Goal: Task Accomplishment & Management: Use online tool/utility

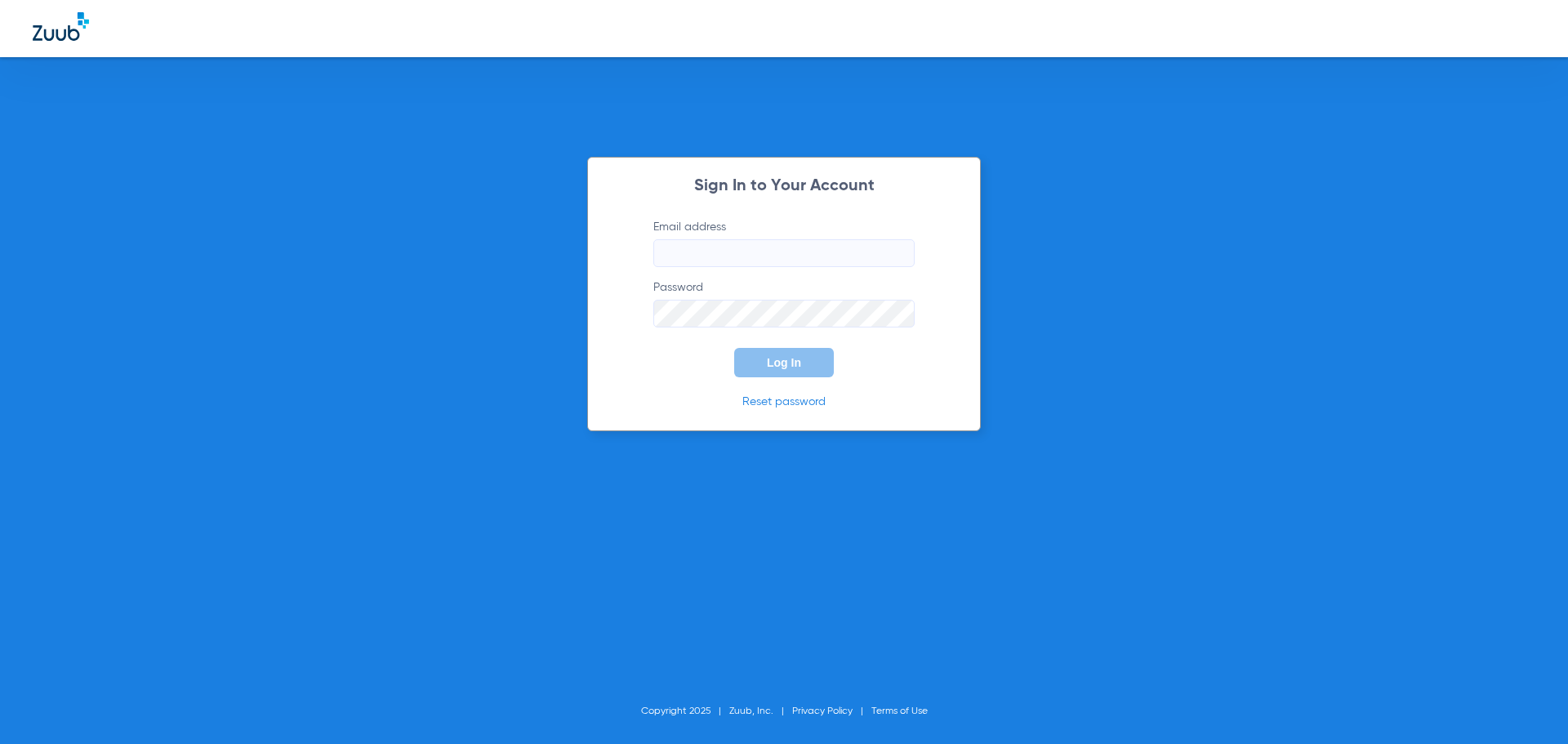
type input "[EMAIL_ADDRESS][DOMAIN_NAME]"
click at [806, 363] on button "Log In" at bounding box center [784, 362] width 99 height 29
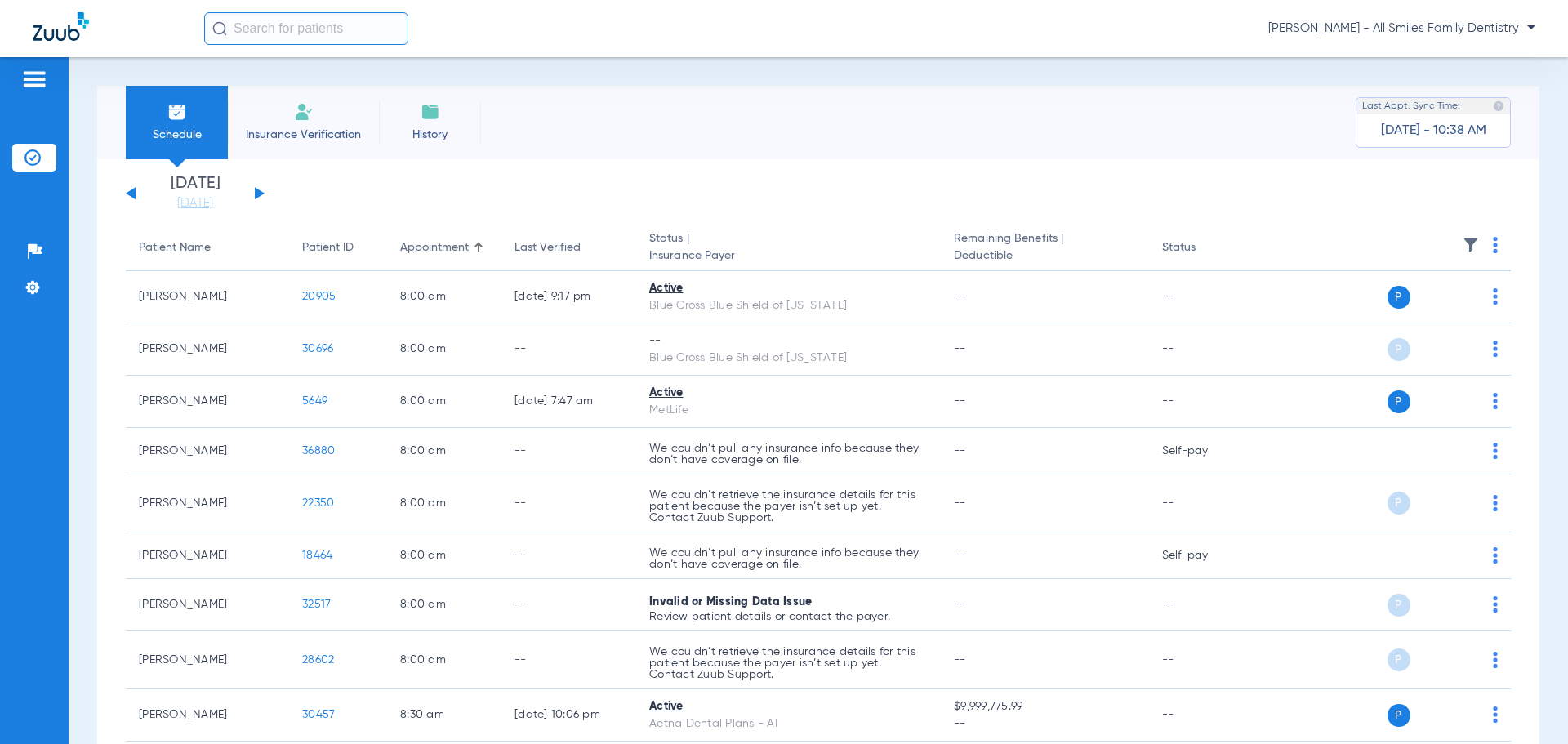
click at [253, 188] on div "[DATE] [DATE] [DATE] [DATE] [DATE] [DATE] [DATE] [DATE] [DATE] [DATE] [DATE] [D…" at bounding box center [195, 193] width 139 height 36
click at [252, 188] on div "[DATE] [DATE] [DATE] [DATE] [DATE] [DATE] [DATE] [DATE] [DATE] [DATE] [DATE] [D…" at bounding box center [195, 193] width 139 height 36
click at [257, 192] on button at bounding box center [259, 193] width 9 height 12
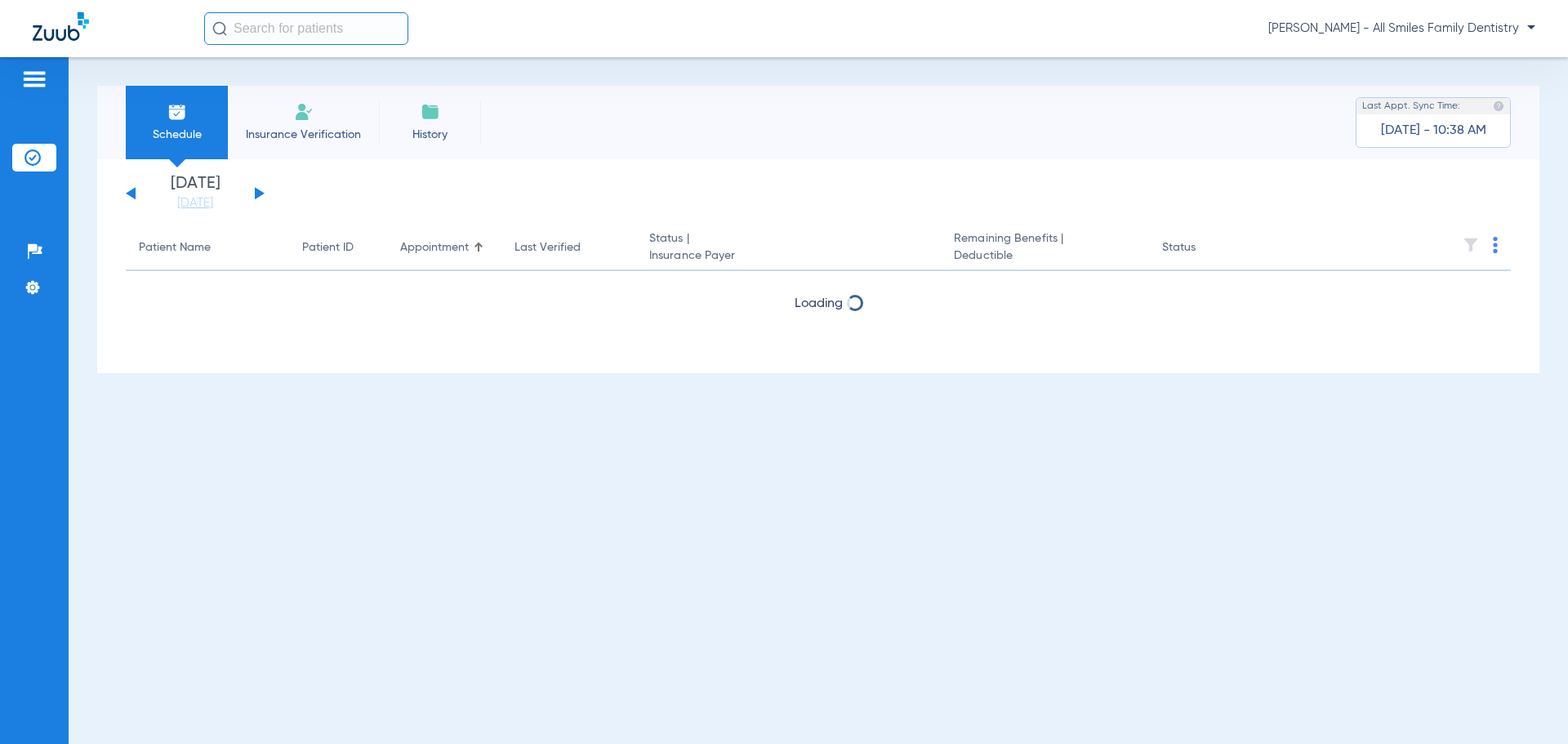
click at [257, 192] on button at bounding box center [259, 193] width 9 height 12
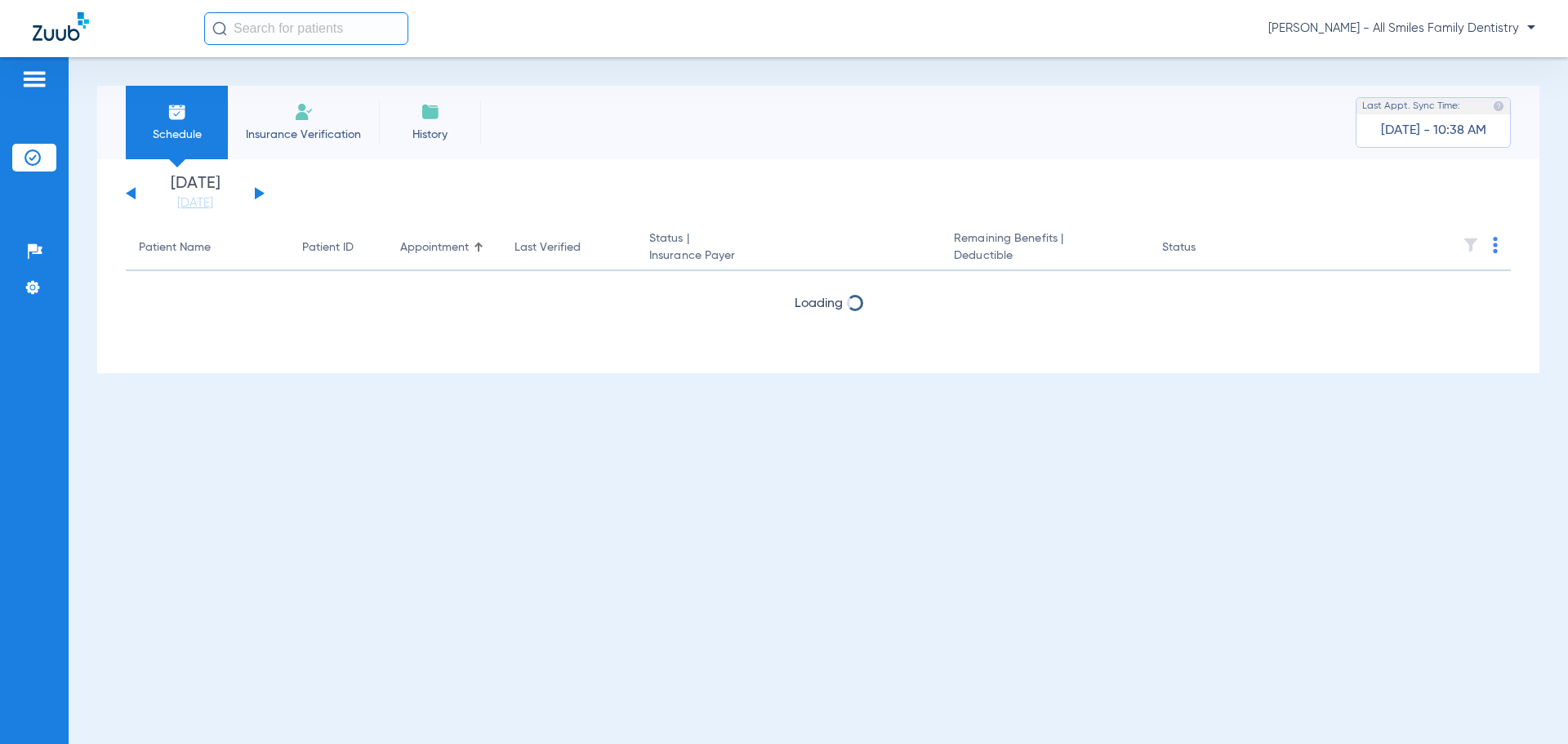
click at [257, 192] on button at bounding box center [259, 193] width 9 height 12
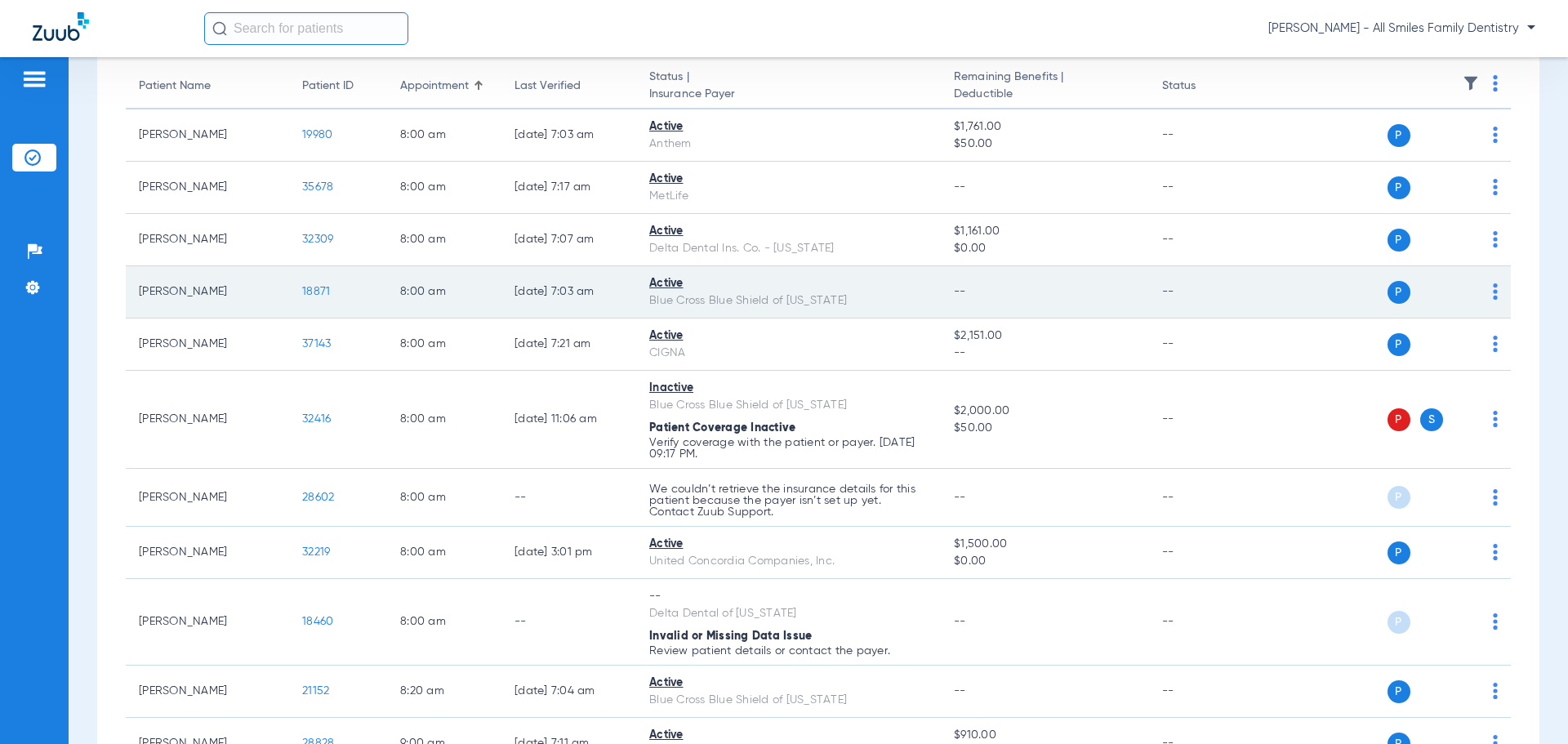
scroll to position [163, 0]
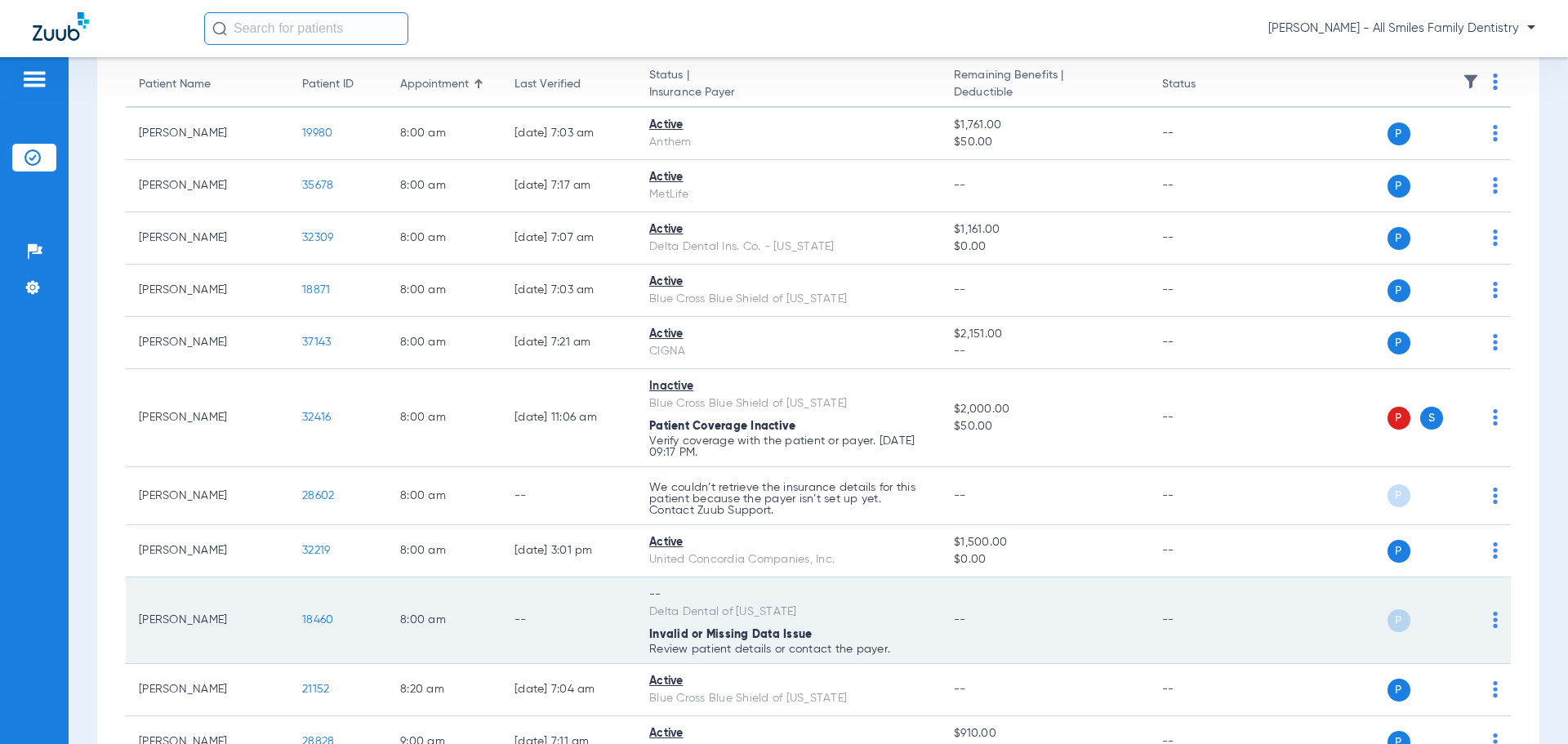
click at [321, 621] on span "18460" at bounding box center [318, 620] width 31 height 11
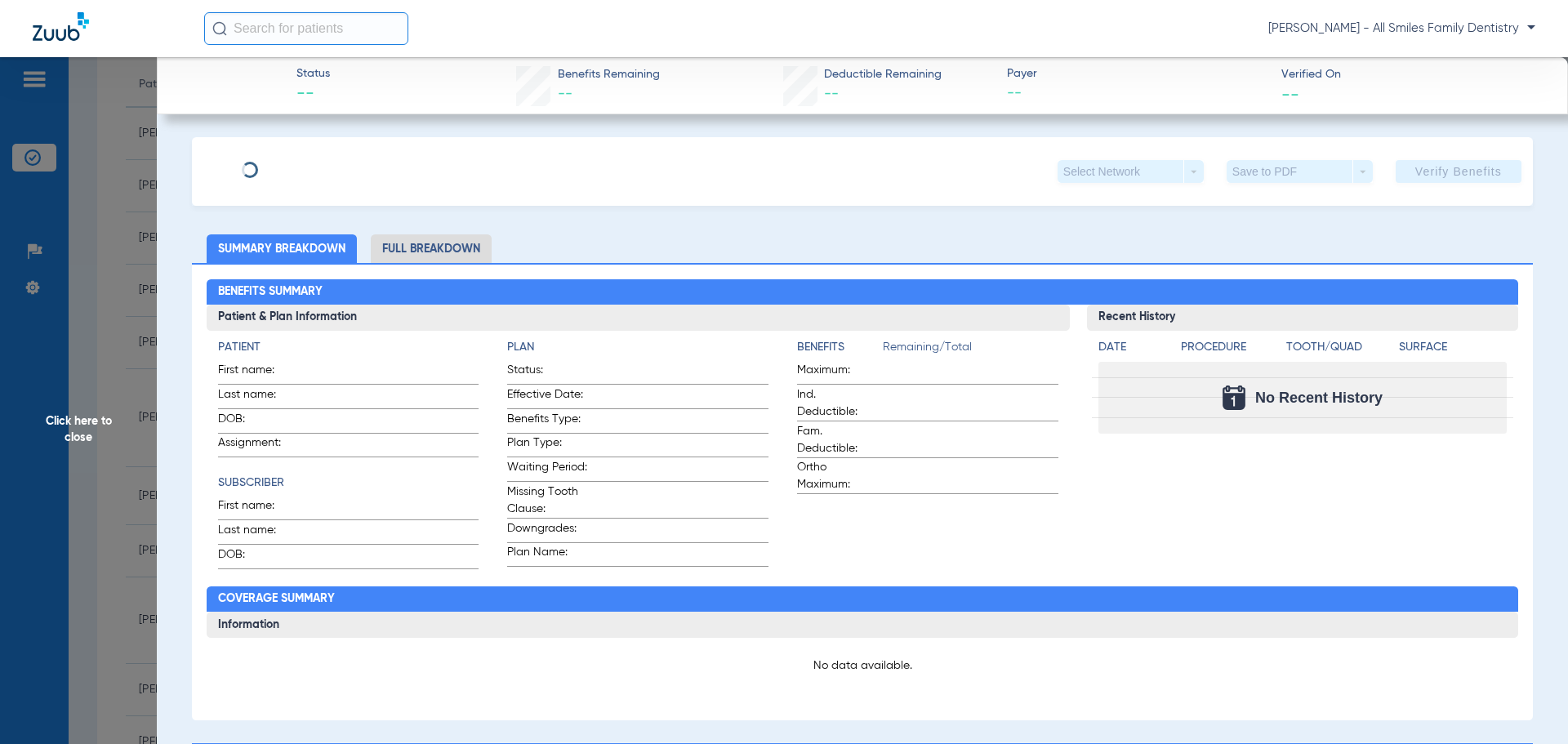
type input "[PERSON_NAME]"
type input "[DATE]"
type input "40970028"
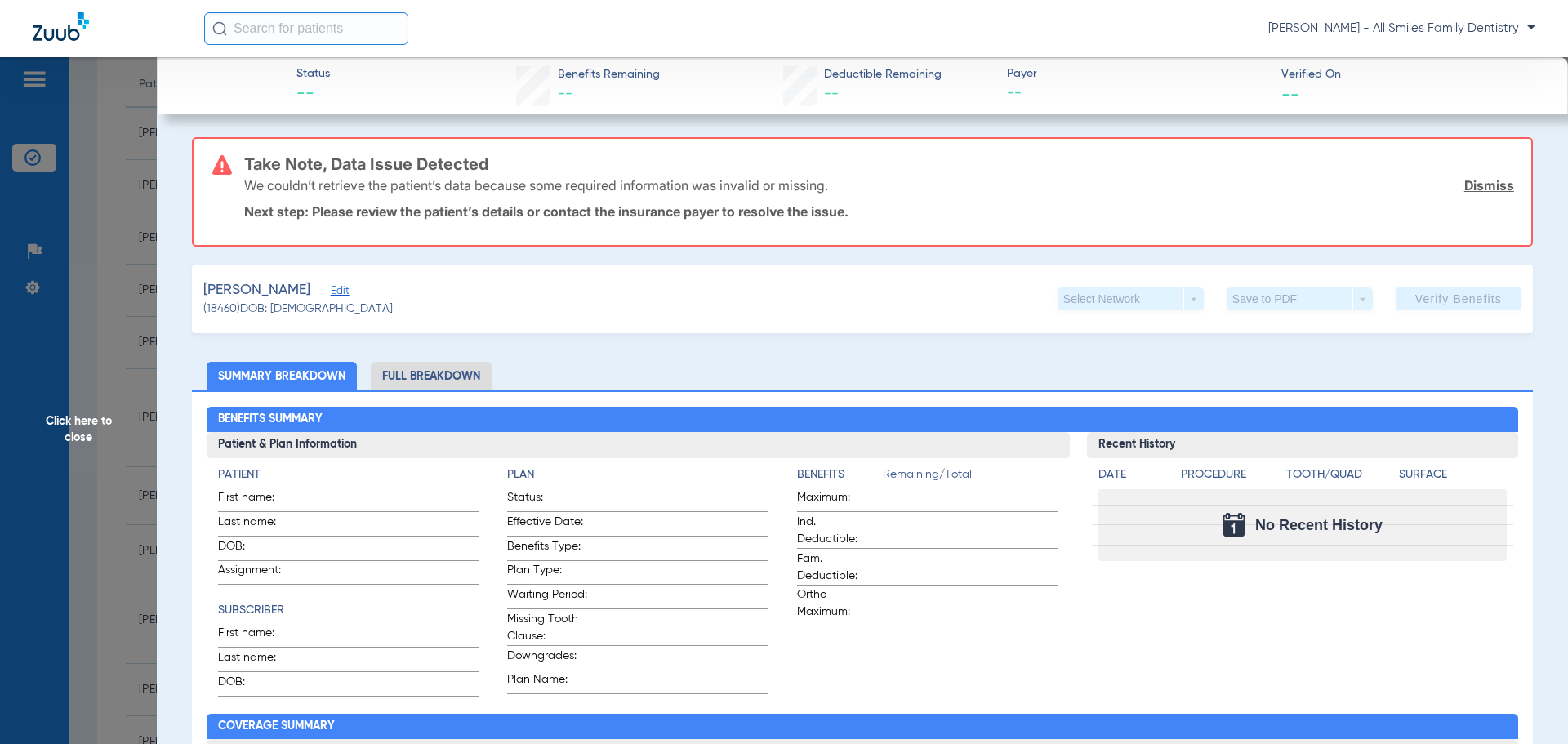
click at [331, 290] on span "Edit" at bounding box center [338, 292] width 15 height 16
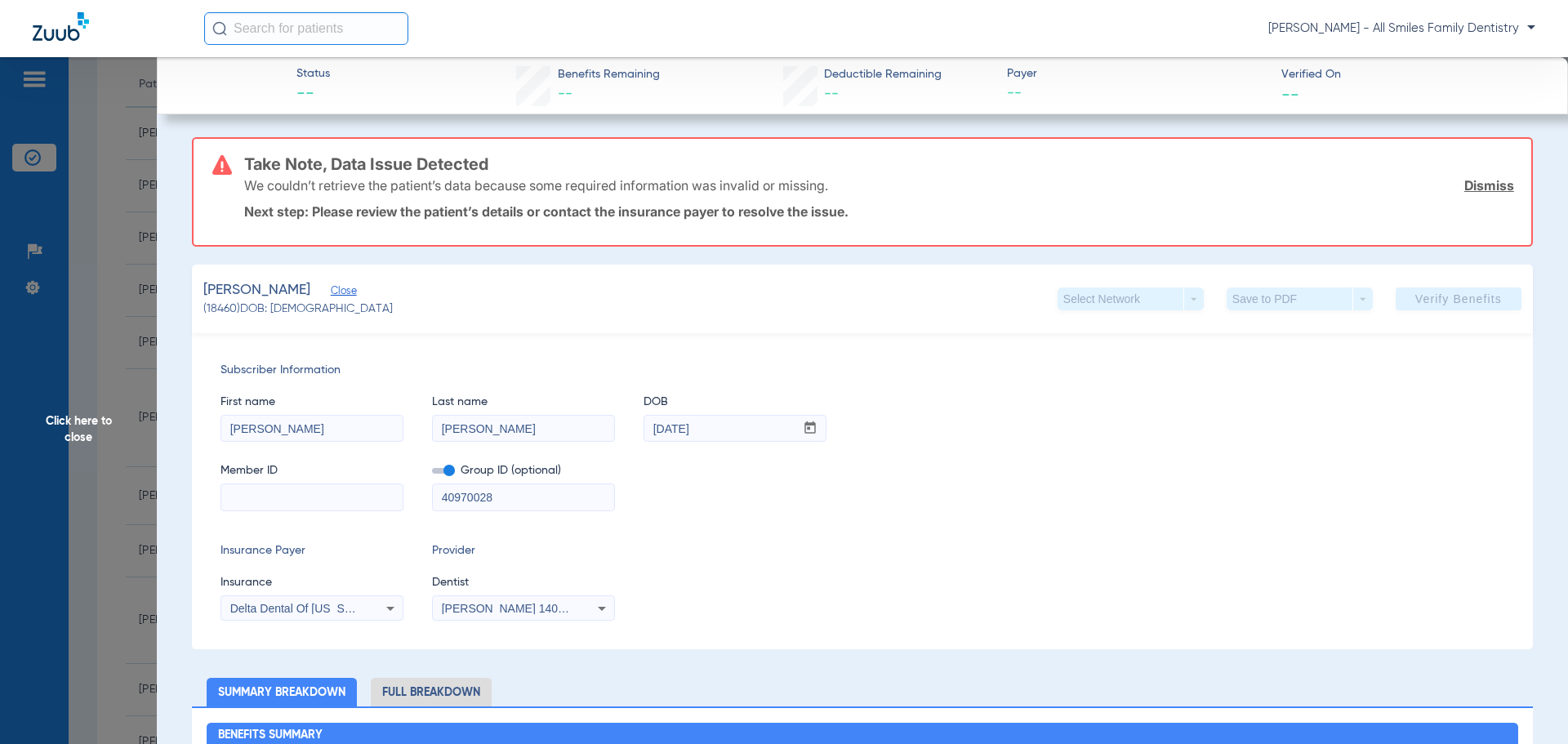
click at [274, 498] on input at bounding box center [312, 498] width 182 height 26
paste input "438695484"
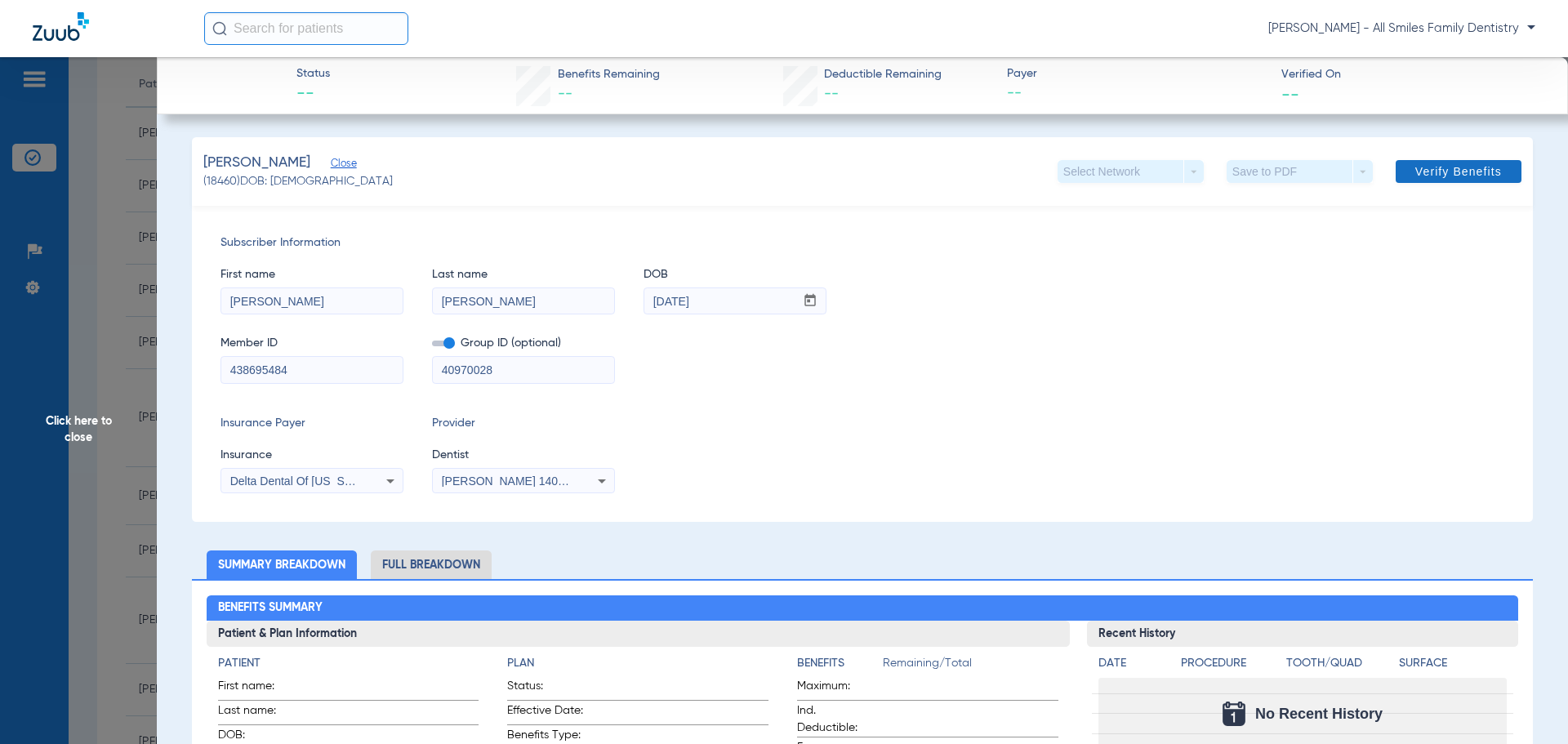
type input "438695484"
click at [1442, 172] on span "Verify Benefits" at bounding box center [1458, 171] width 86 height 13
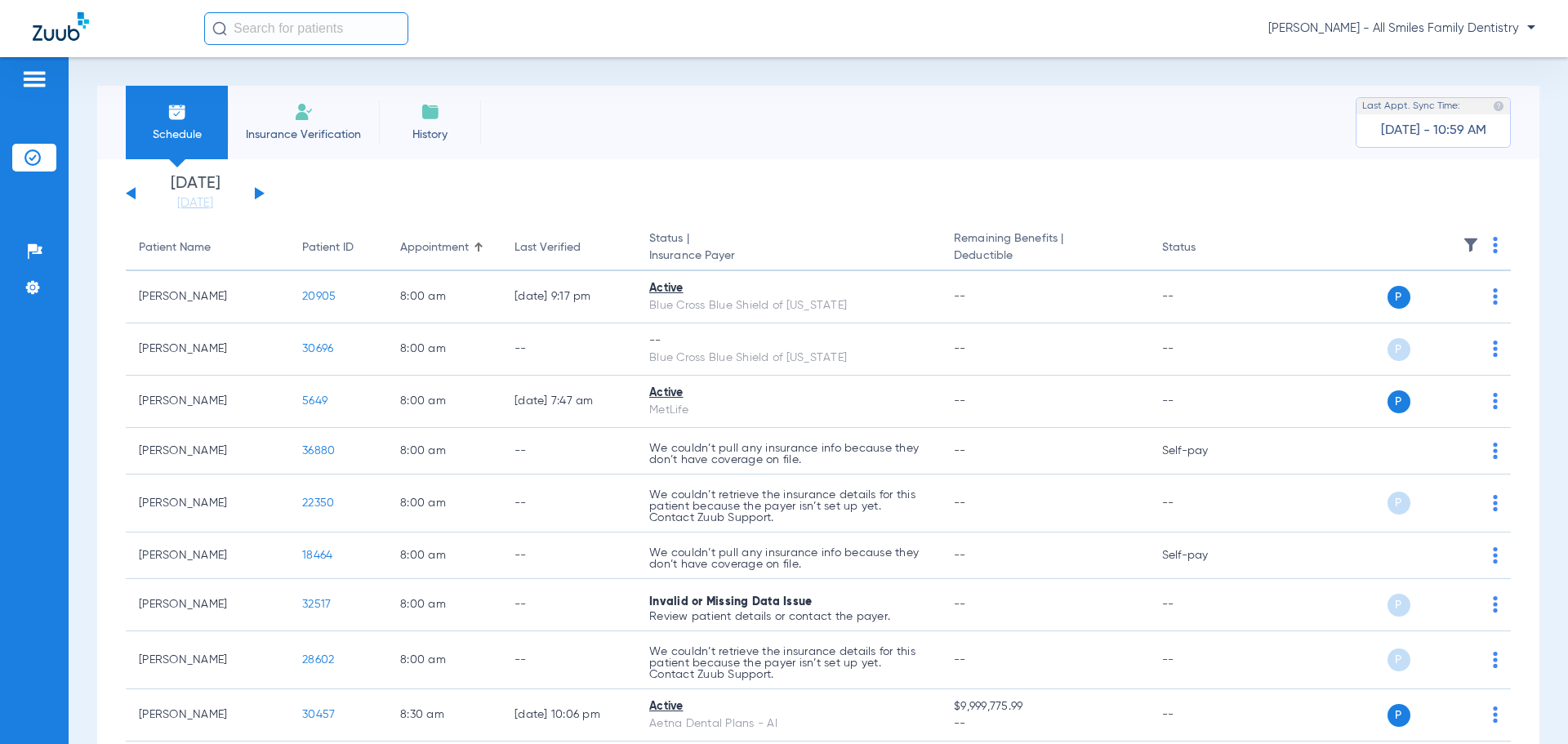
click at [258, 192] on button at bounding box center [259, 193] width 9 height 12
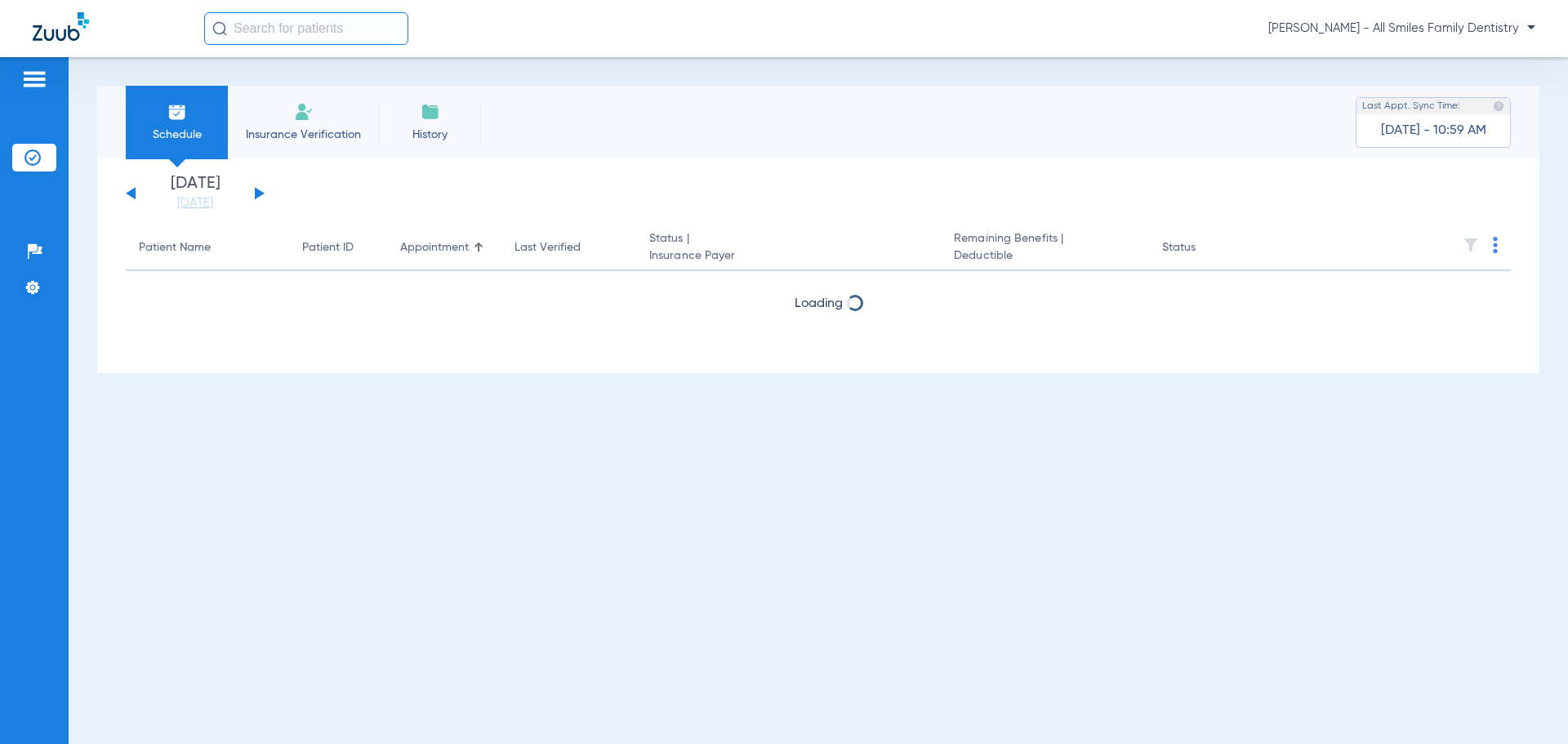
click at [258, 192] on button at bounding box center [259, 193] width 9 height 12
click at [133, 192] on button at bounding box center [130, 193] width 9 height 12
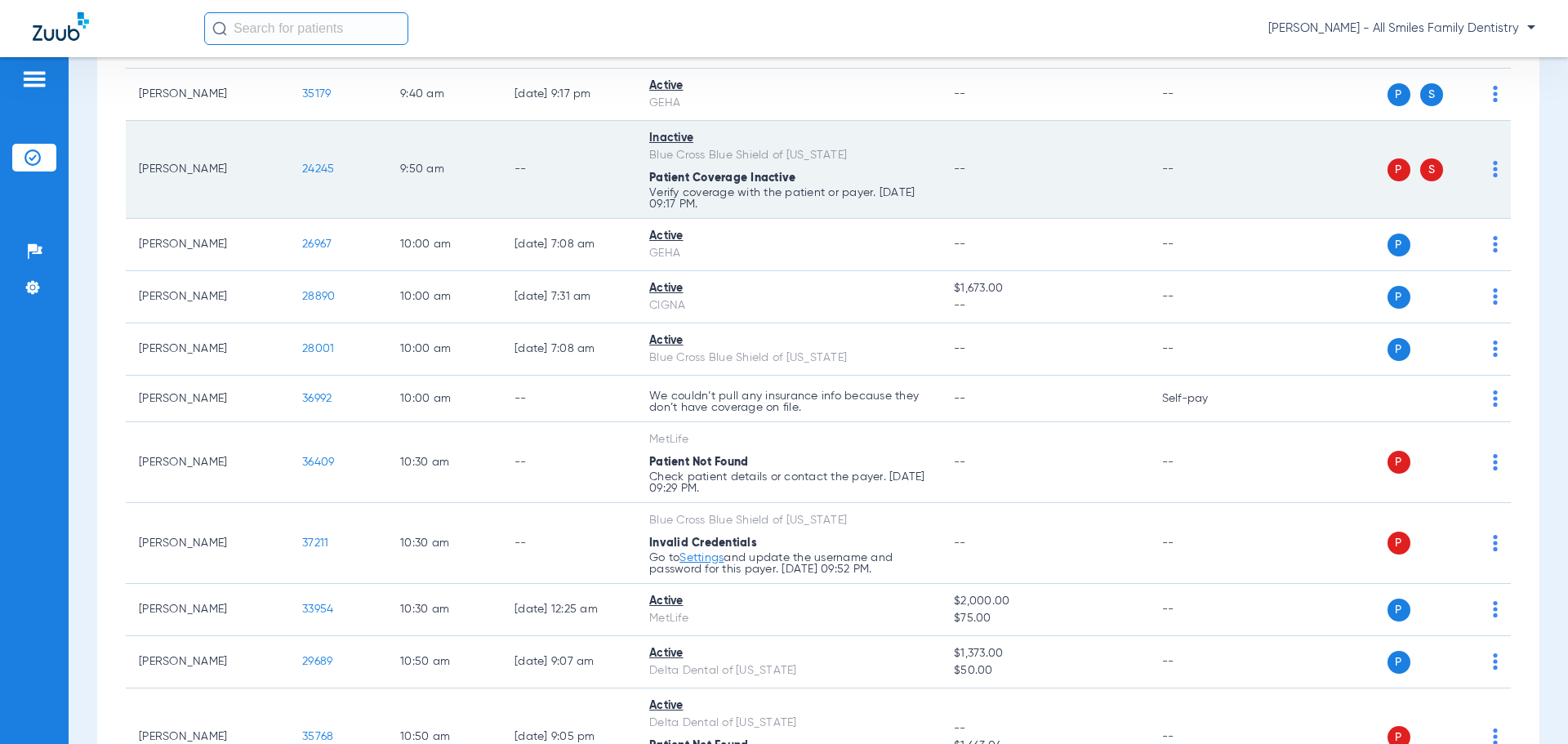
scroll to position [817, 0]
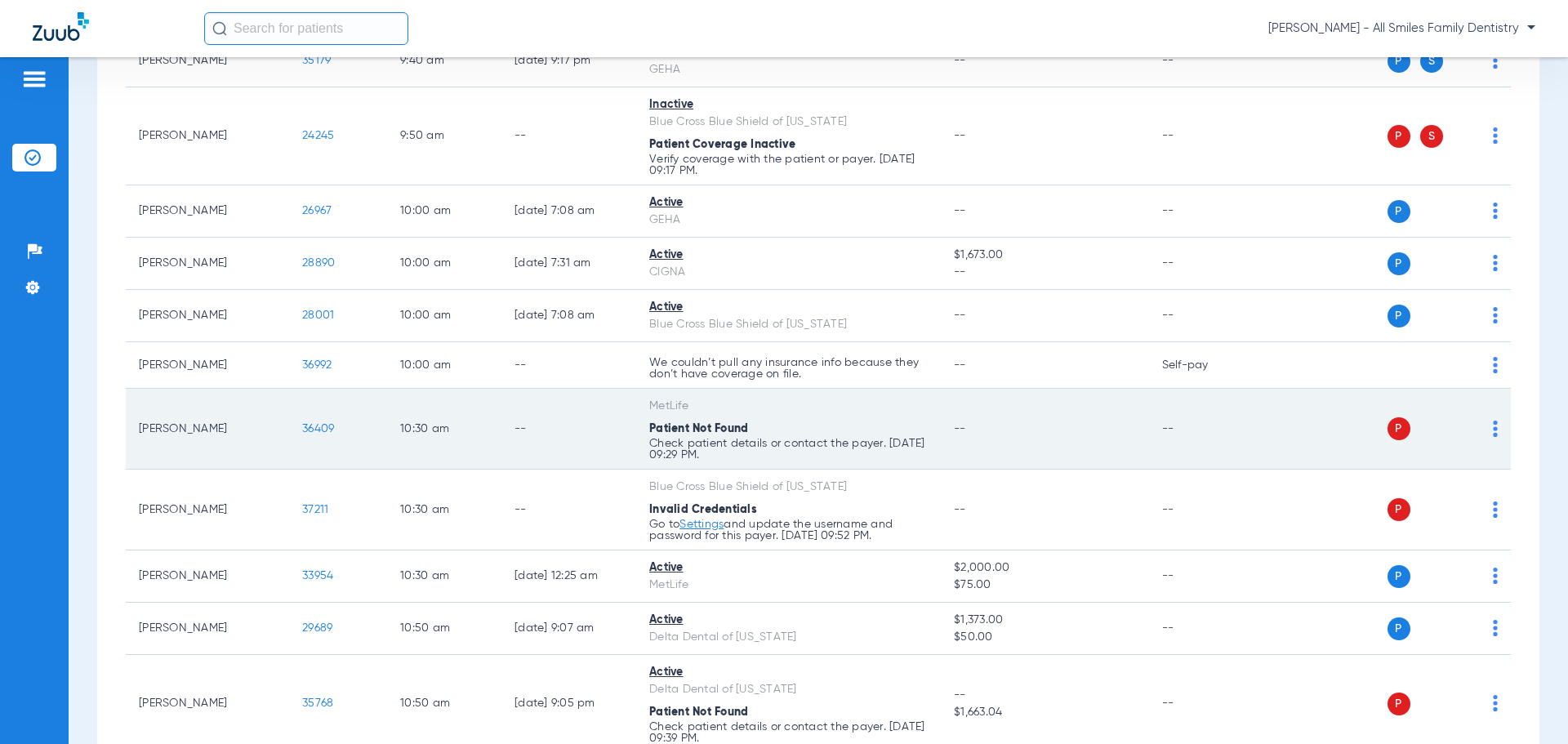
drag, startPoint x: 320, startPoint y: 432, endPoint x: 386, endPoint y: 413, distance: 68.7
click at [386, 413] on td "36409" at bounding box center [338, 429] width 98 height 81
click at [312, 424] on span "36409" at bounding box center [318, 429] width 32 height 11
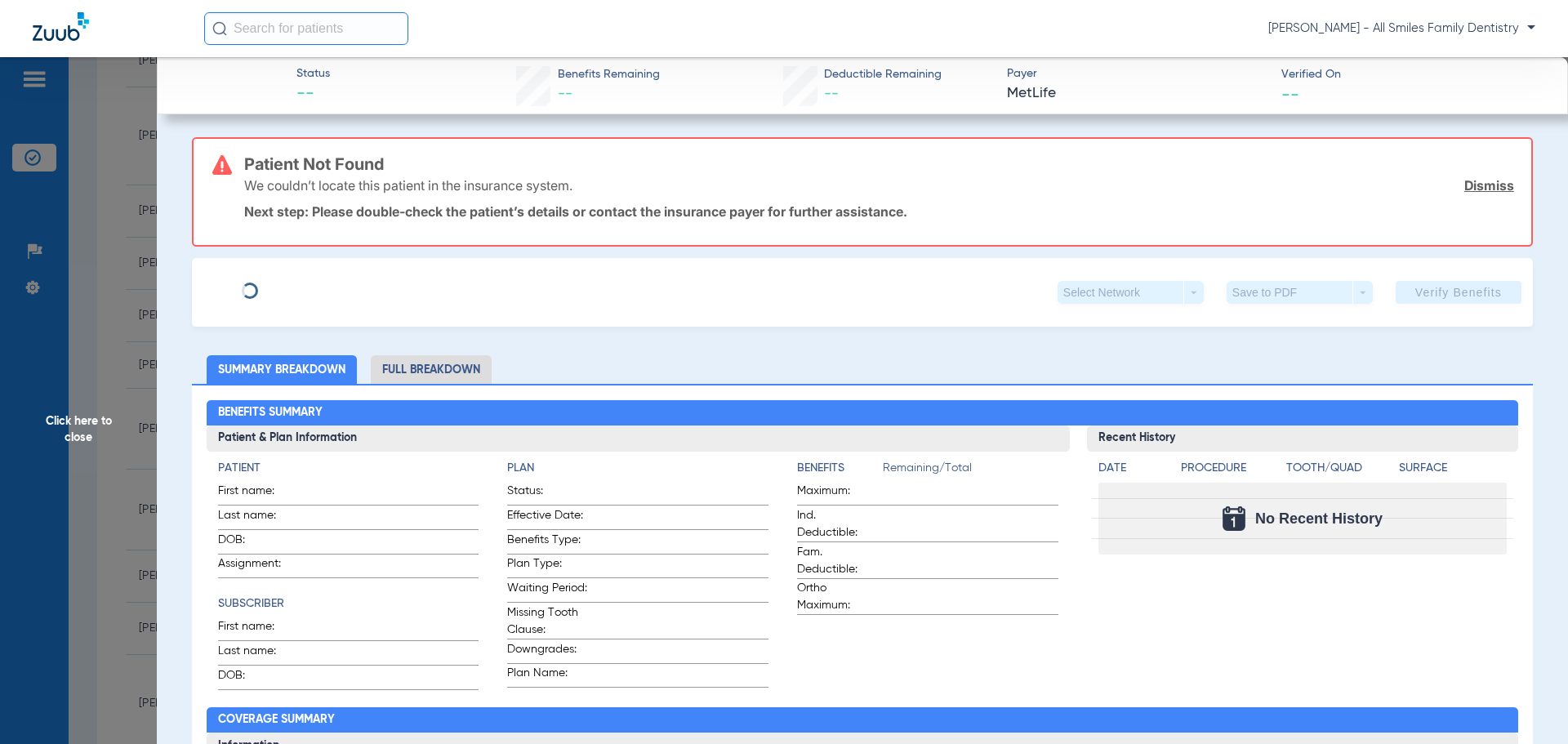
type input "Tyler"
type input "Hoffman"
type input "08/25/1988"
type input "907222834"
type input "26246"
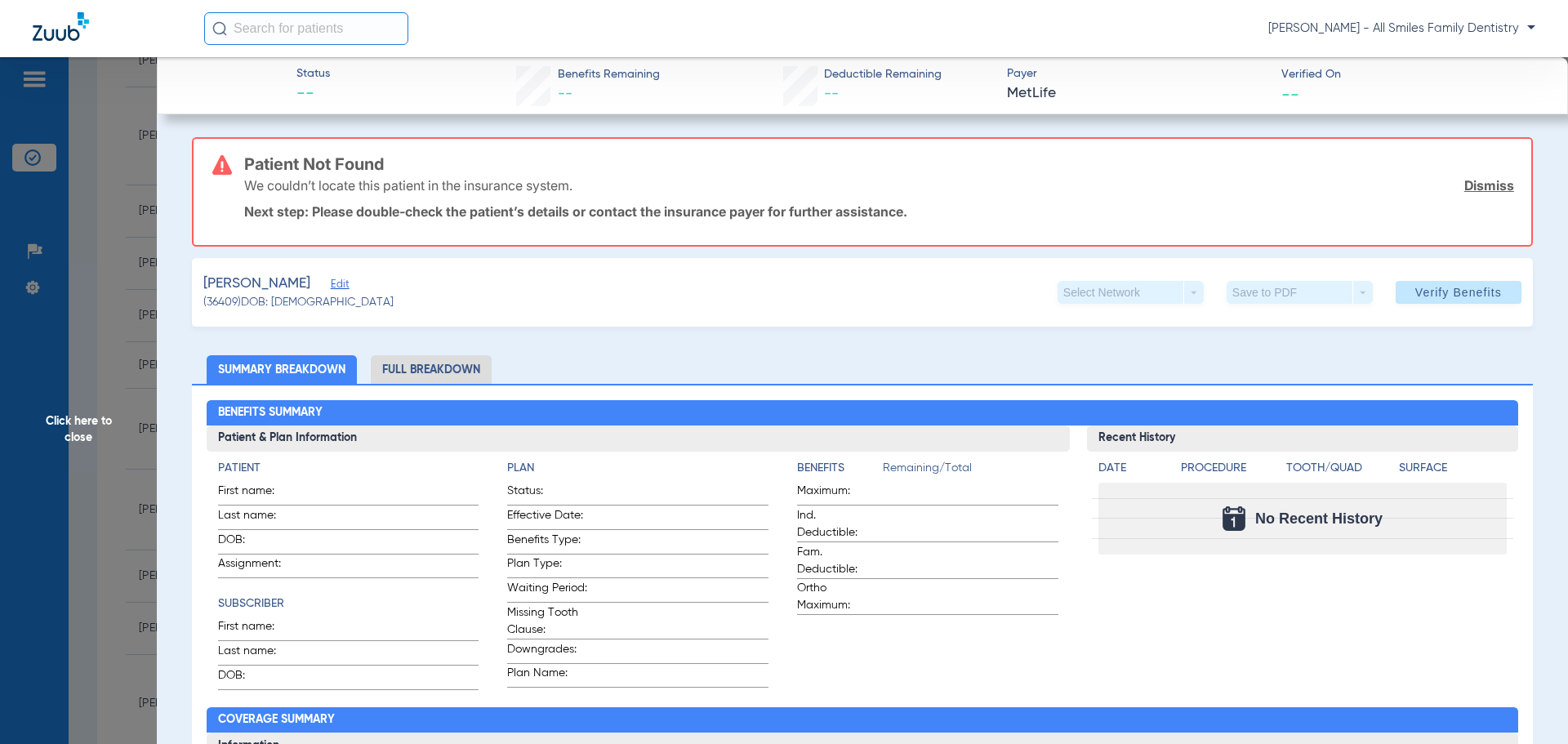
click at [331, 289] on span "Edit" at bounding box center [338, 286] width 15 height 16
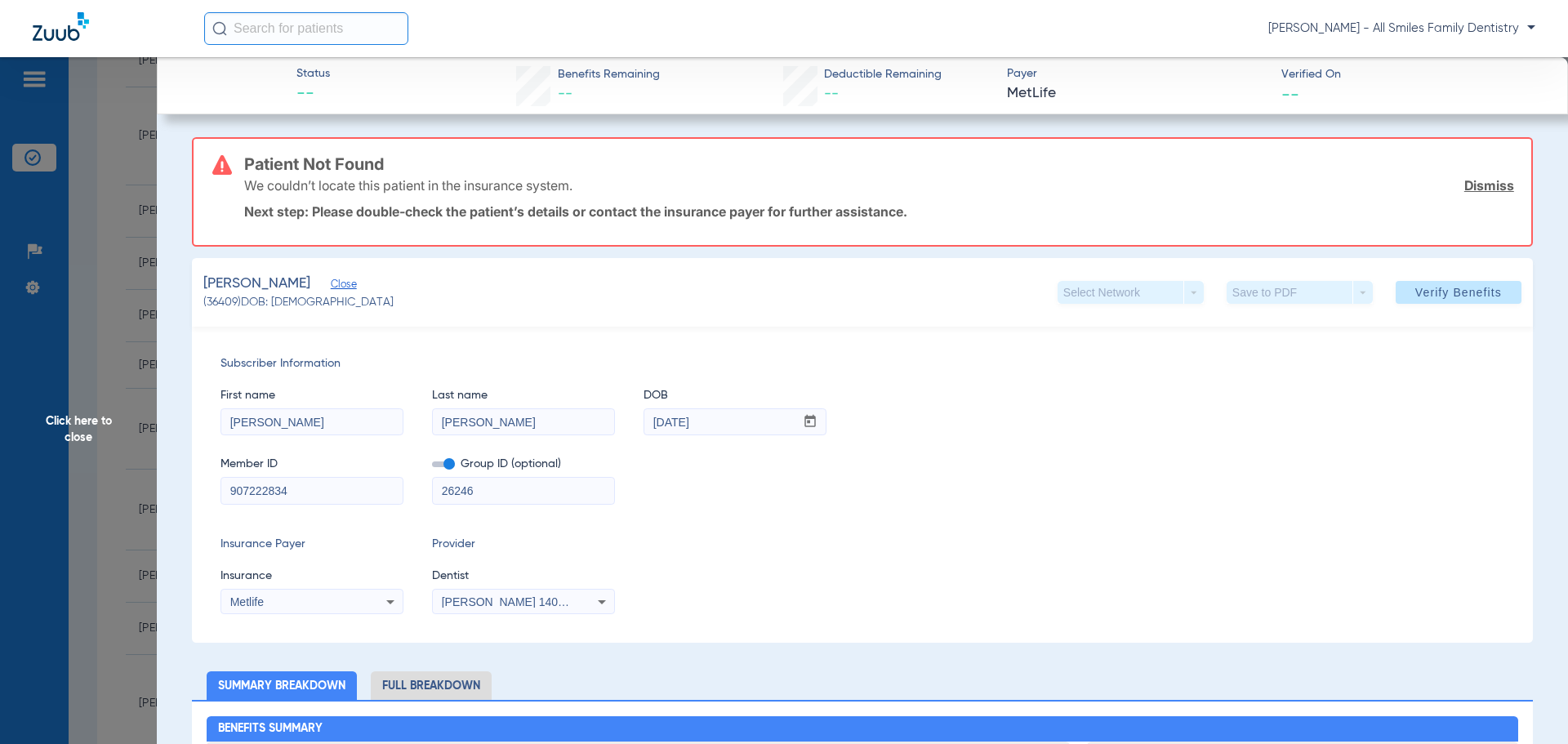
drag, startPoint x: 327, startPoint y: 497, endPoint x: 214, endPoint y: 507, distance: 113.4
click at [214, 507] on div "Subscriber Information First name Tyler Last name Hoffman DOB mm / dd / yyyy 08…" at bounding box center [863, 484] width 1341 height 316
paste input "412-67-4923"
type input "412-67-4923"
click at [1430, 290] on span "Verify Benefits" at bounding box center [1458, 292] width 86 height 13
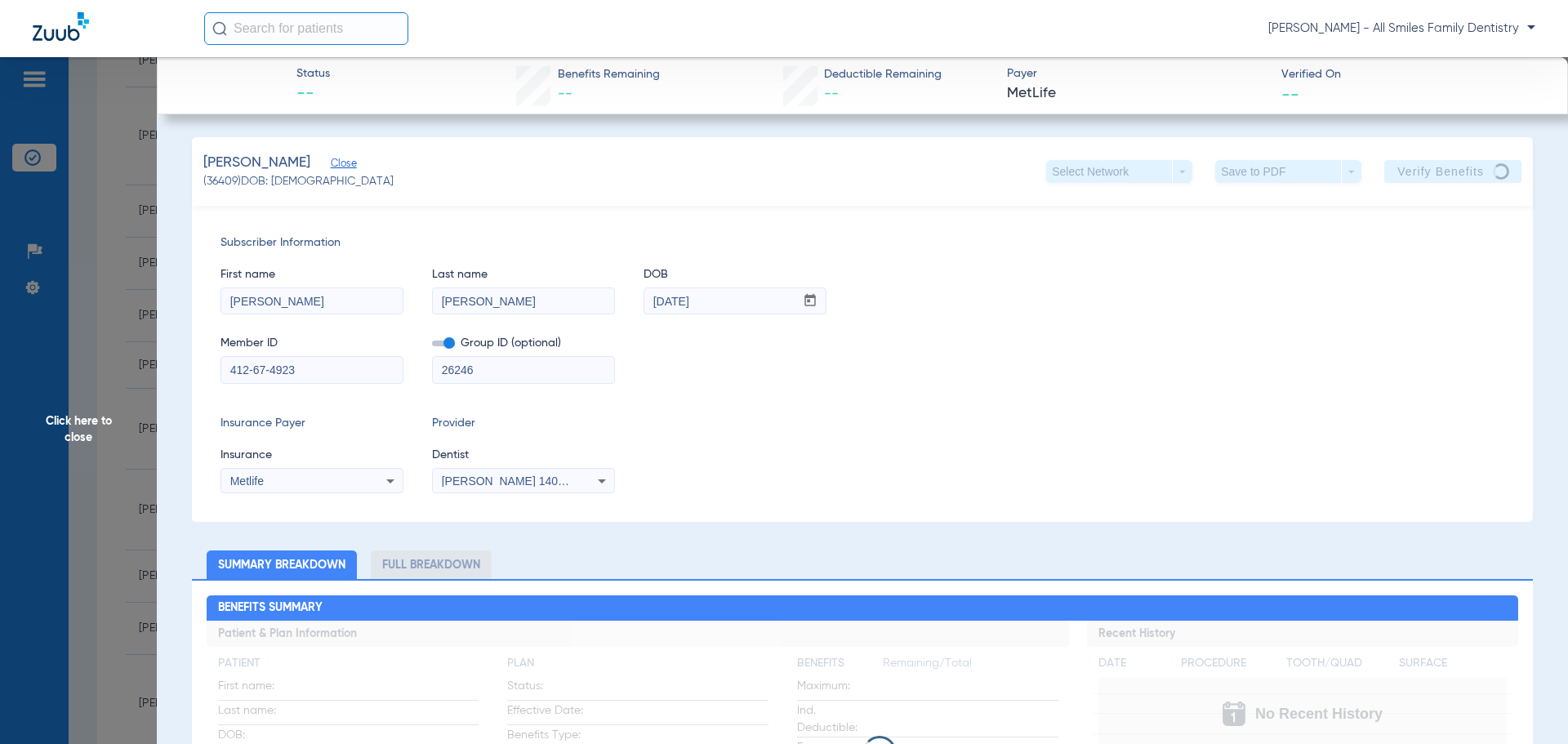
drag, startPoint x: 471, startPoint y: 365, endPoint x: 385, endPoint y: 372, distance: 86.3
click at [385, 372] on div "Member ID 412-67-4923 Group ID (optional) 26246" at bounding box center [862, 351] width 1283 height 63
click at [107, 424] on span "Click here to close" at bounding box center [78, 429] width 156 height 744
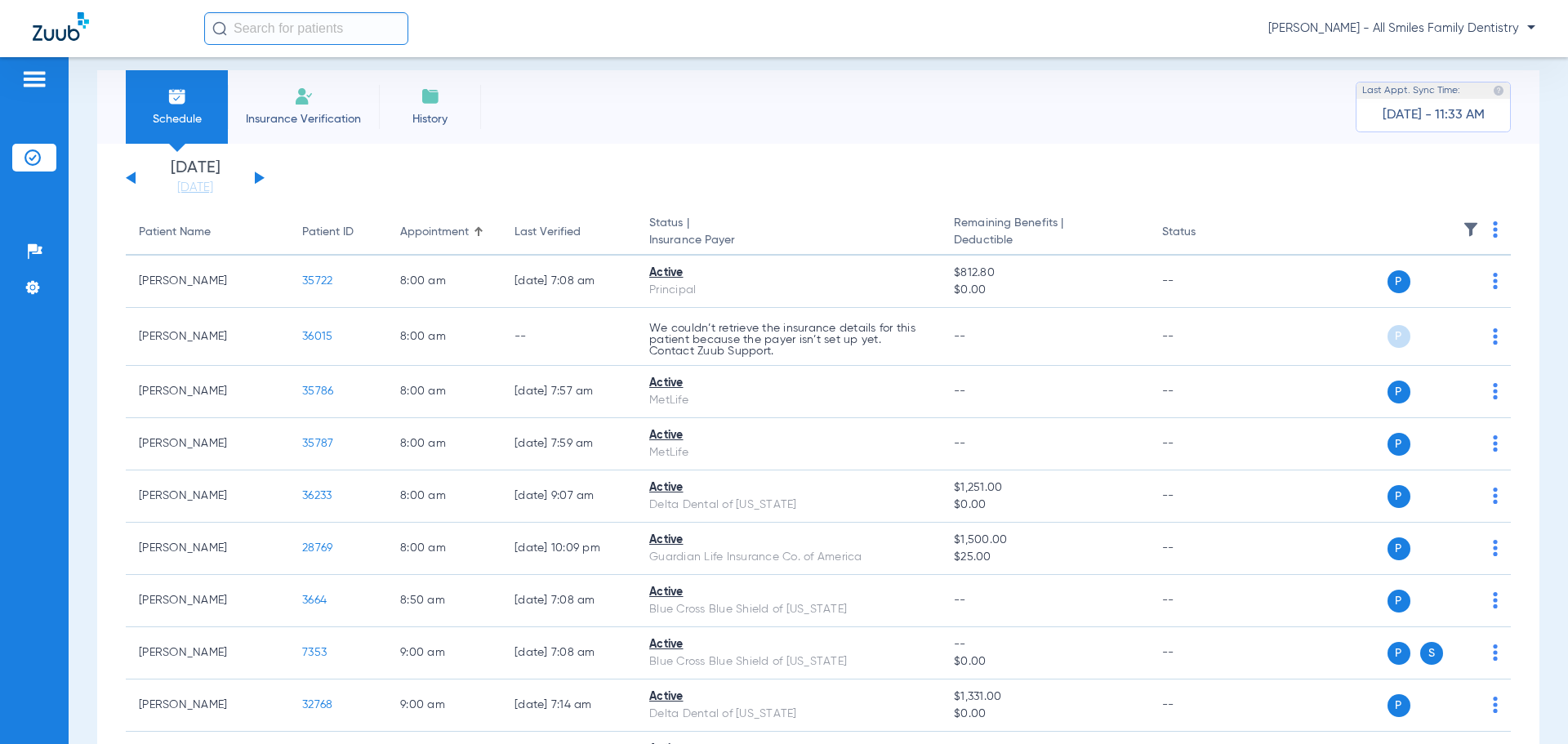
scroll to position [0, 0]
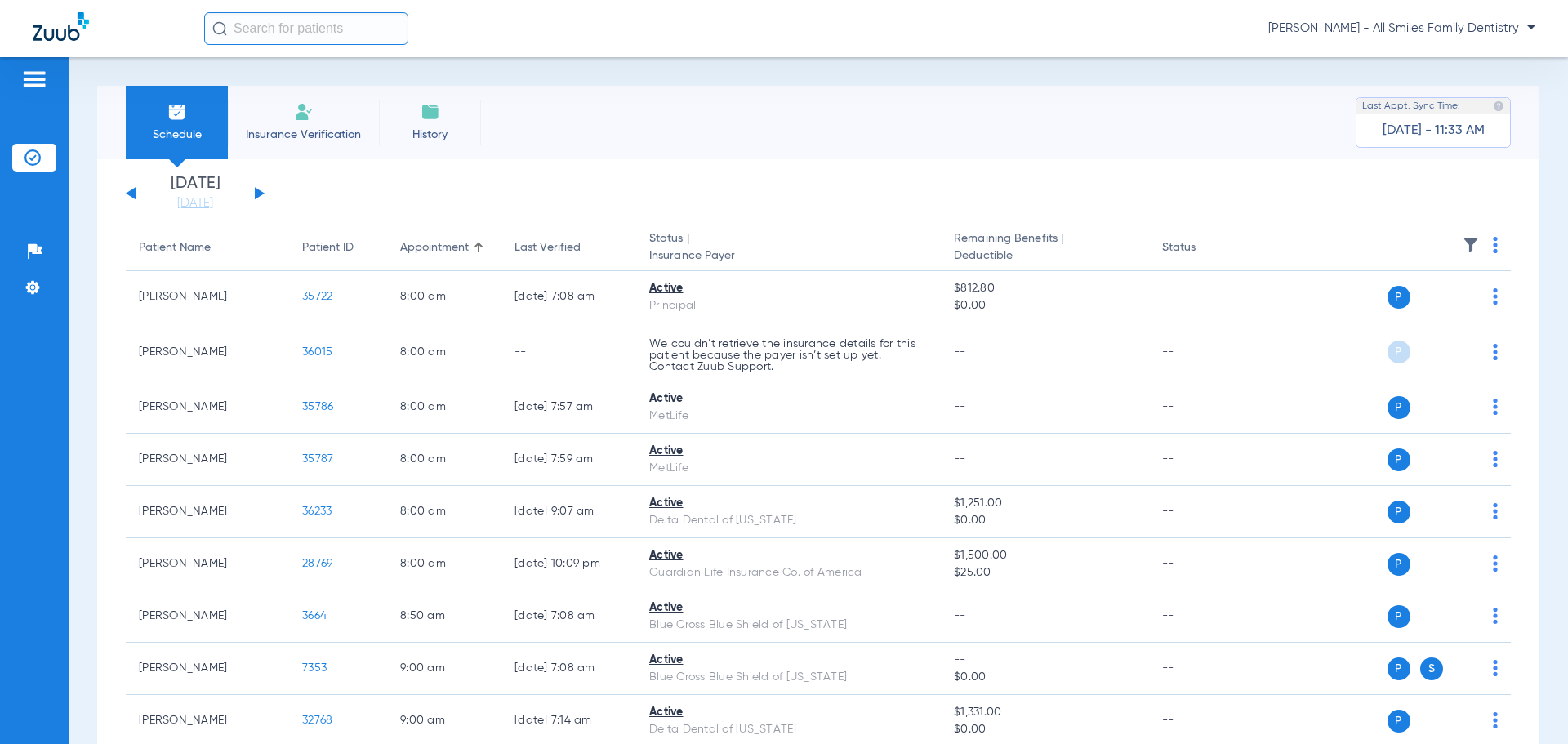
click at [258, 192] on button at bounding box center [259, 193] width 9 height 12
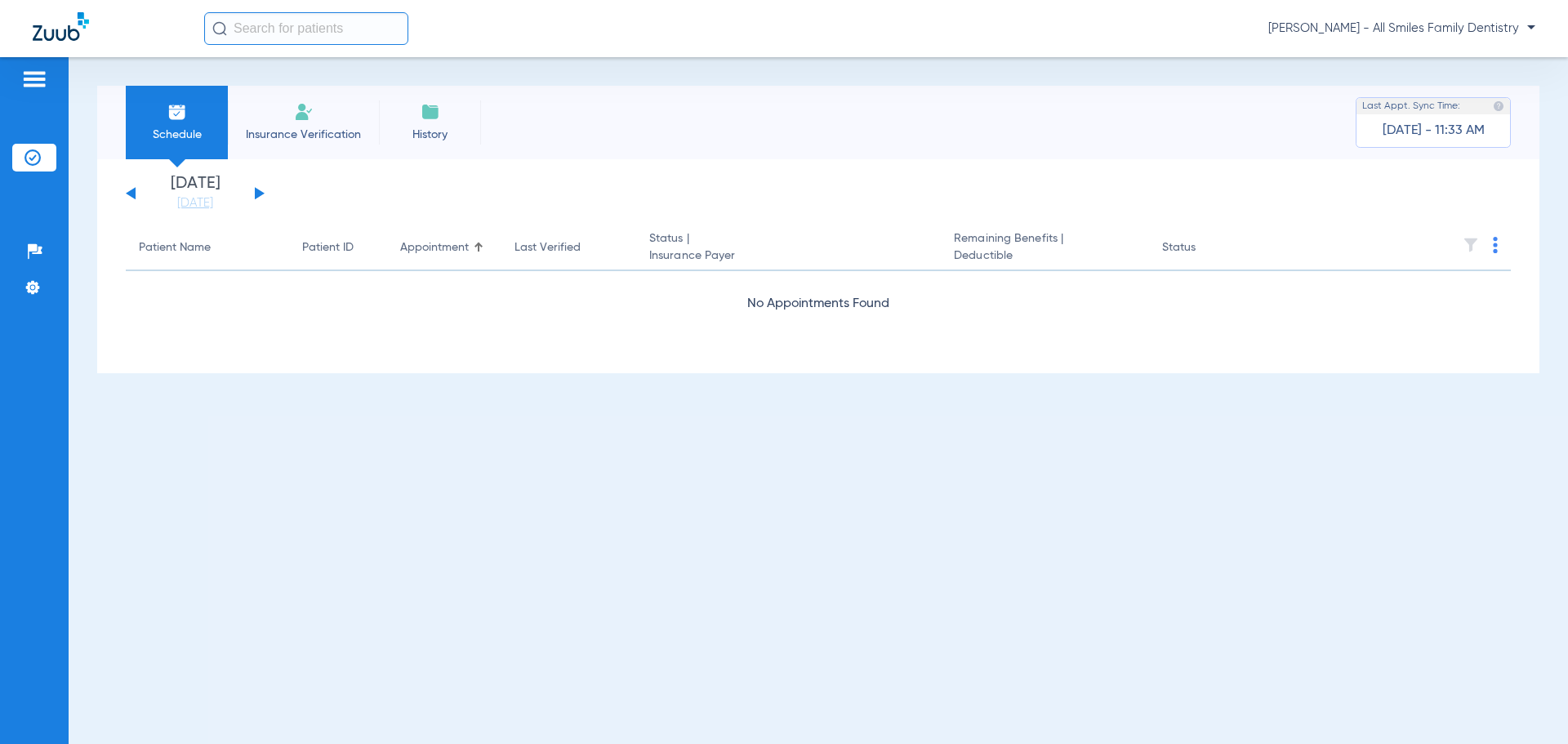
click at [257, 191] on button at bounding box center [259, 193] width 9 height 12
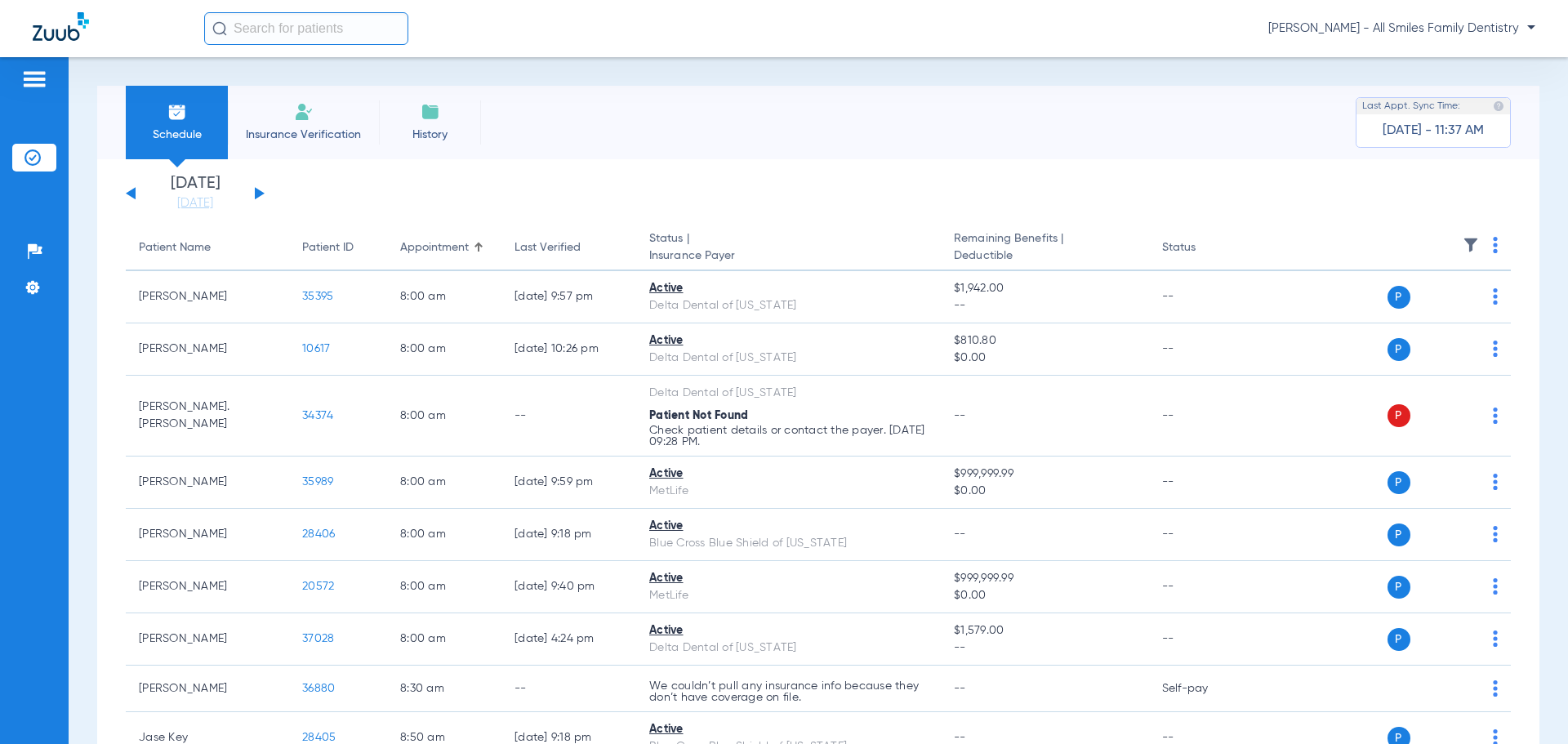
click at [126, 194] on div "[DATE] [DATE] [DATE] [DATE] [DATE] [DATE] [DATE] [DATE] [DATE] [DATE] [DATE] [D…" at bounding box center [195, 193] width 139 height 36
click at [132, 196] on button at bounding box center [130, 193] width 9 height 12
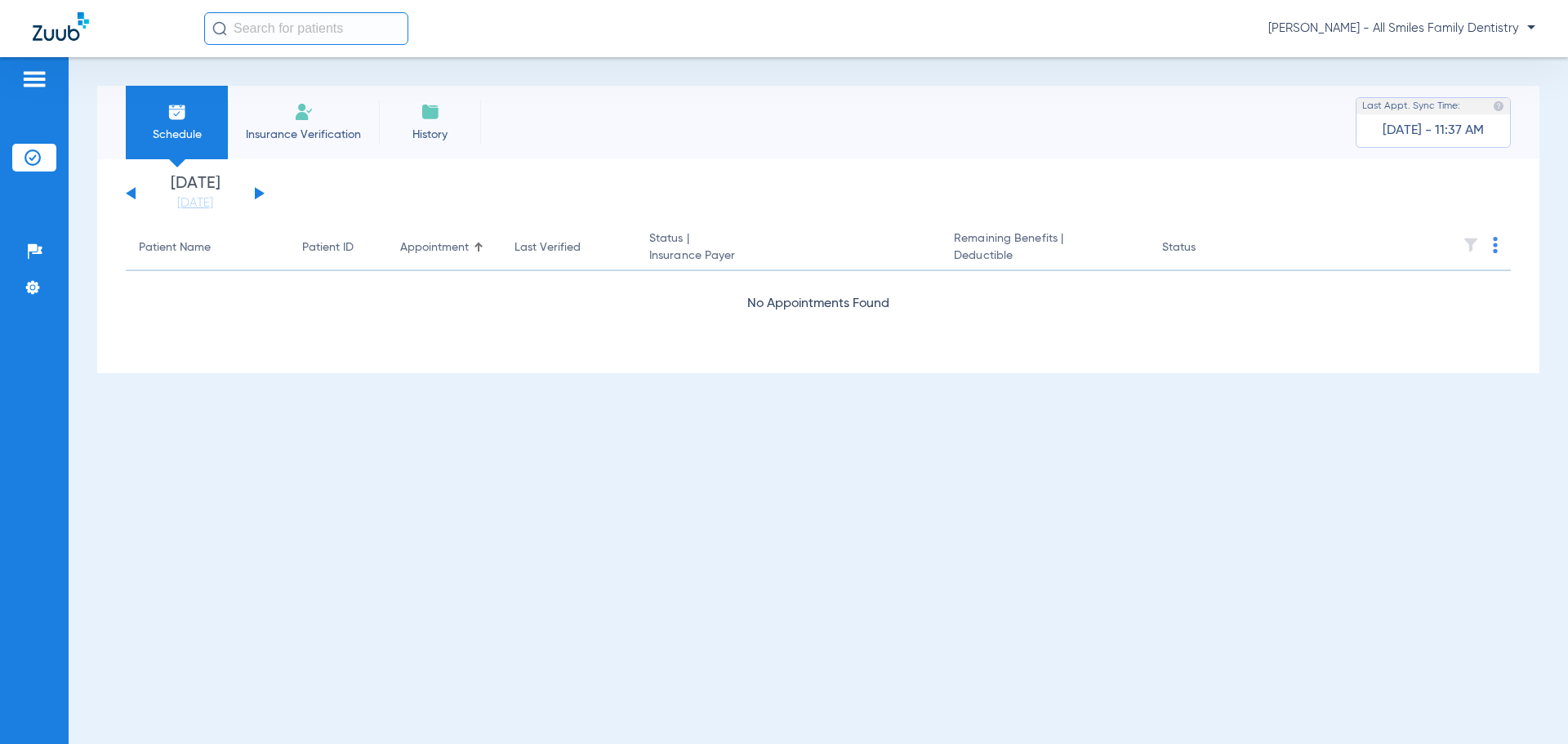
click at [132, 196] on button at bounding box center [130, 193] width 9 height 12
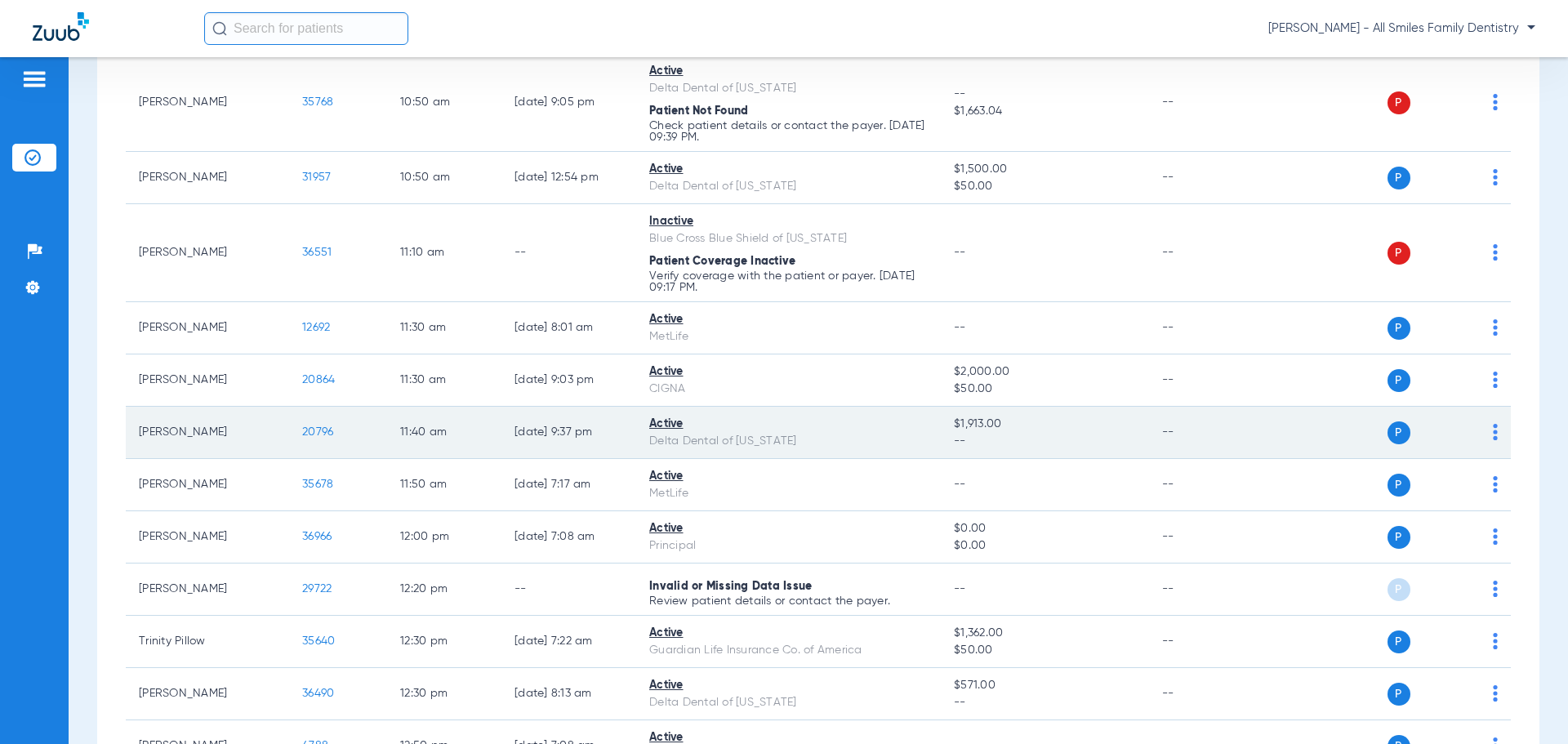
scroll to position [1389, 0]
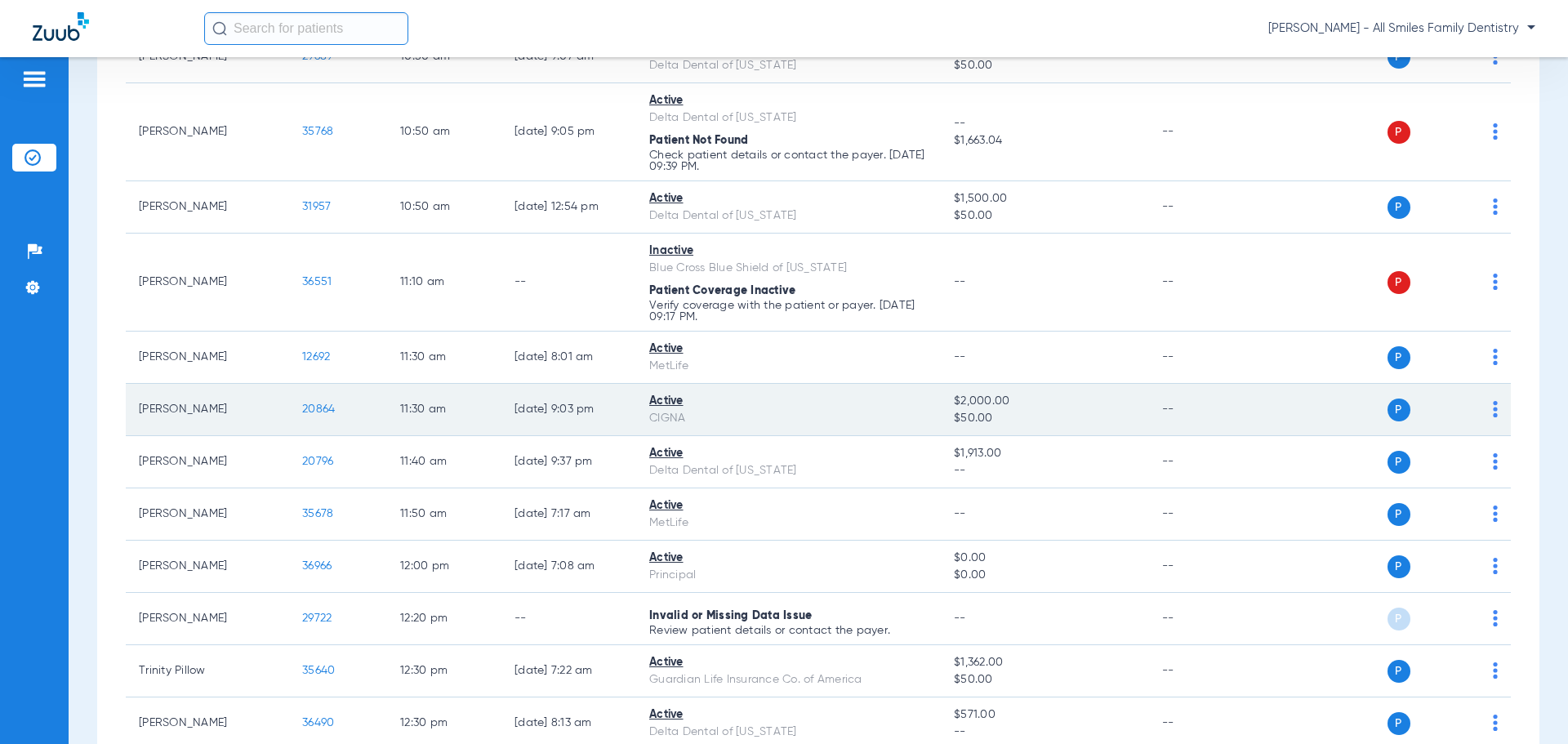
click at [314, 410] on span "20864" at bounding box center [318, 409] width 33 height 11
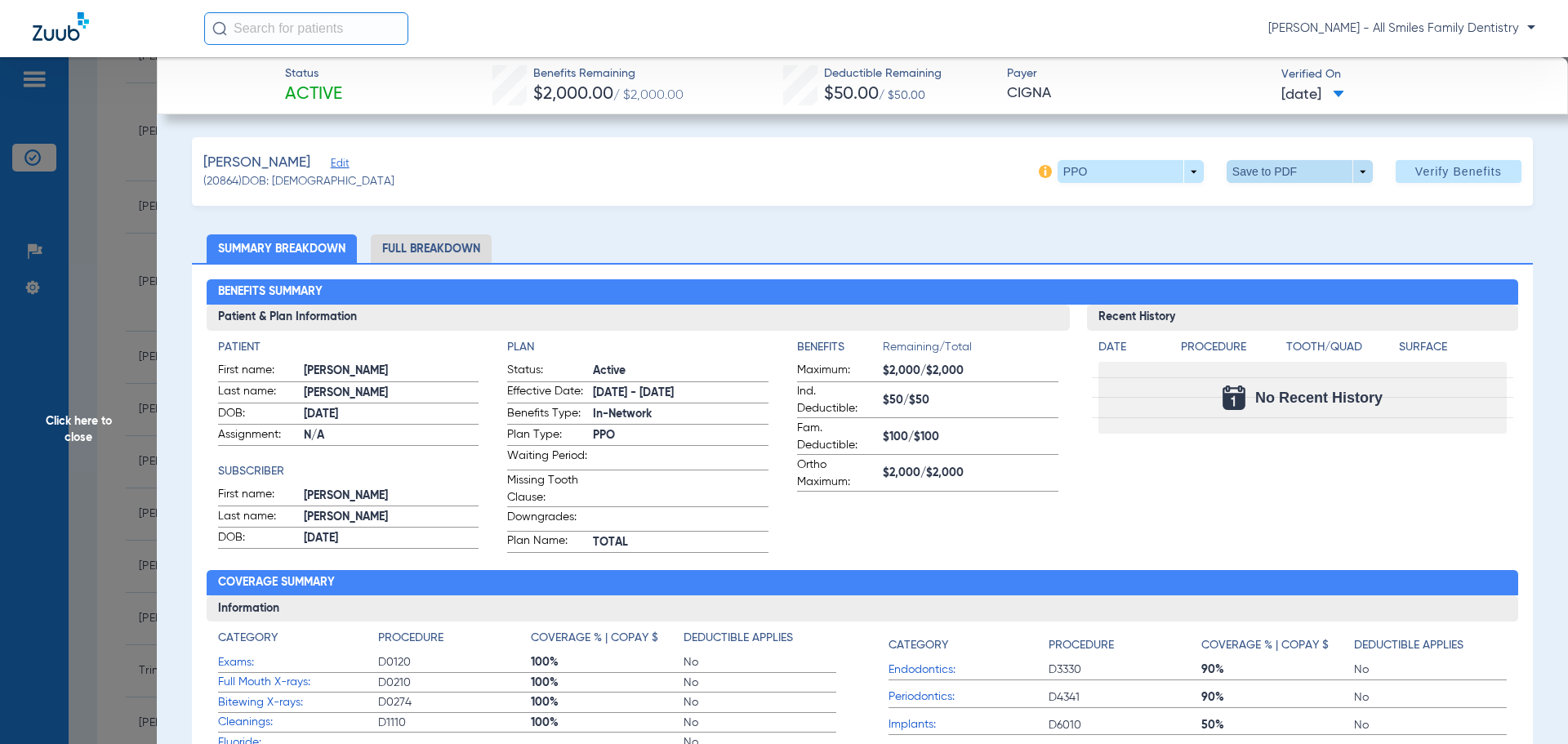
click at [1280, 179] on span at bounding box center [1299, 171] width 39 height 39
click at [69, 434] on div at bounding box center [784, 372] width 1568 height 744
click at [73, 434] on span "Click here to close" at bounding box center [78, 429] width 156 height 744
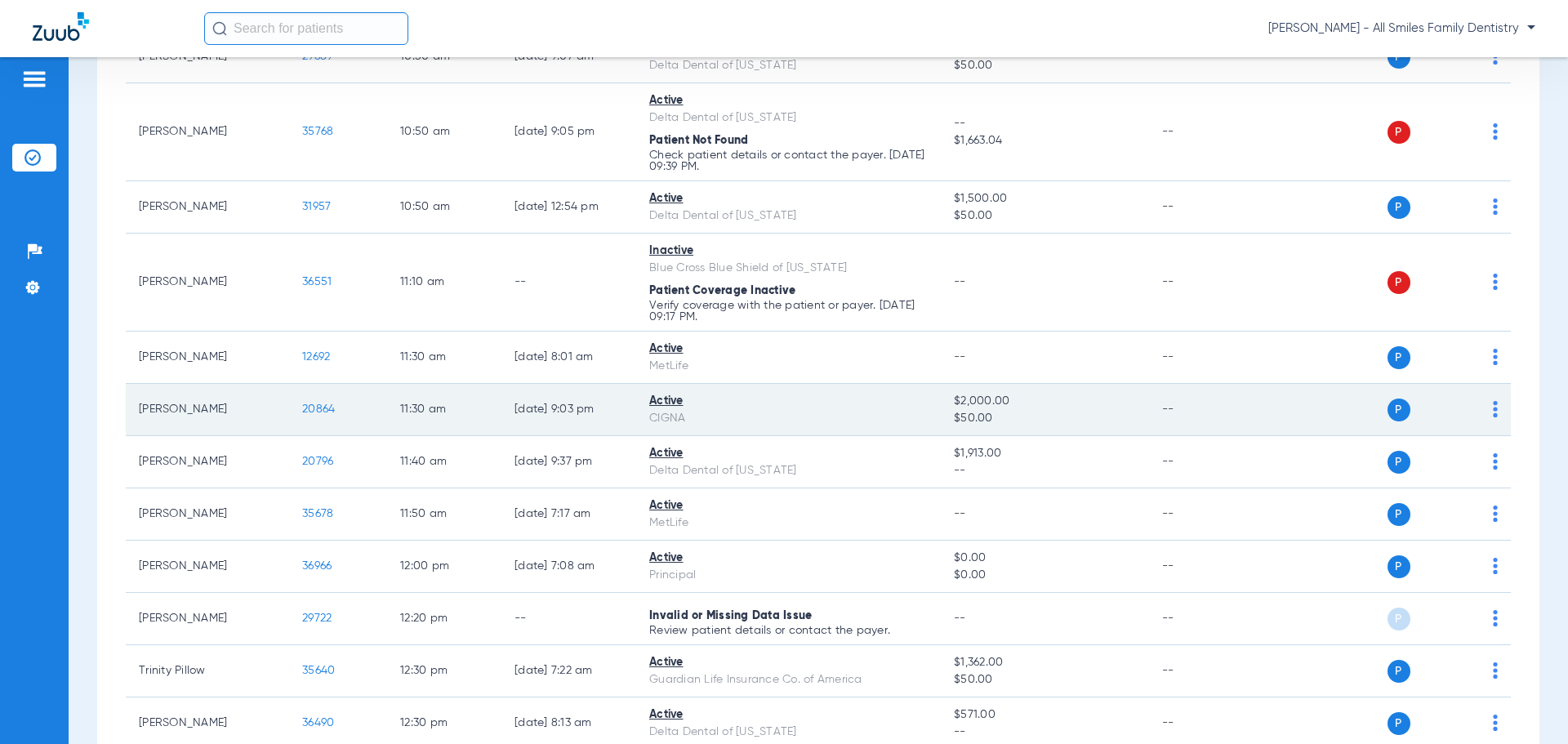
click at [1493, 411] on img at bounding box center [1495, 409] width 5 height 16
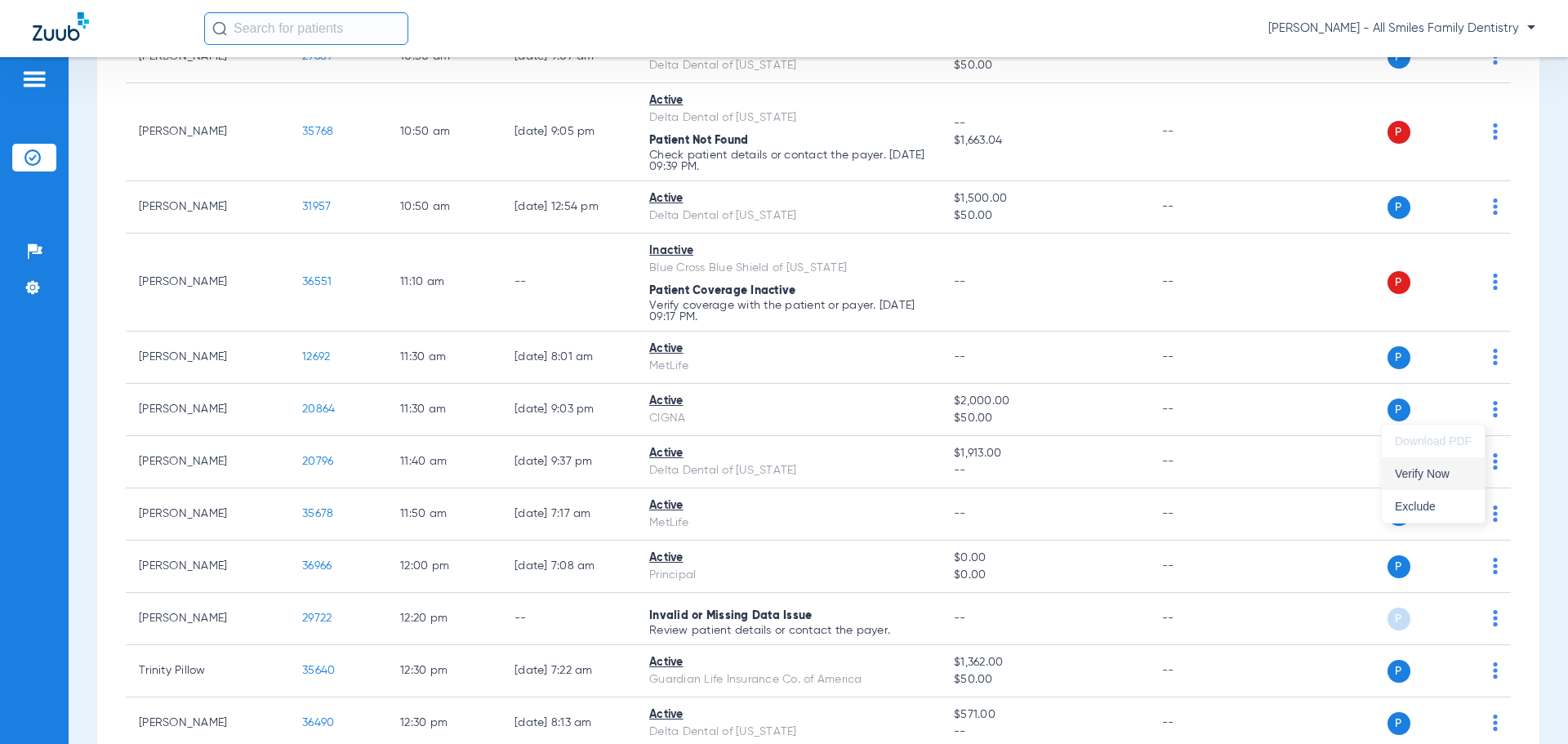
click at [1444, 471] on span "Verify Now" at bounding box center [1433, 474] width 77 height 11
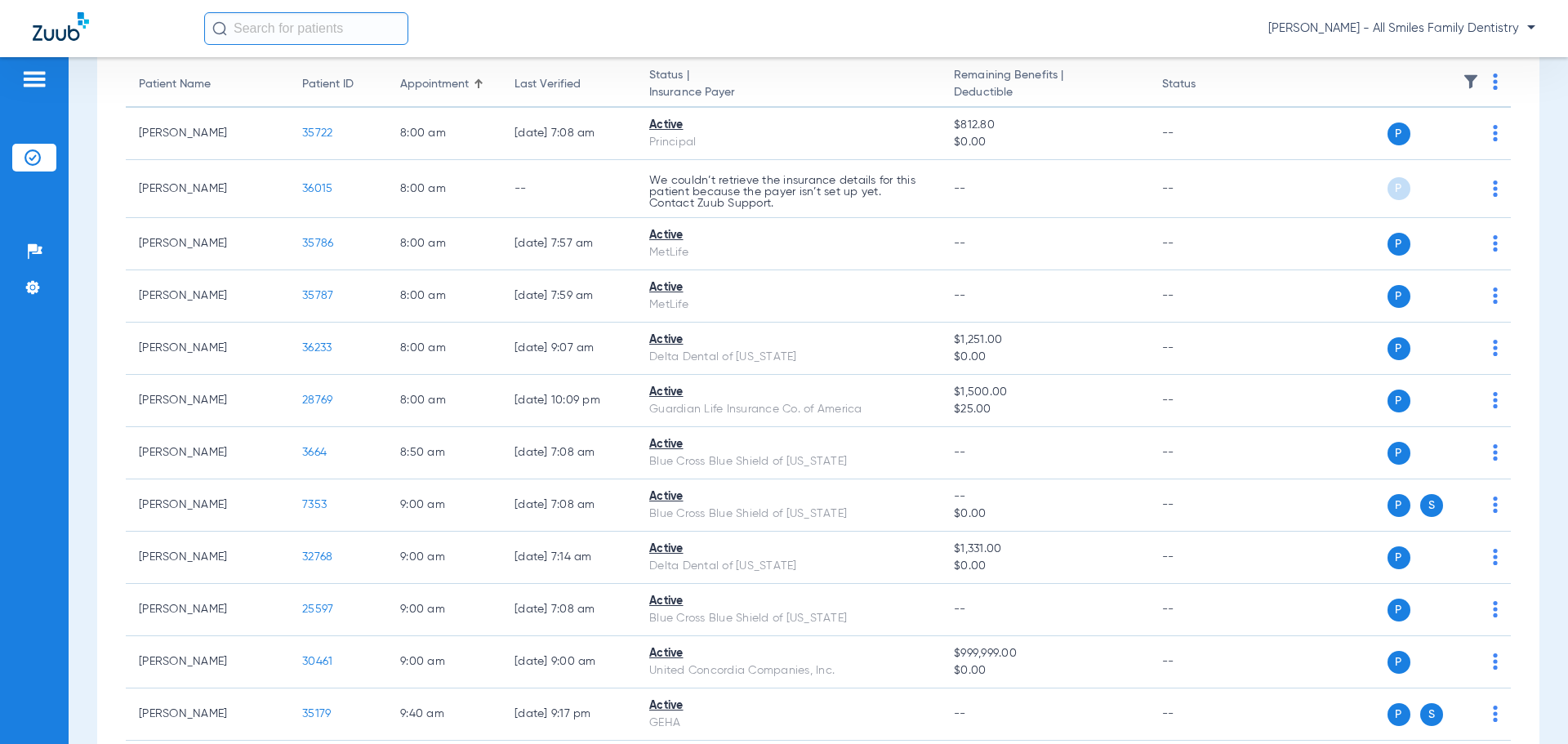
scroll to position [0, 0]
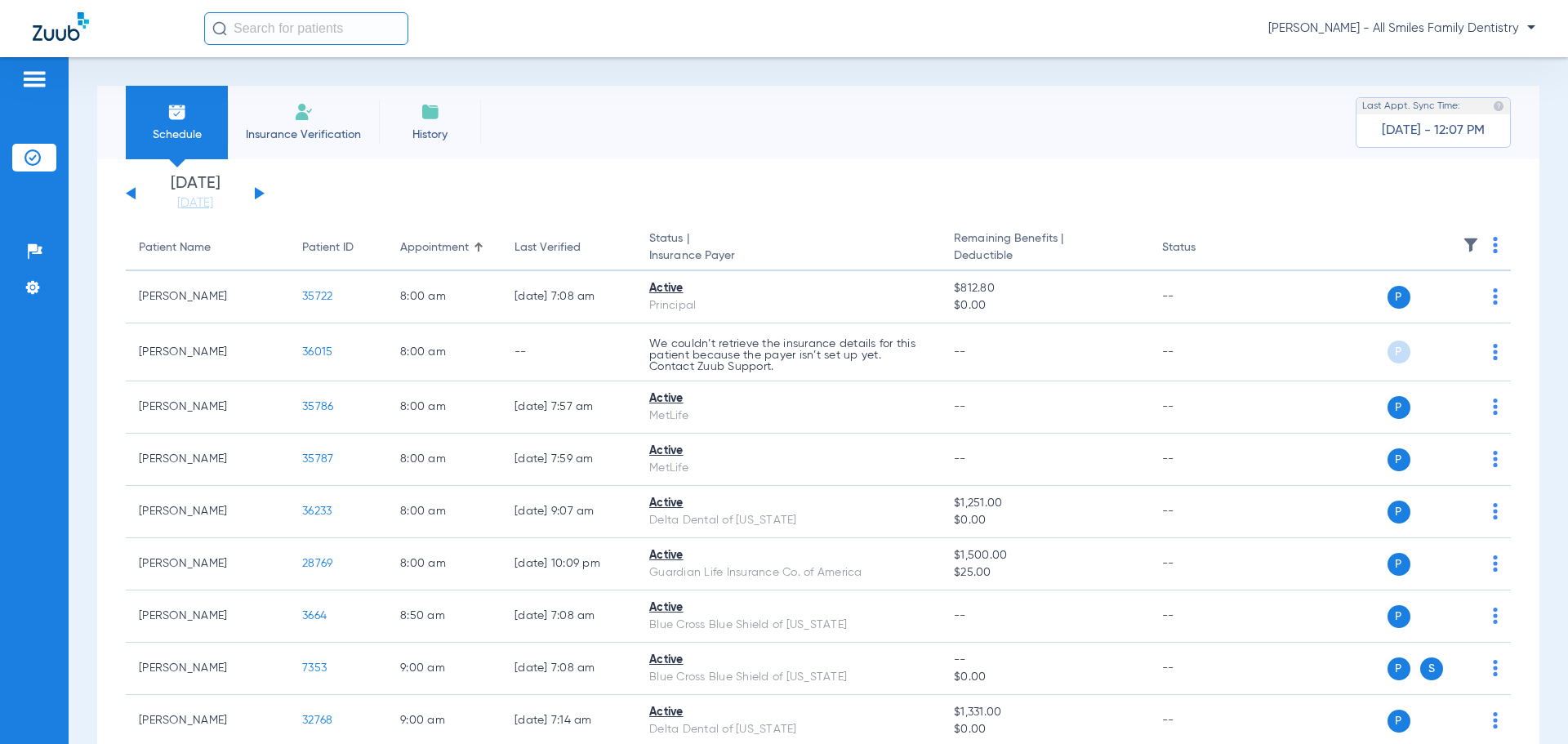
click at [134, 195] on button at bounding box center [130, 193] width 9 height 12
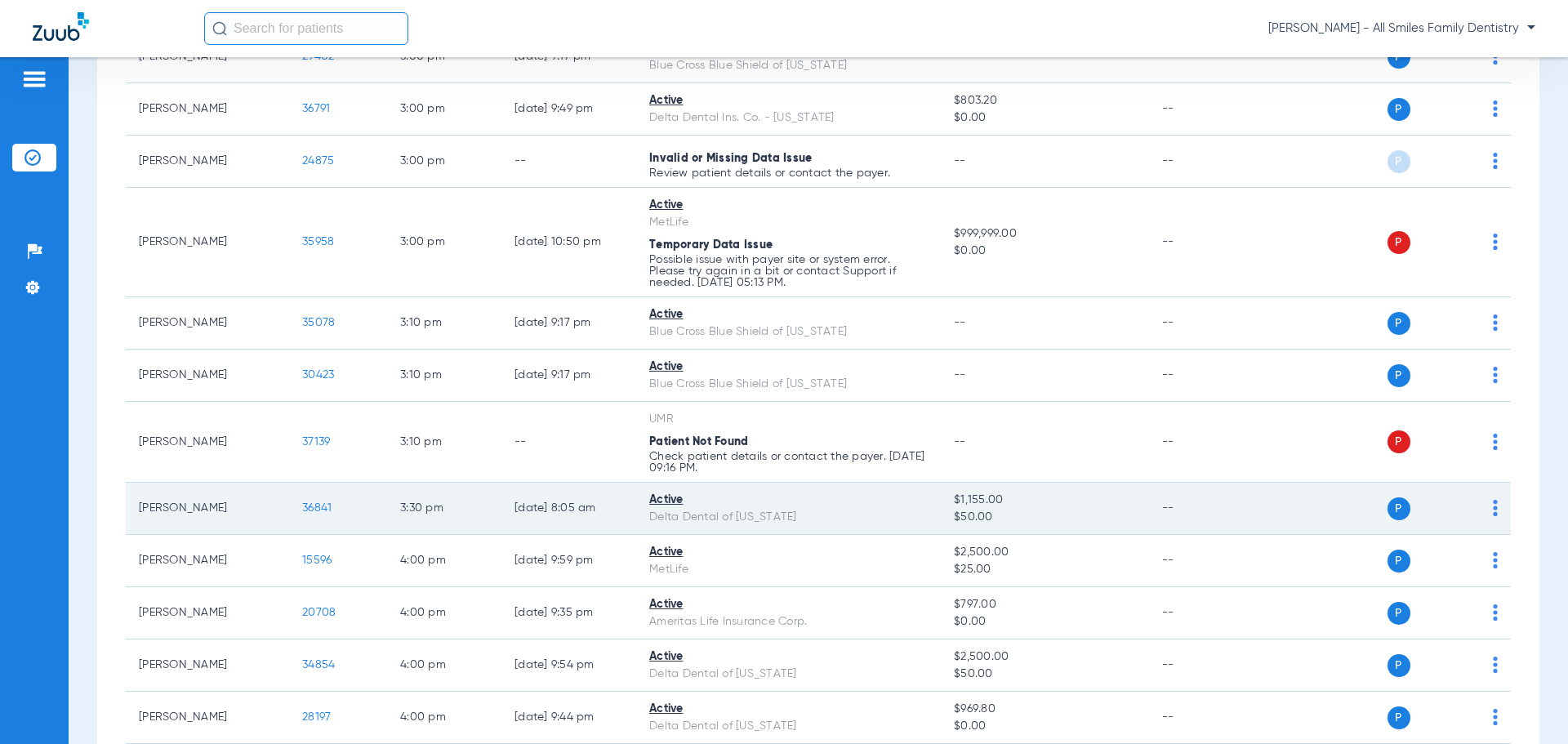
scroll to position [3081, 0]
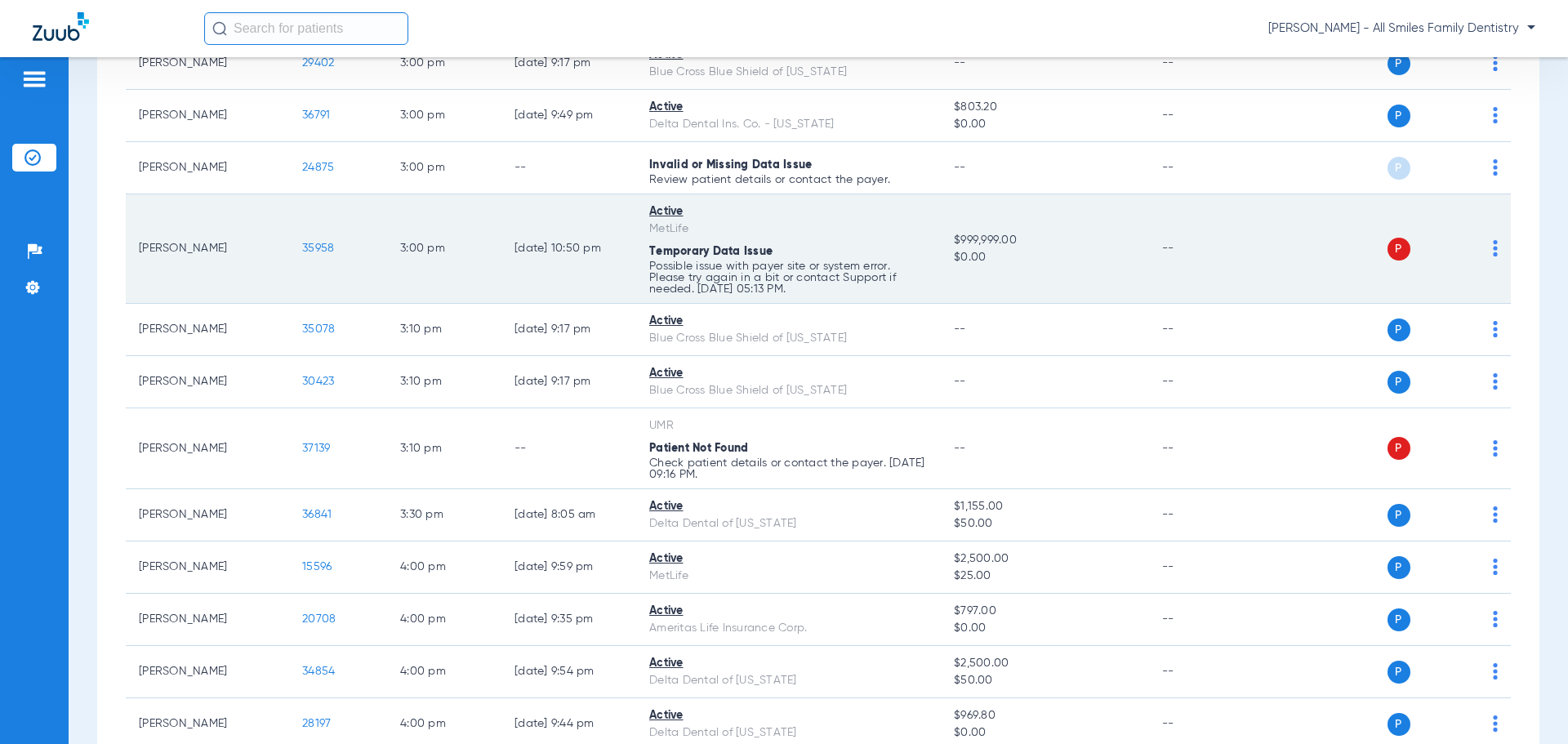
click at [310, 252] on span "35958" at bounding box center [318, 248] width 32 height 11
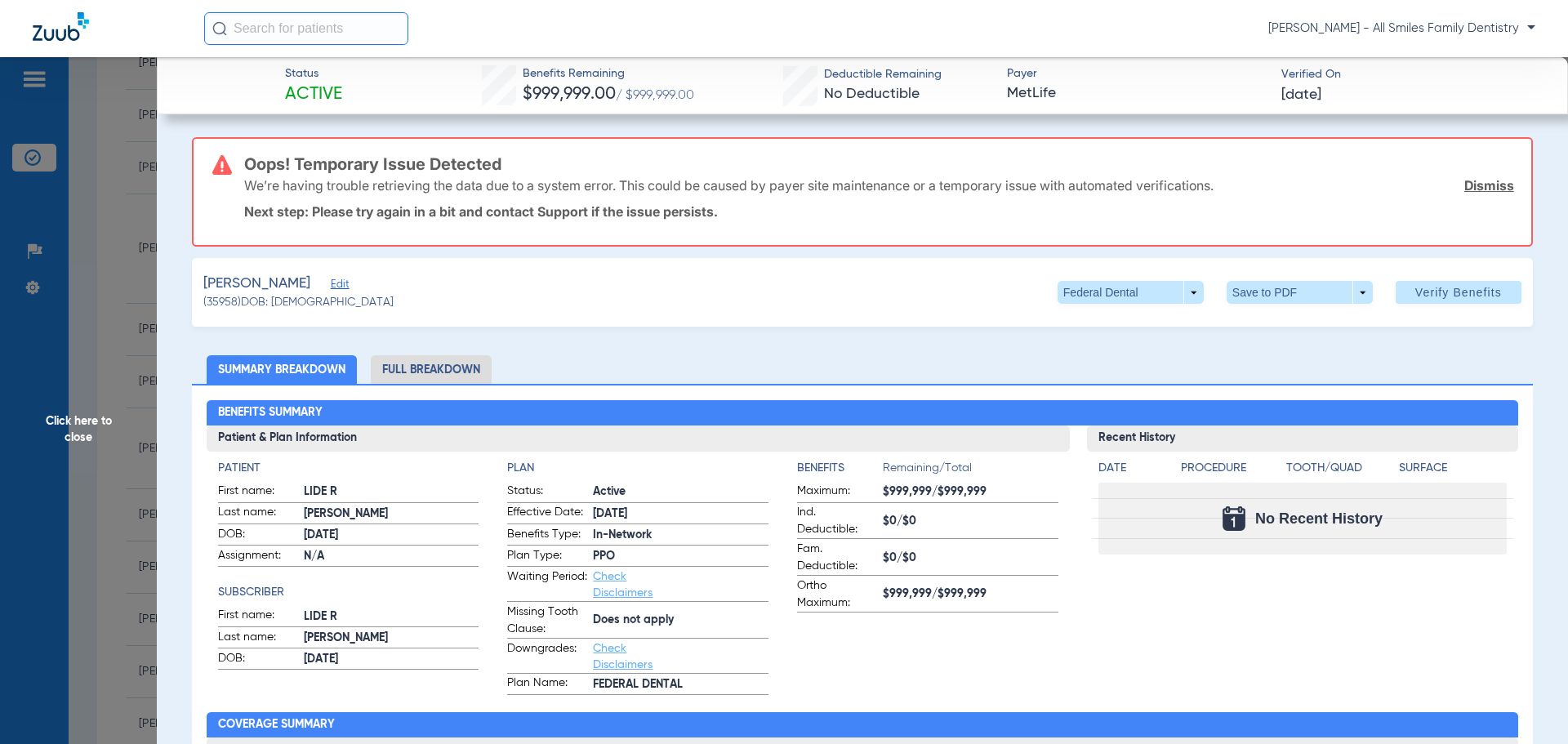
click at [331, 285] on span "Edit" at bounding box center [338, 286] width 15 height 16
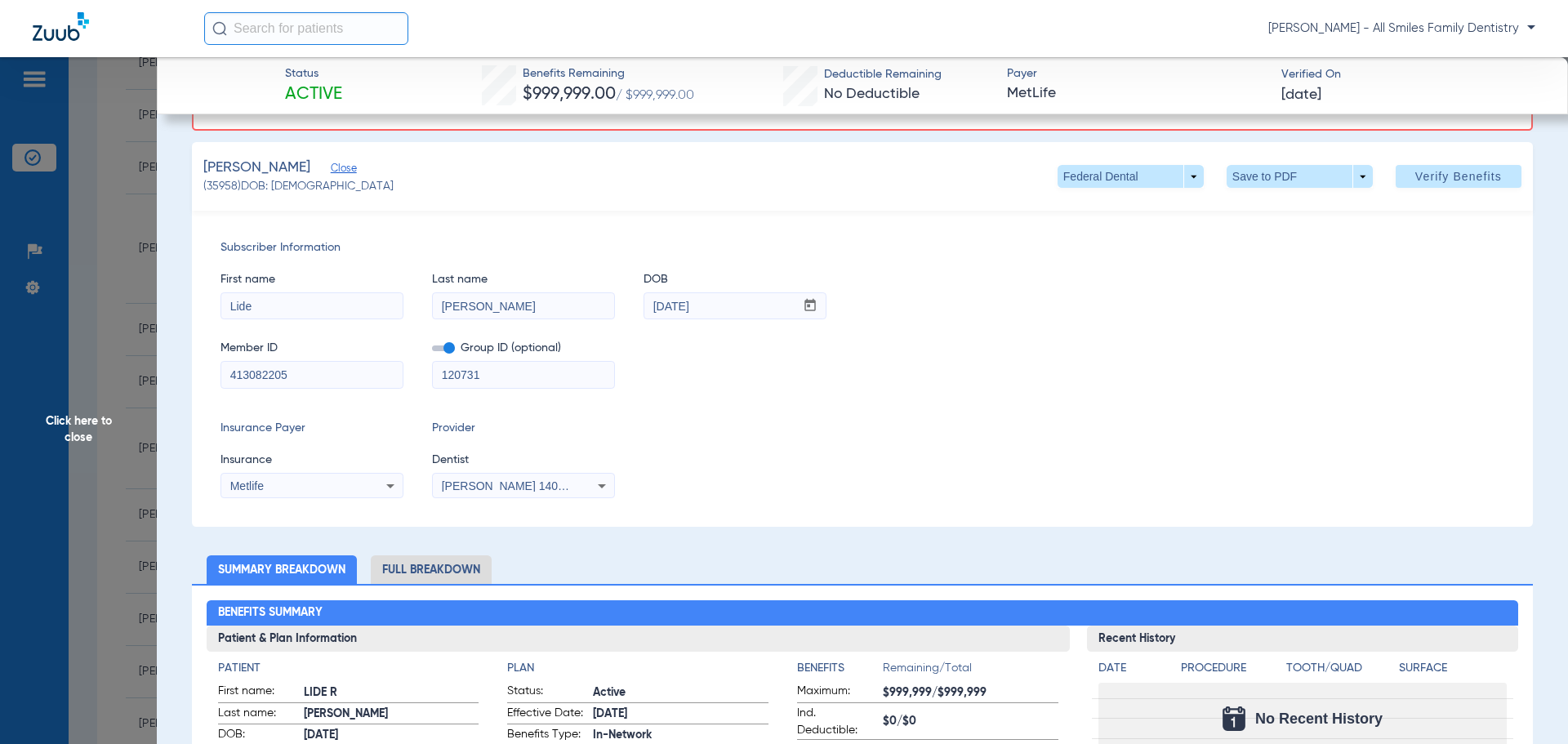
scroll to position [82, 0]
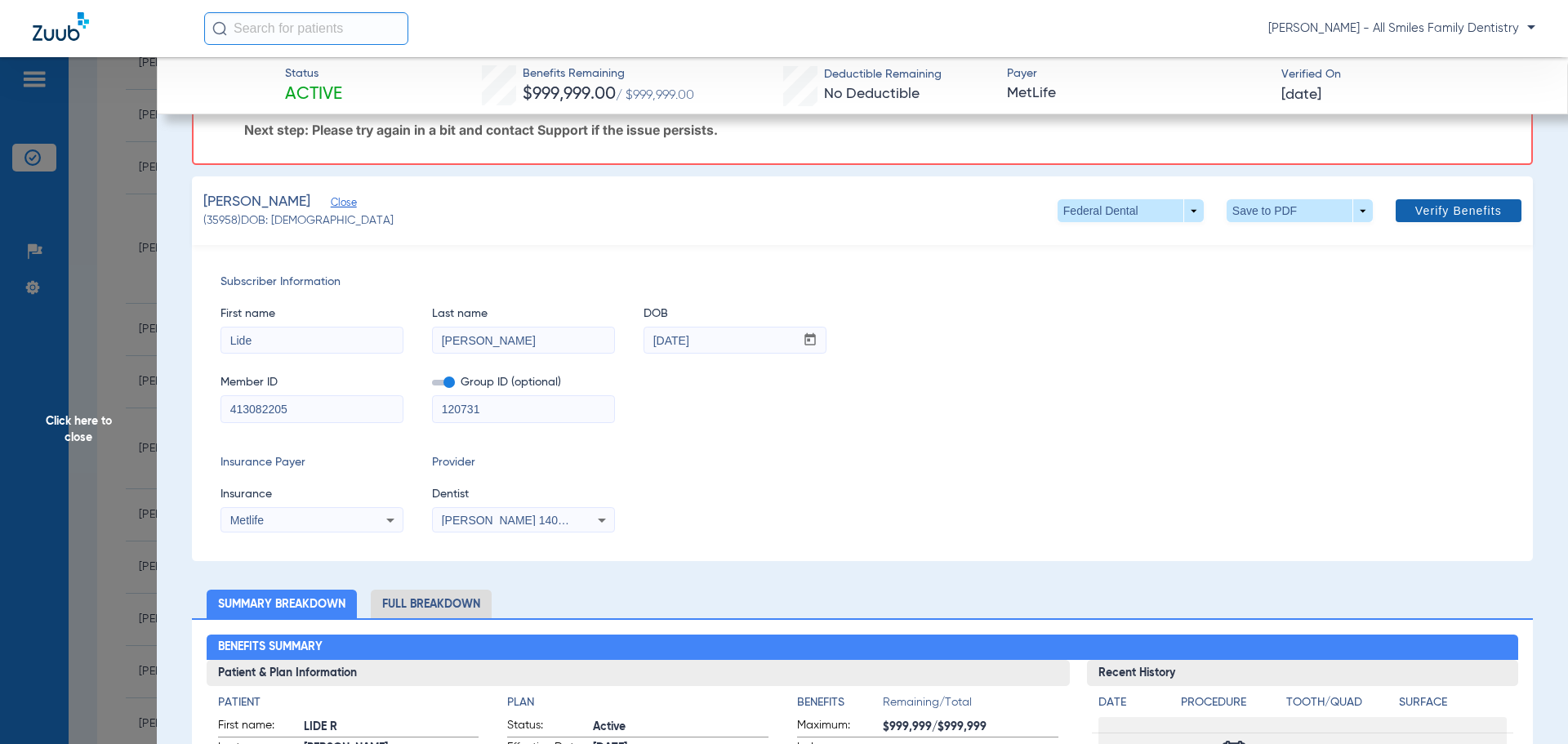
click at [1422, 214] on span "Verify Benefits" at bounding box center [1458, 211] width 86 height 13
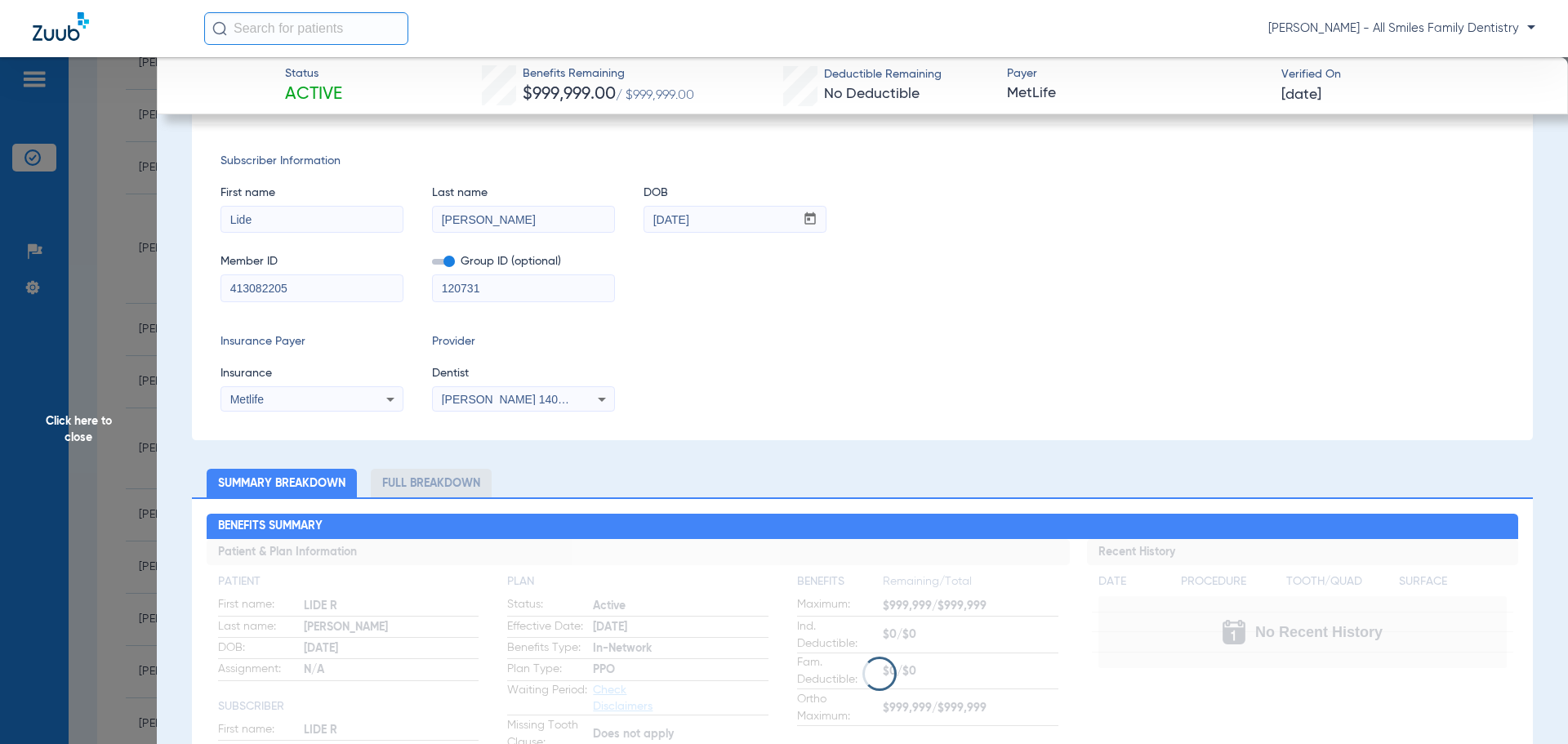
scroll to position [0, 0]
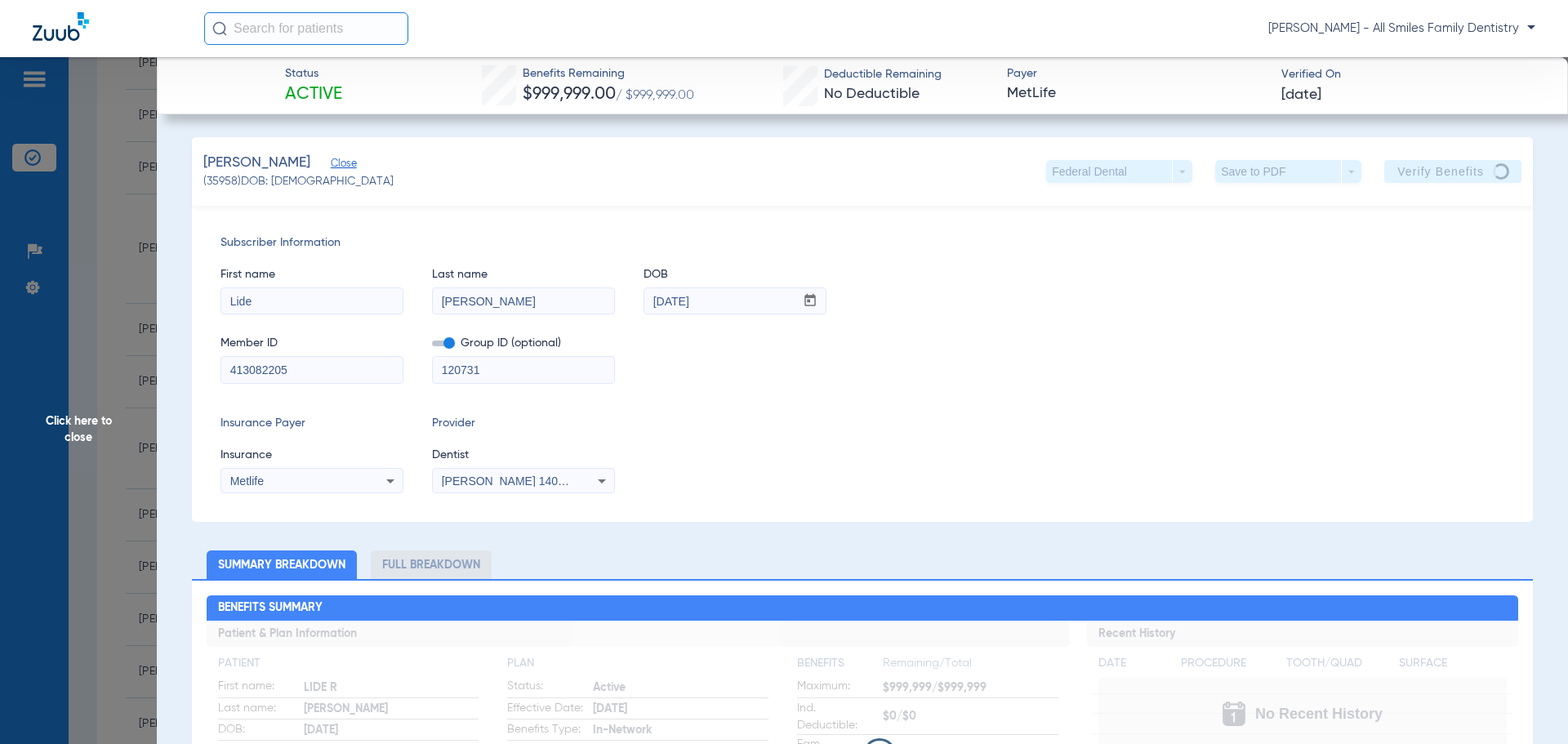
click at [81, 436] on span "Click here to close" at bounding box center [78, 429] width 156 height 744
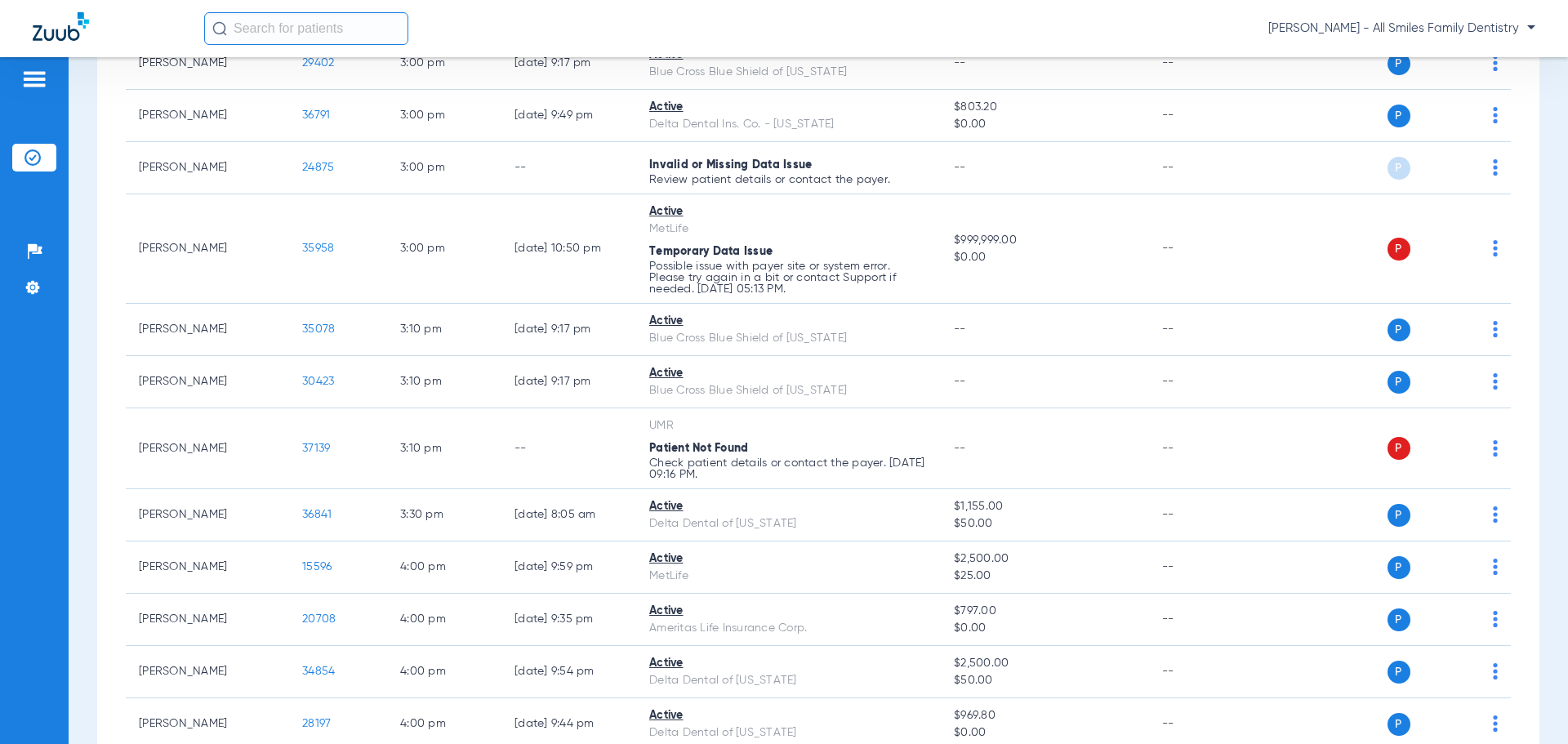
click at [37, 85] on img at bounding box center [35, 79] width 26 height 20
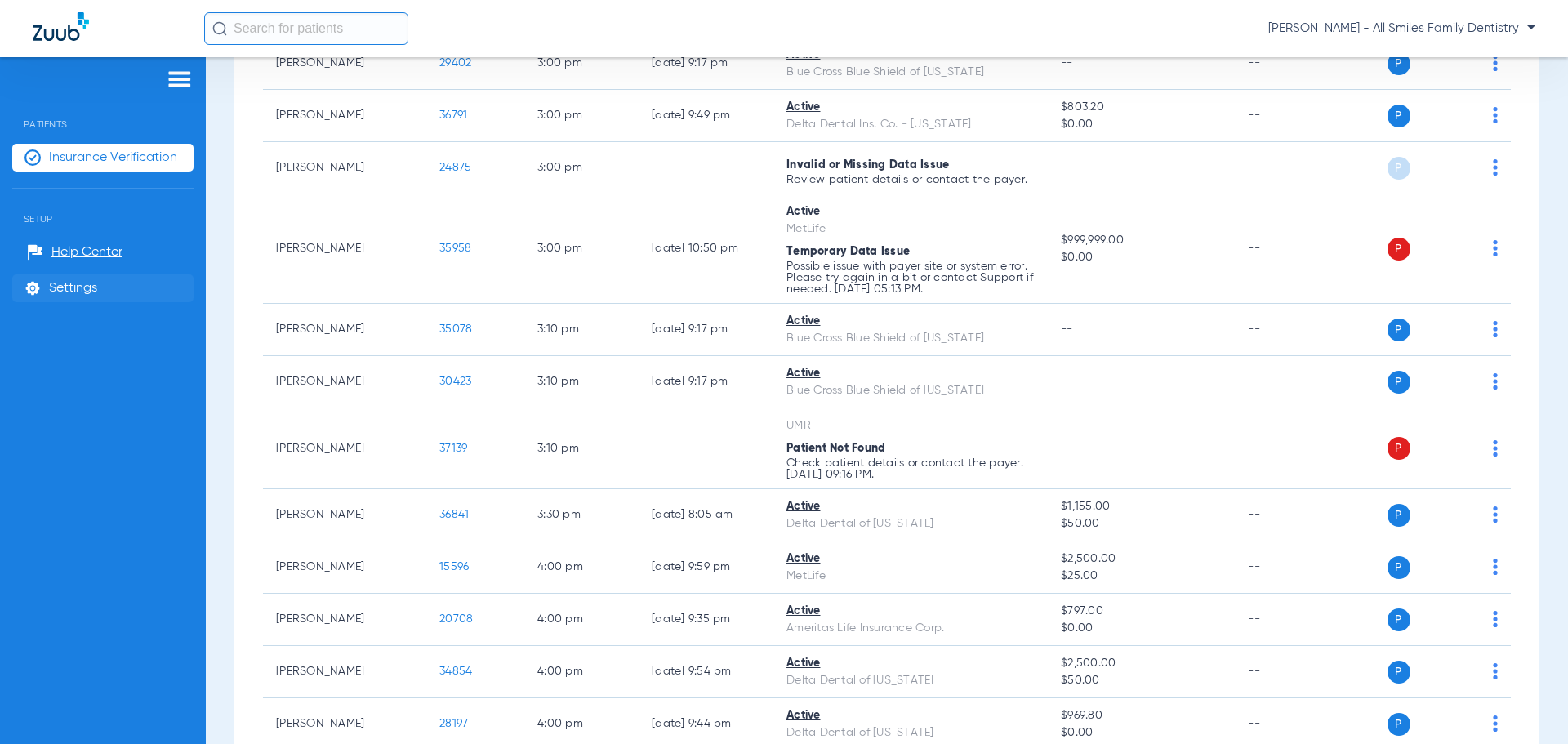
click at [75, 289] on span "Settings" at bounding box center [72, 288] width 48 height 16
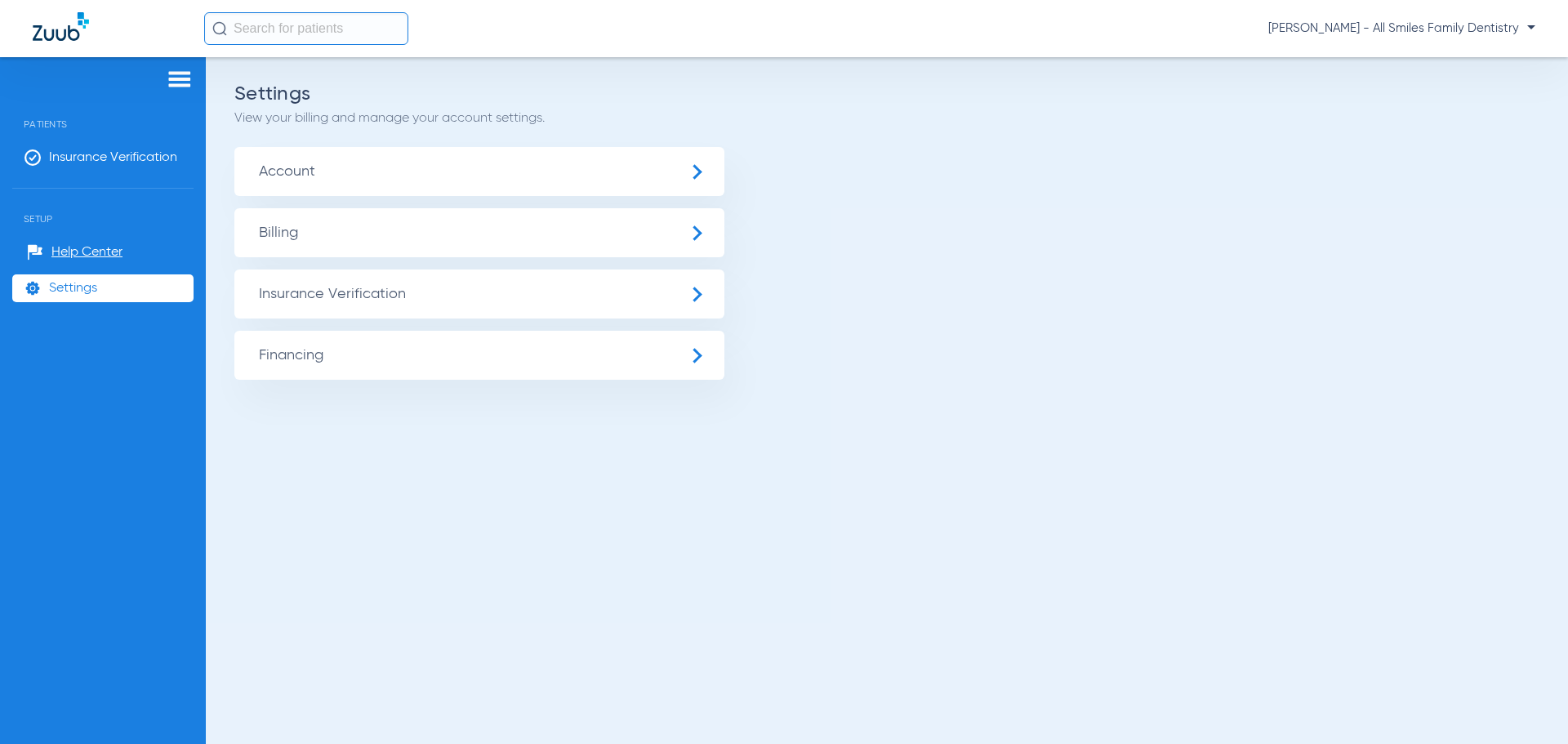
click at [335, 296] on span "Insurance Verification" at bounding box center [479, 294] width 490 height 49
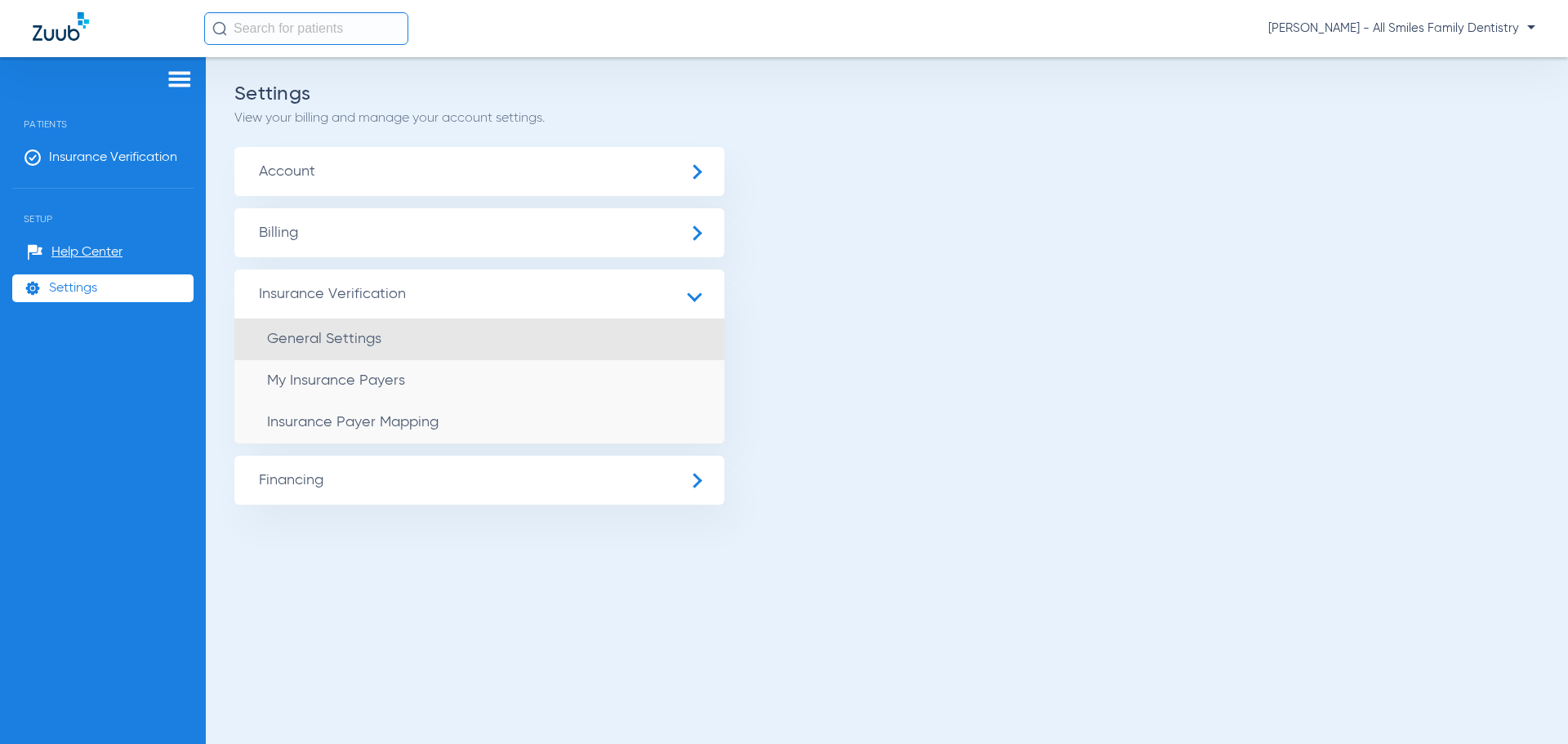
click at [366, 346] on span "General Settings" at bounding box center [324, 339] width 114 height 15
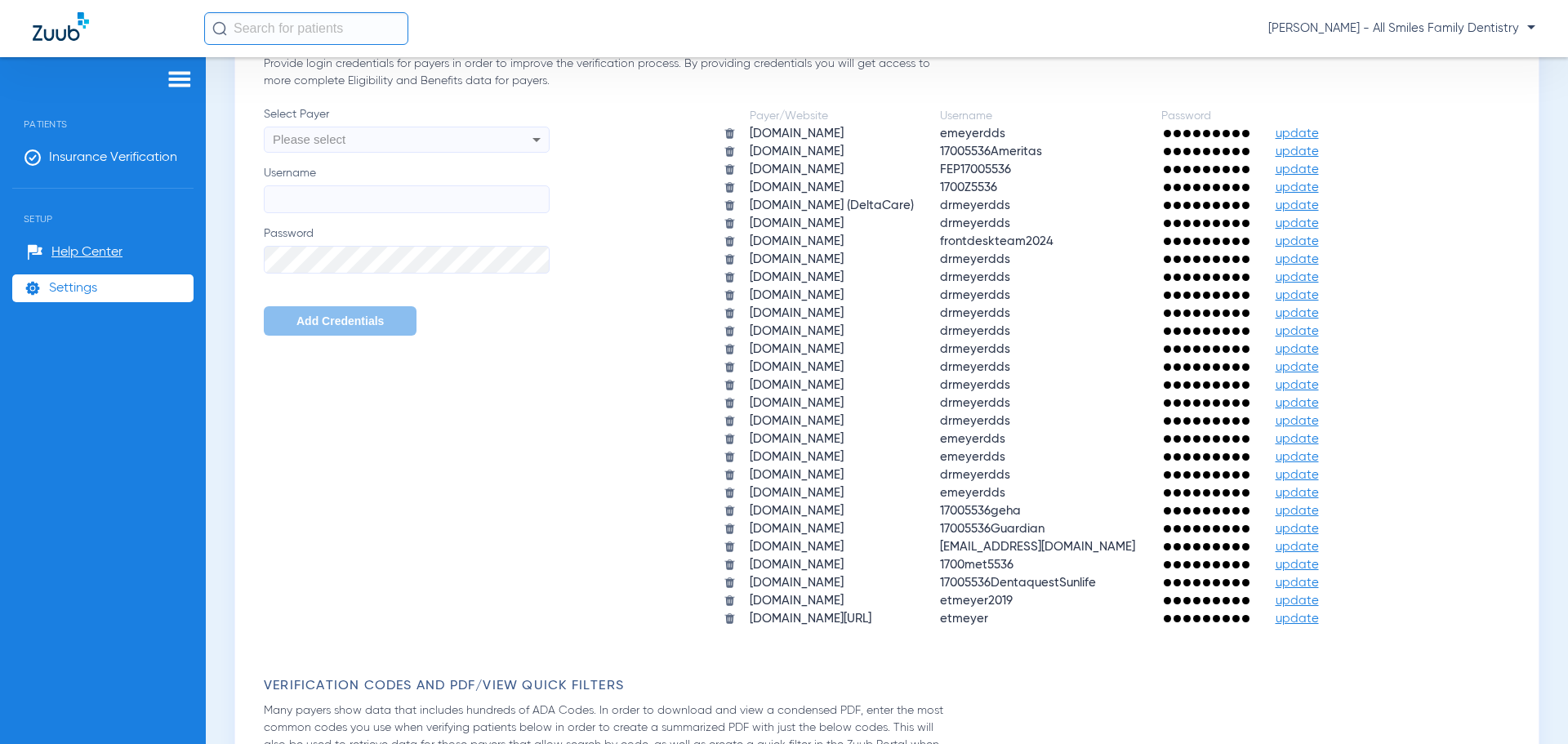
scroll to position [736, 0]
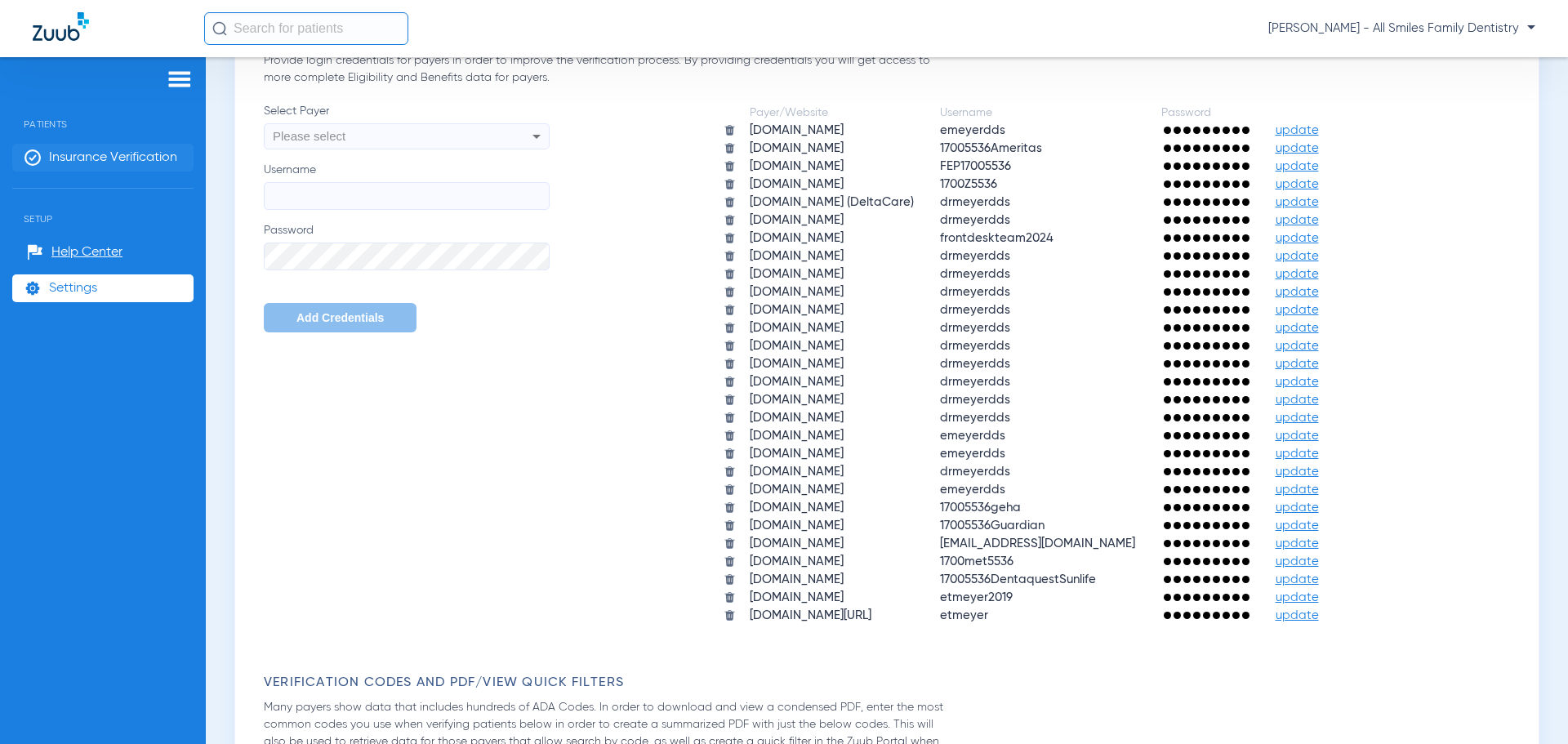
click at [81, 161] on span "Insurance Verification" at bounding box center [112, 157] width 128 height 16
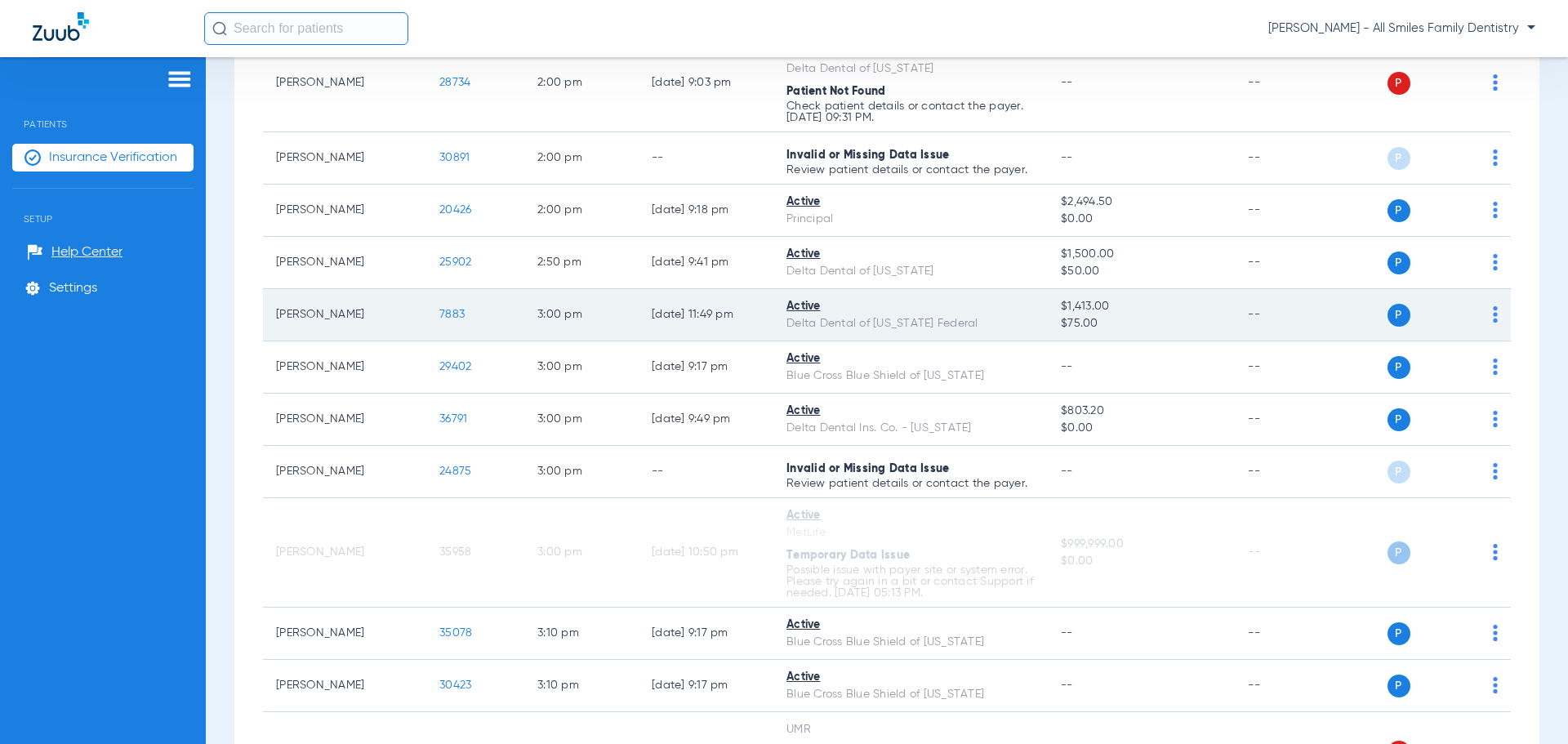
scroll to position [2941, 0]
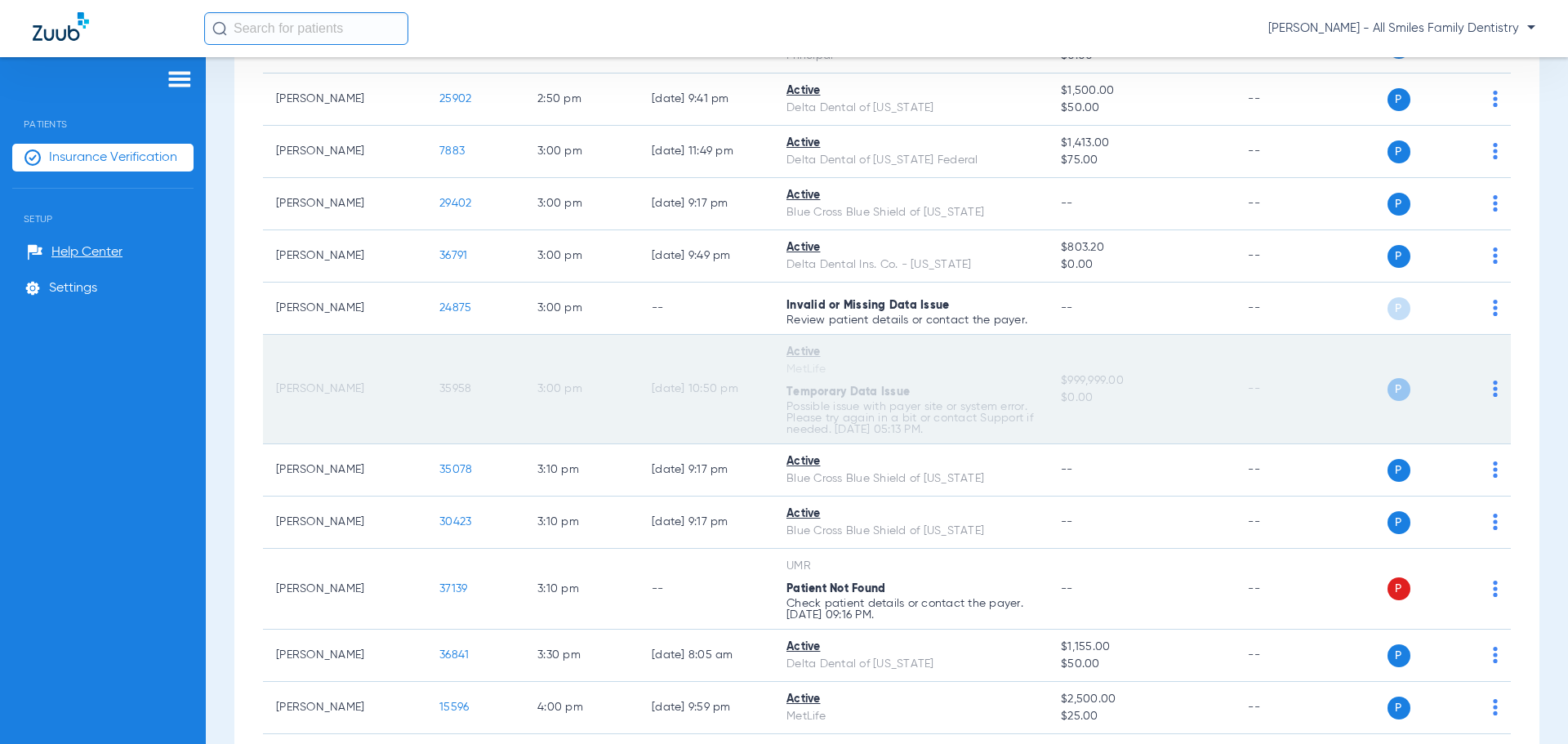
click at [318, 384] on td "Lide Barwick" at bounding box center [345, 389] width 163 height 110
click at [870, 427] on p "Possible issue with payer site or system error. Please try again in a bit or co…" at bounding box center [910, 418] width 248 height 35
click at [869, 426] on p "Possible issue with payer site or system error. Please try again in a bit or co…" at bounding box center [910, 418] width 248 height 35
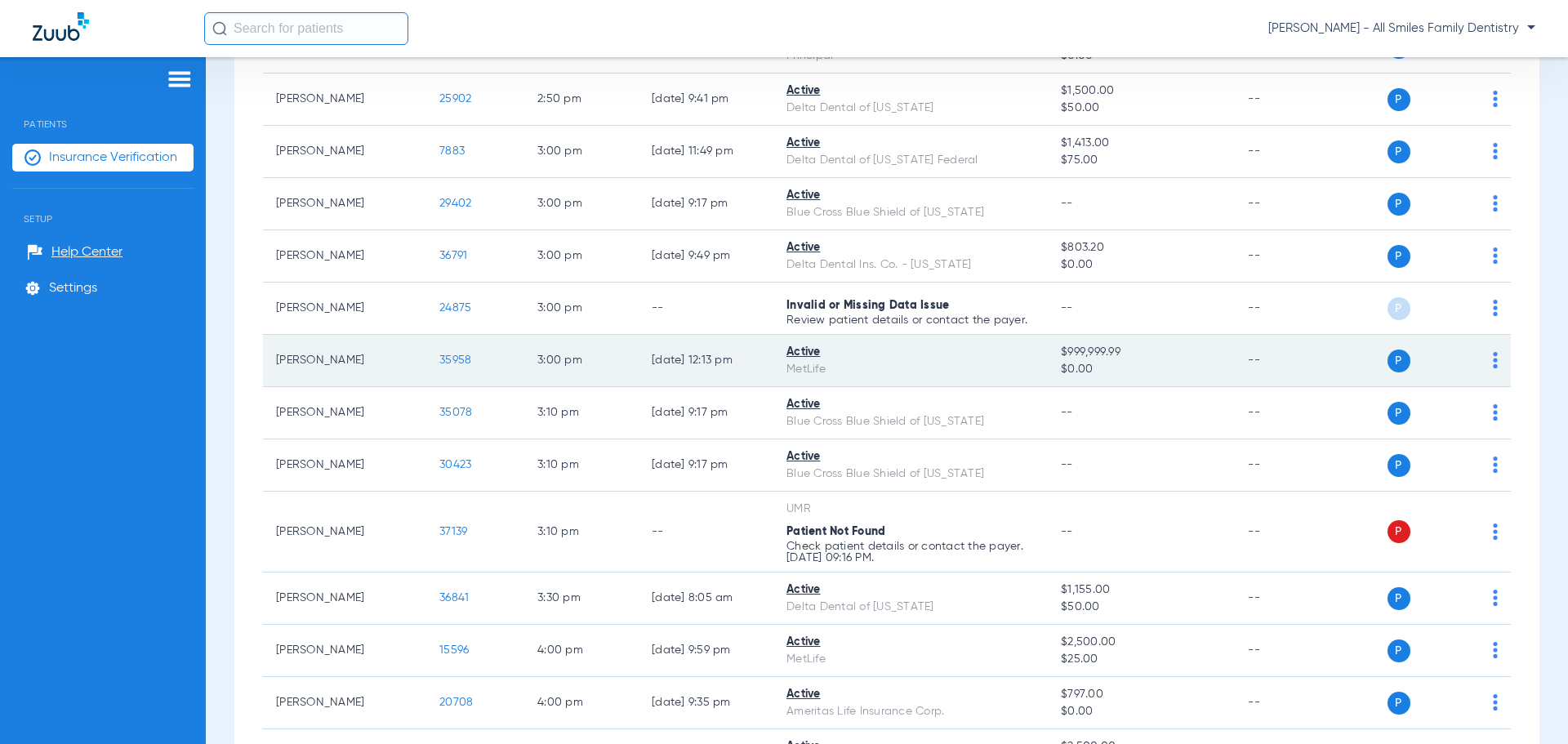
click at [447, 356] on span "35958" at bounding box center [455, 360] width 32 height 11
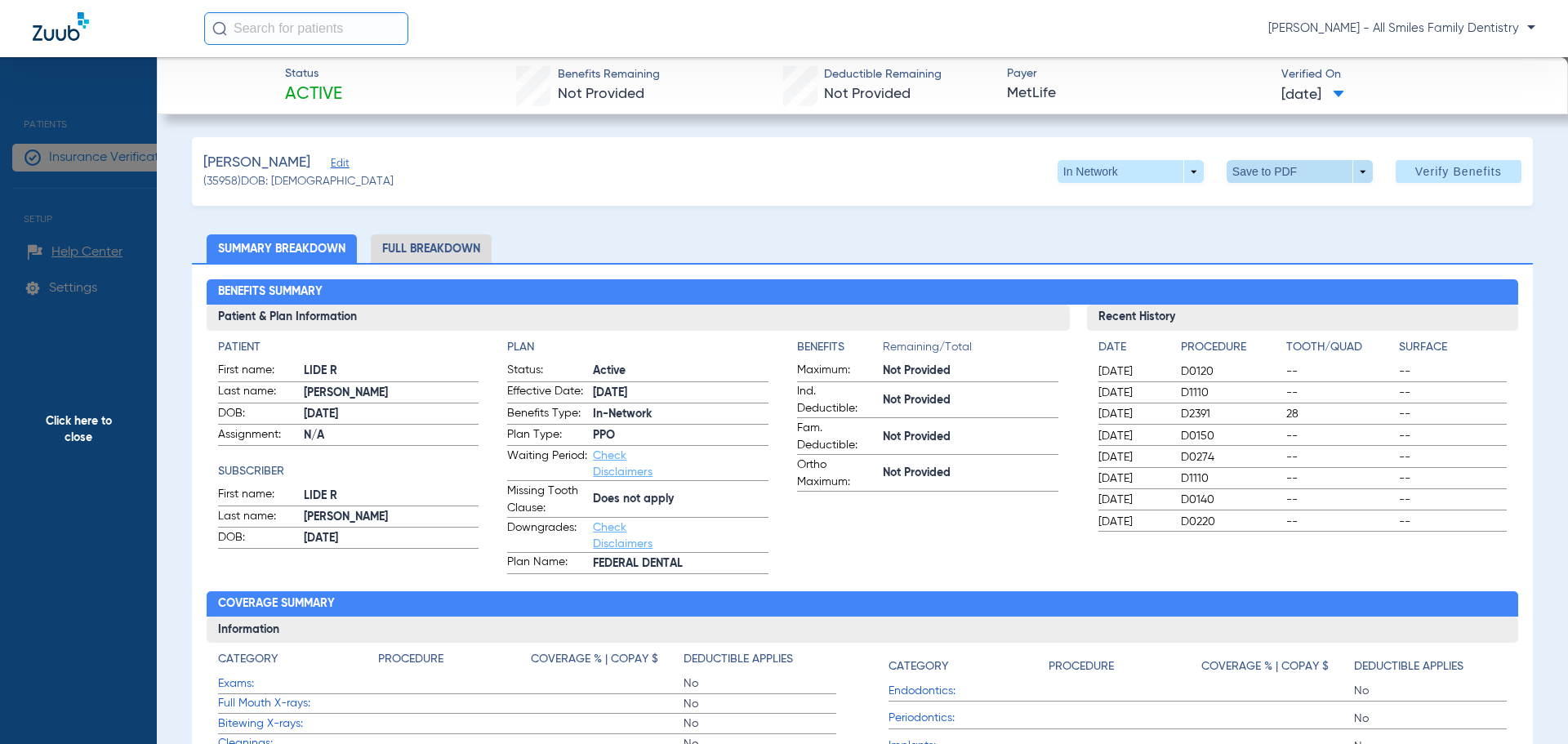
click at [1280, 171] on span at bounding box center [1299, 171] width 39 height 39
click at [1279, 200] on span "Save to PDF" at bounding box center [1293, 204] width 65 height 11
click at [78, 437] on span "Click here to close" at bounding box center [78, 429] width 156 height 744
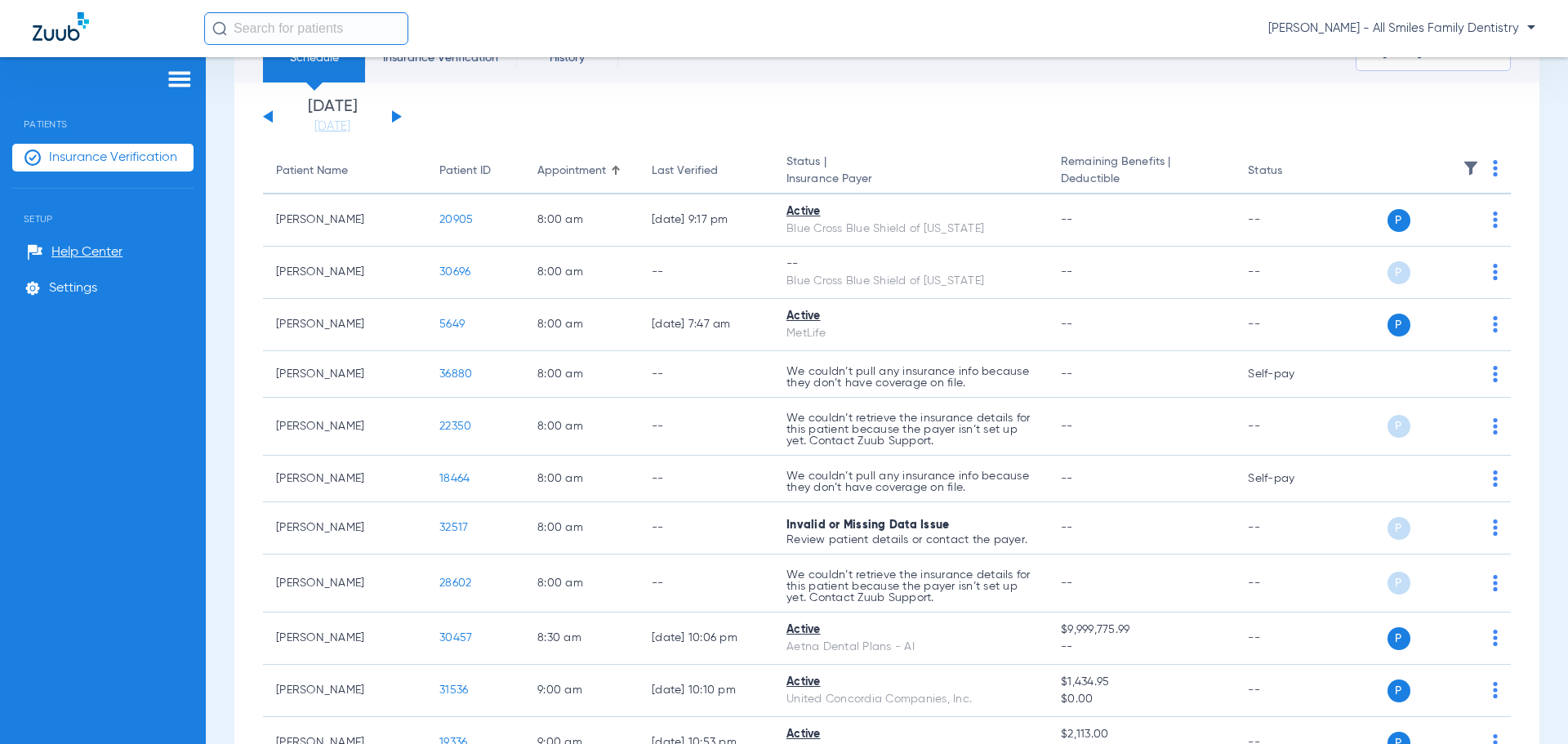
scroll to position [0, 0]
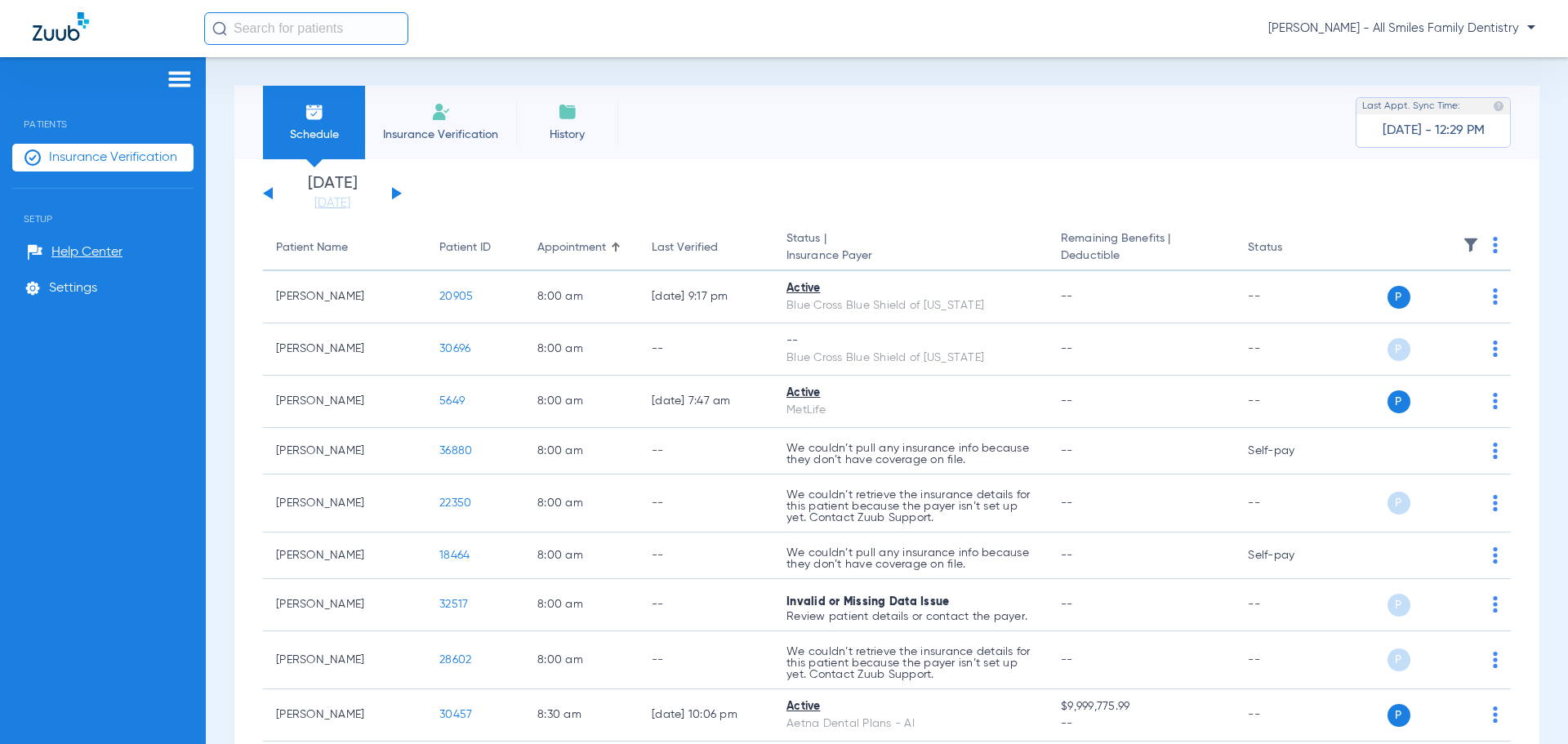
click at [393, 191] on button at bounding box center [396, 193] width 9 height 12
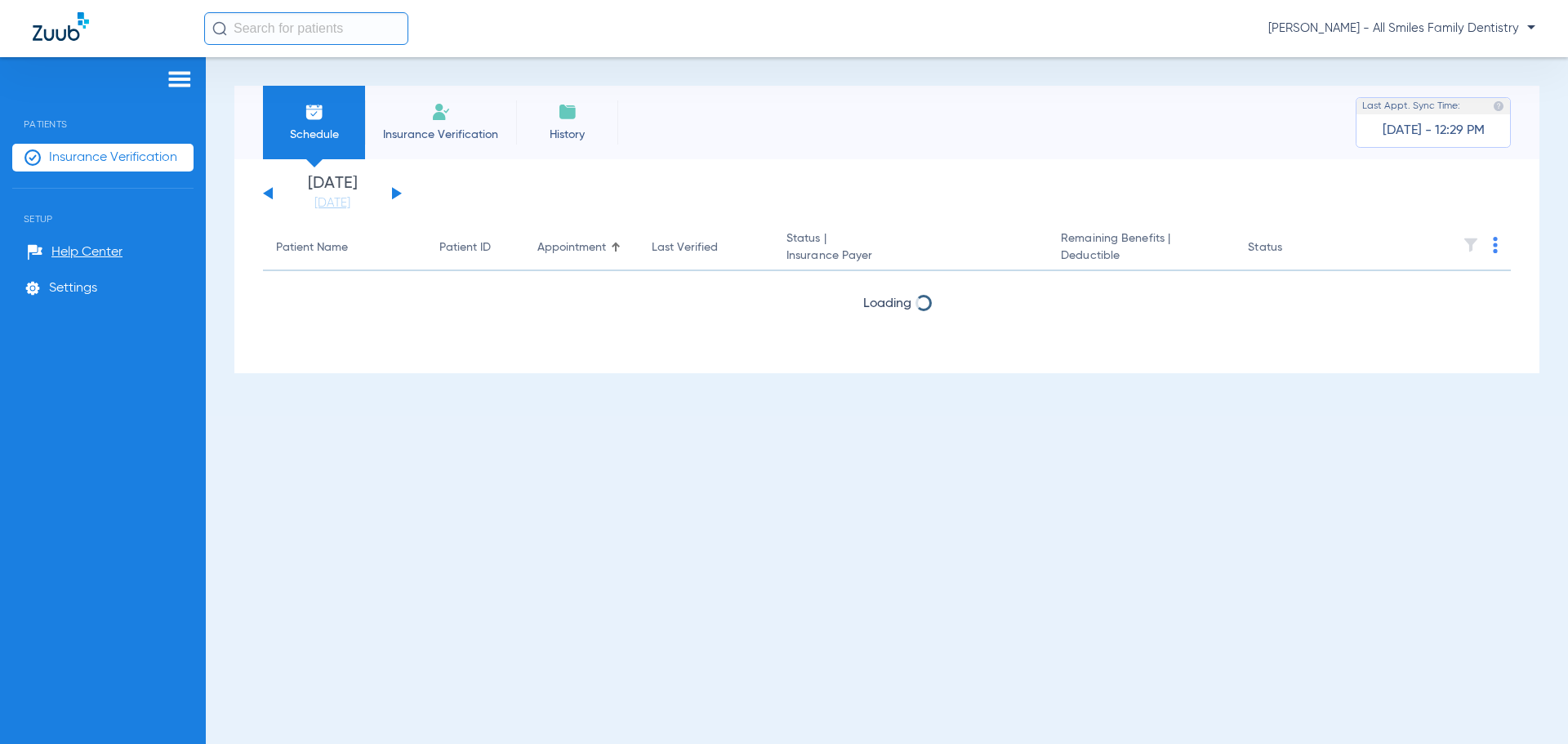
click at [393, 191] on button at bounding box center [396, 193] width 9 height 12
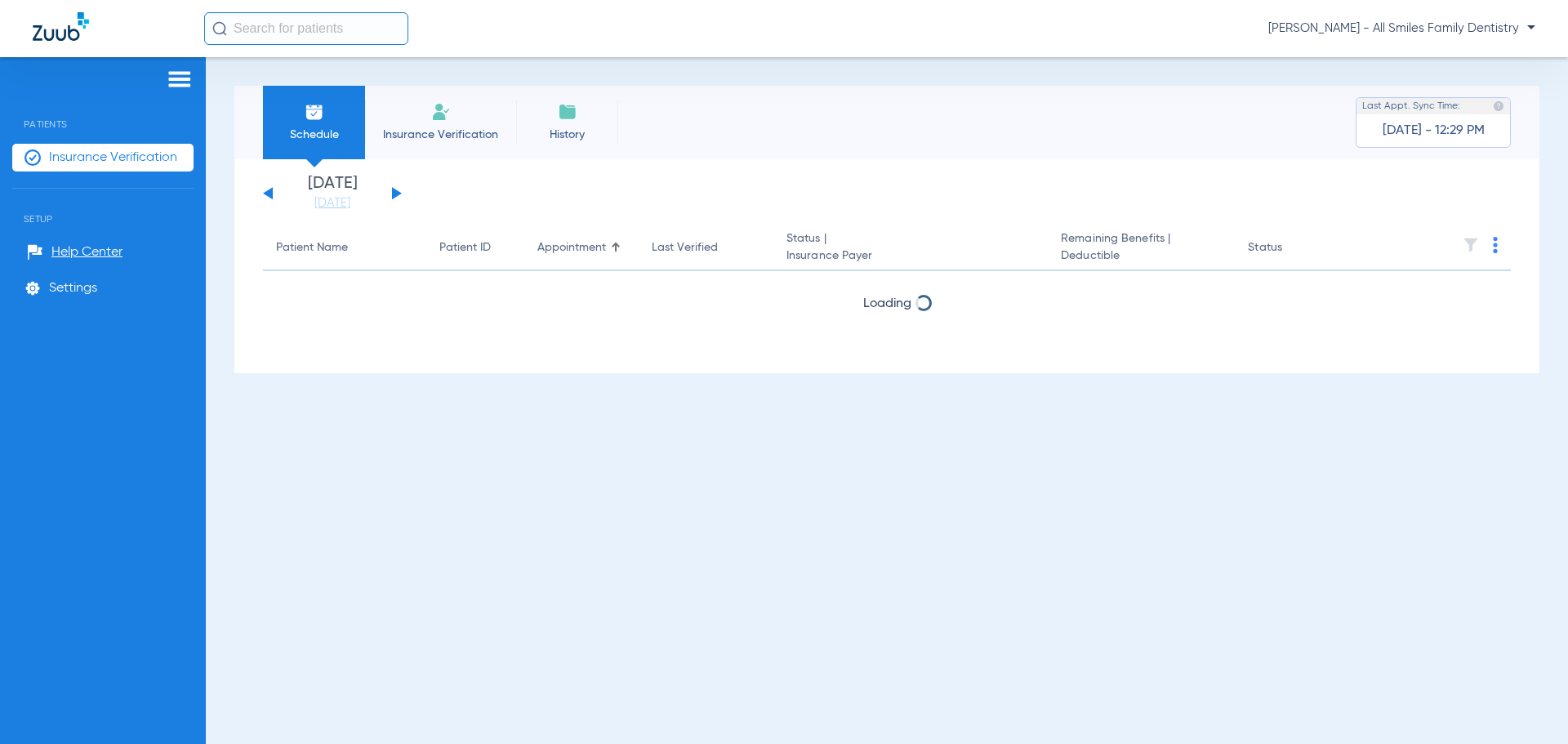
click at [393, 191] on button at bounding box center [396, 193] width 9 height 12
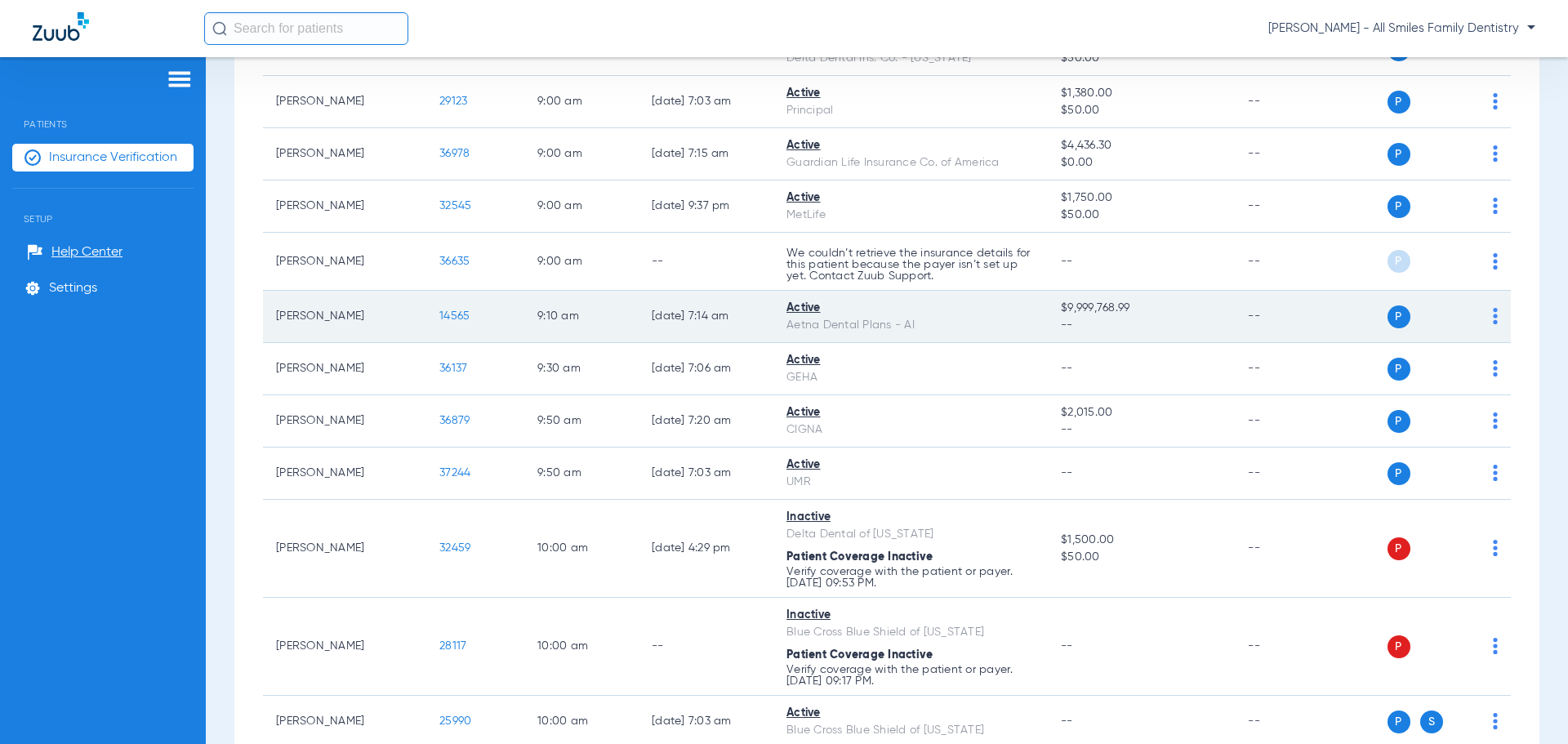
scroll to position [653, 0]
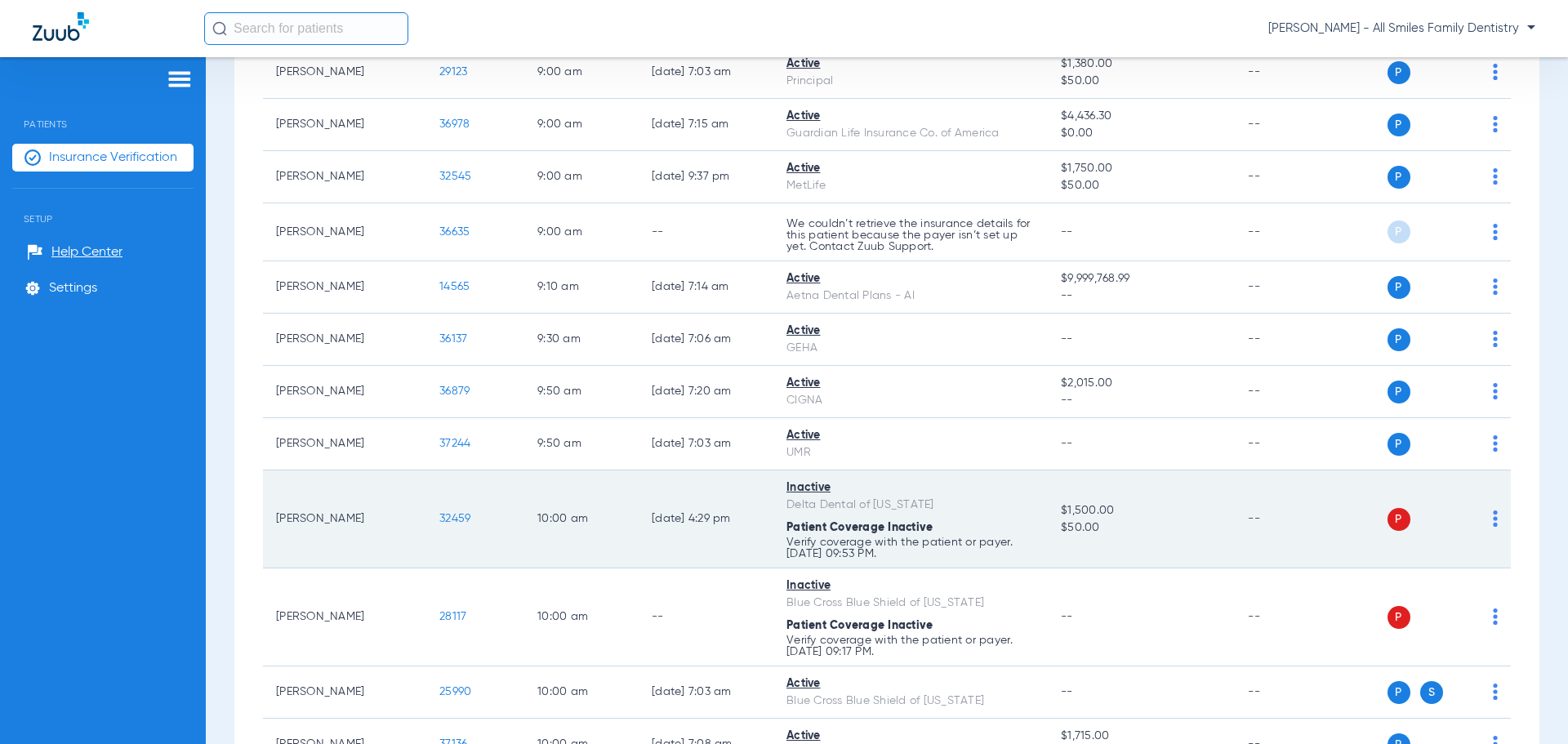
click at [463, 520] on span "32459" at bounding box center [454, 519] width 31 height 11
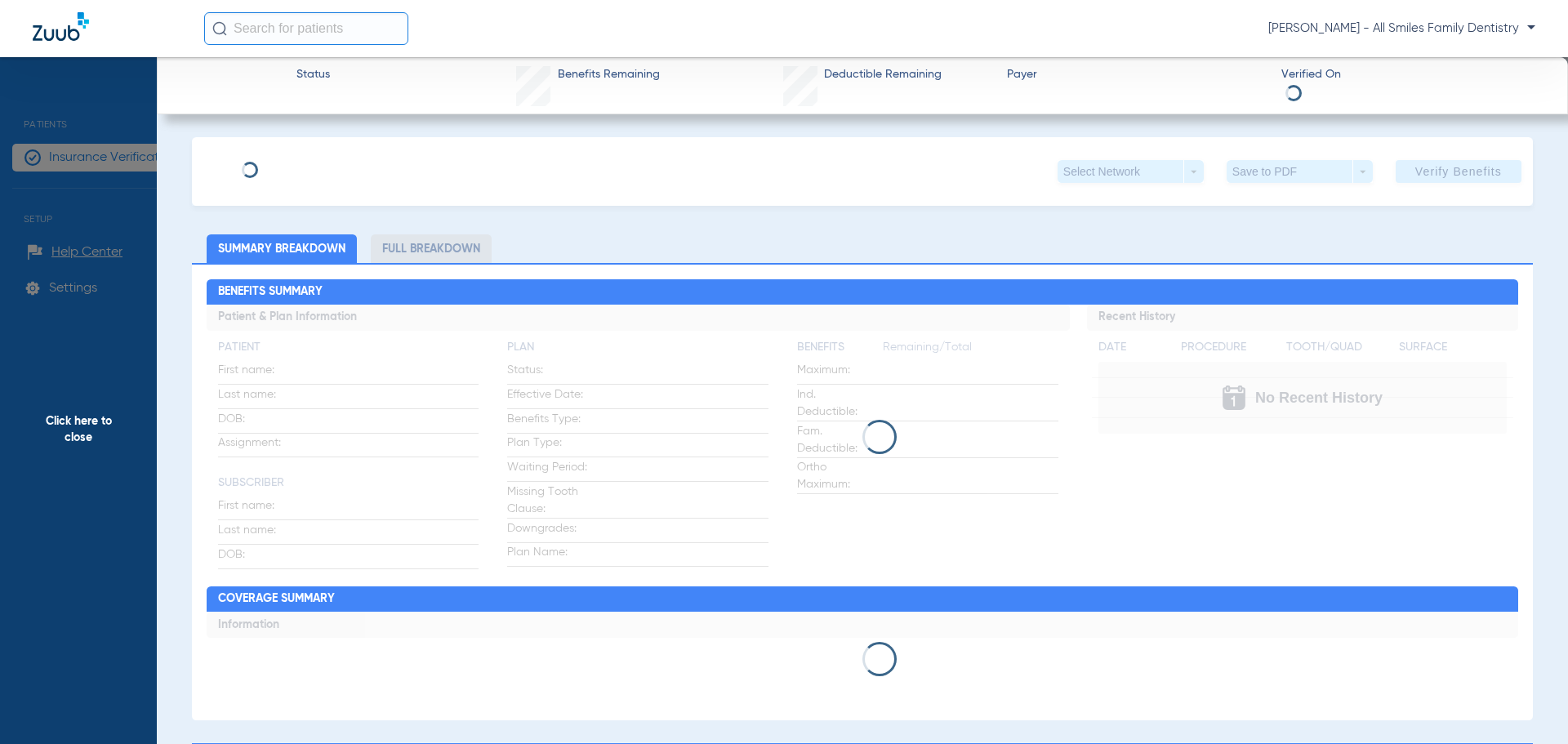
type input "Deborah"
type input "Wilson"
type input "05/21/1970"
type input "121097570801"
type input "2114001001"
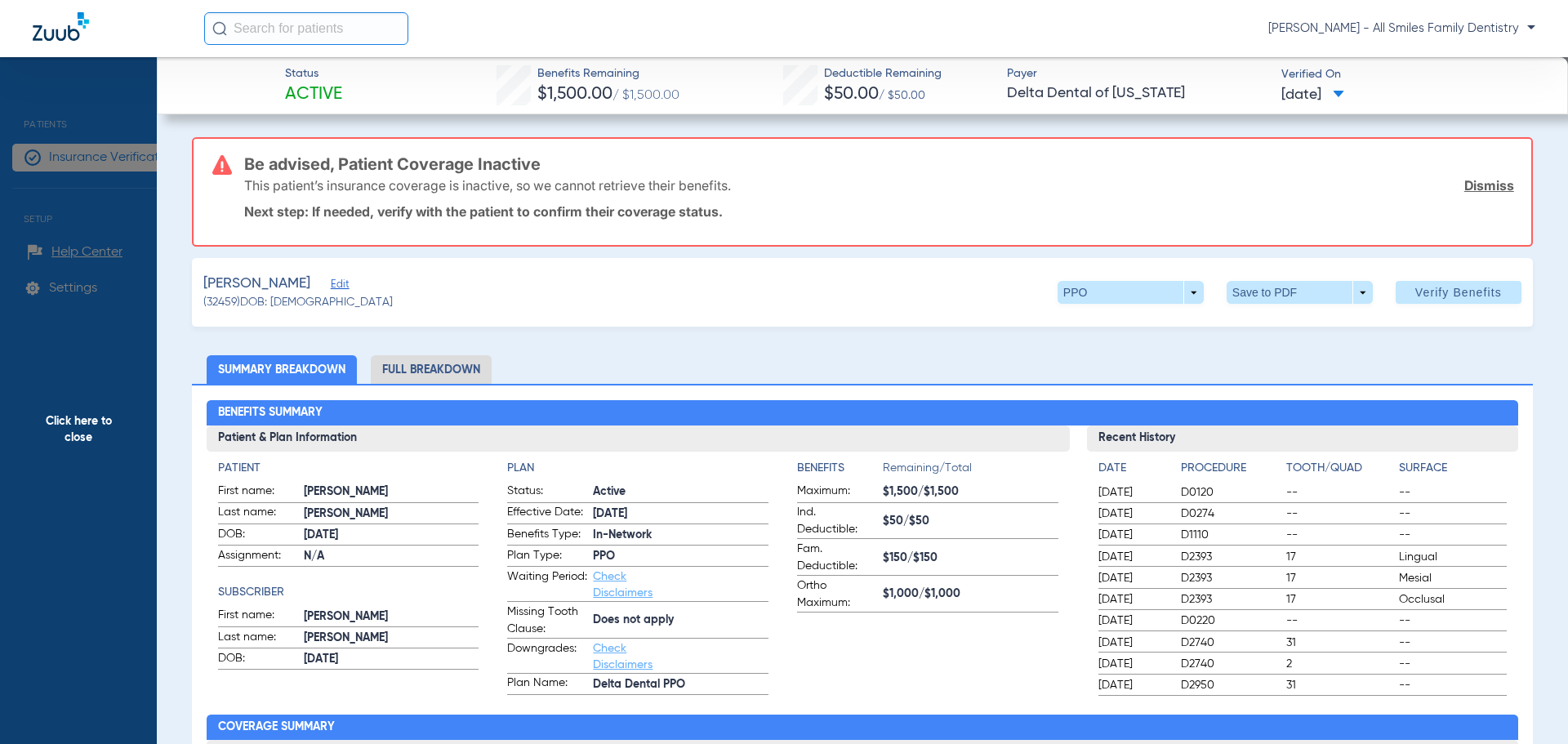
click at [343, 289] on span "Edit" at bounding box center [338, 286] width 15 height 16
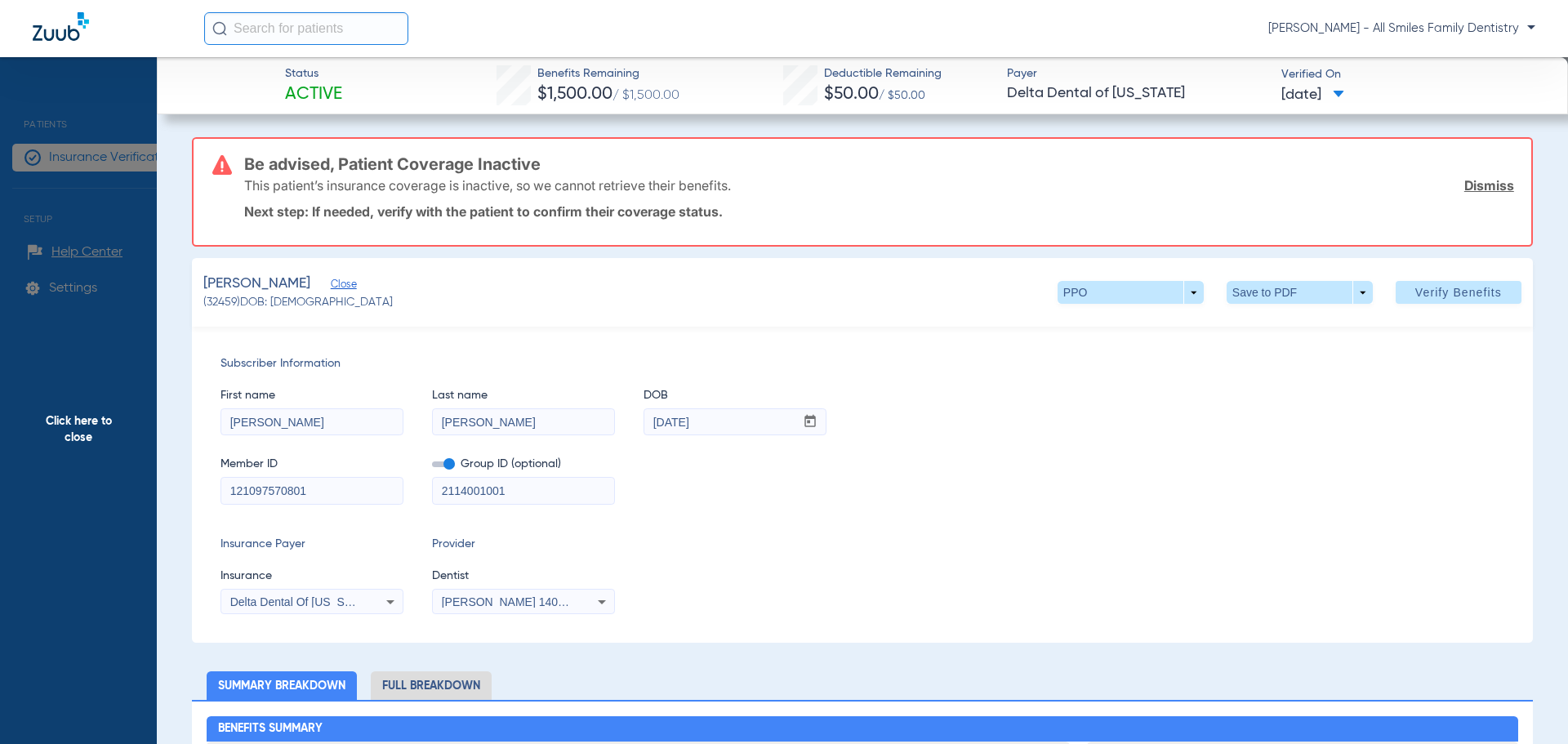
click at [81, 423] on span "Click here to close" at bounding box center [78, 429] width 156 height 744
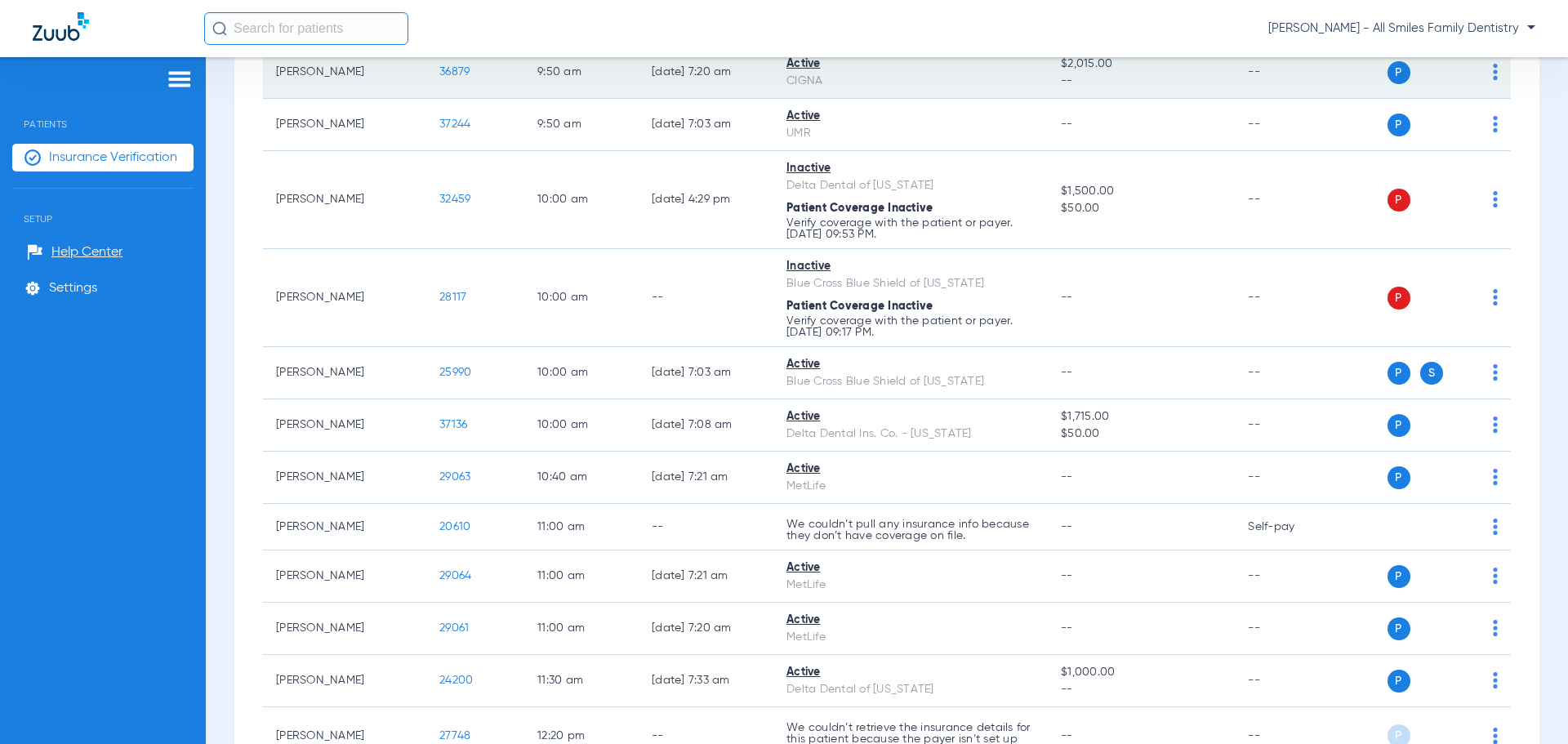
scroll to position [980, 0]
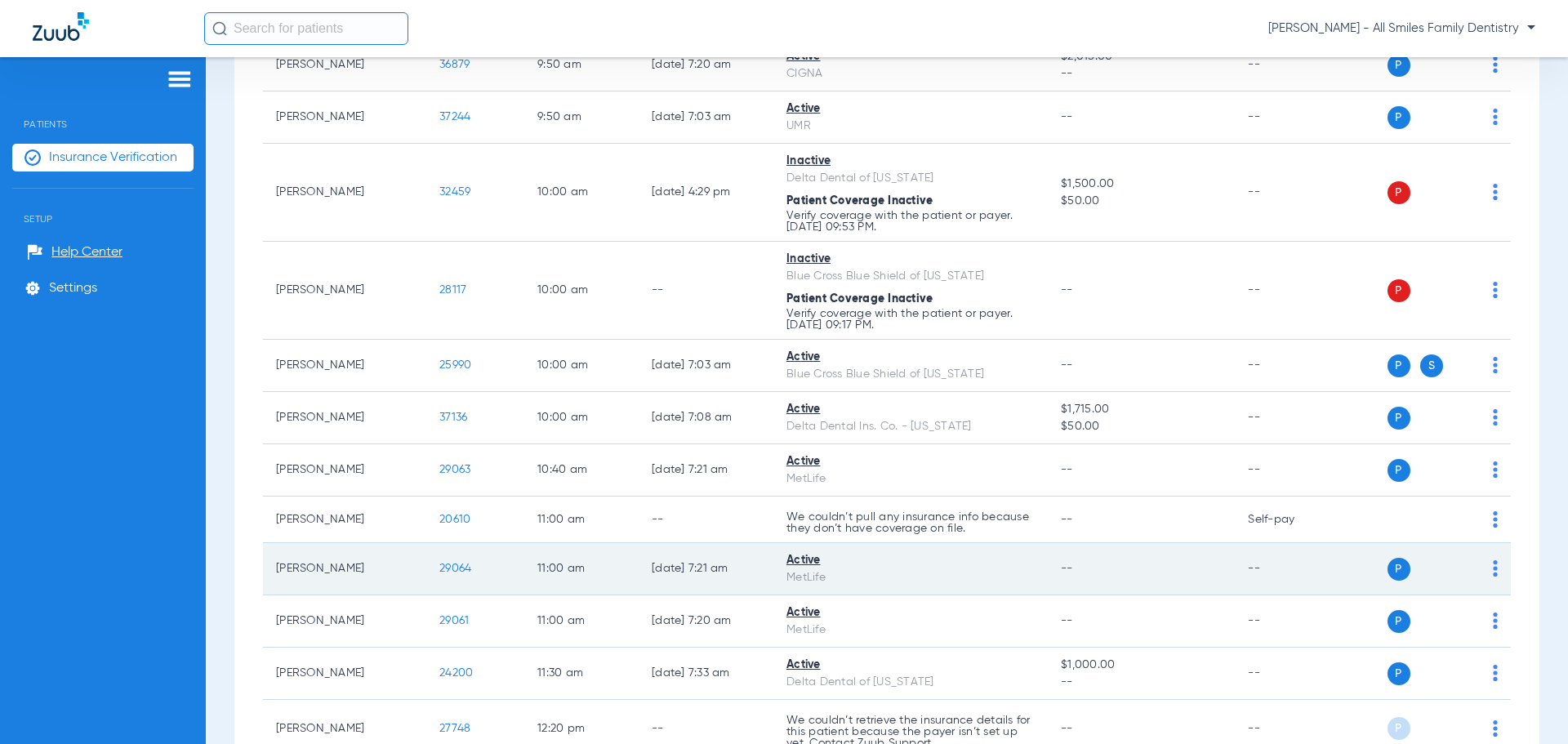
click at [448, 577] on td "29064" at bounding box center [475, 570] width 98 height 52
click at [453, 565] on span "29064" at bounding box center [455, 569] width 32 height 11
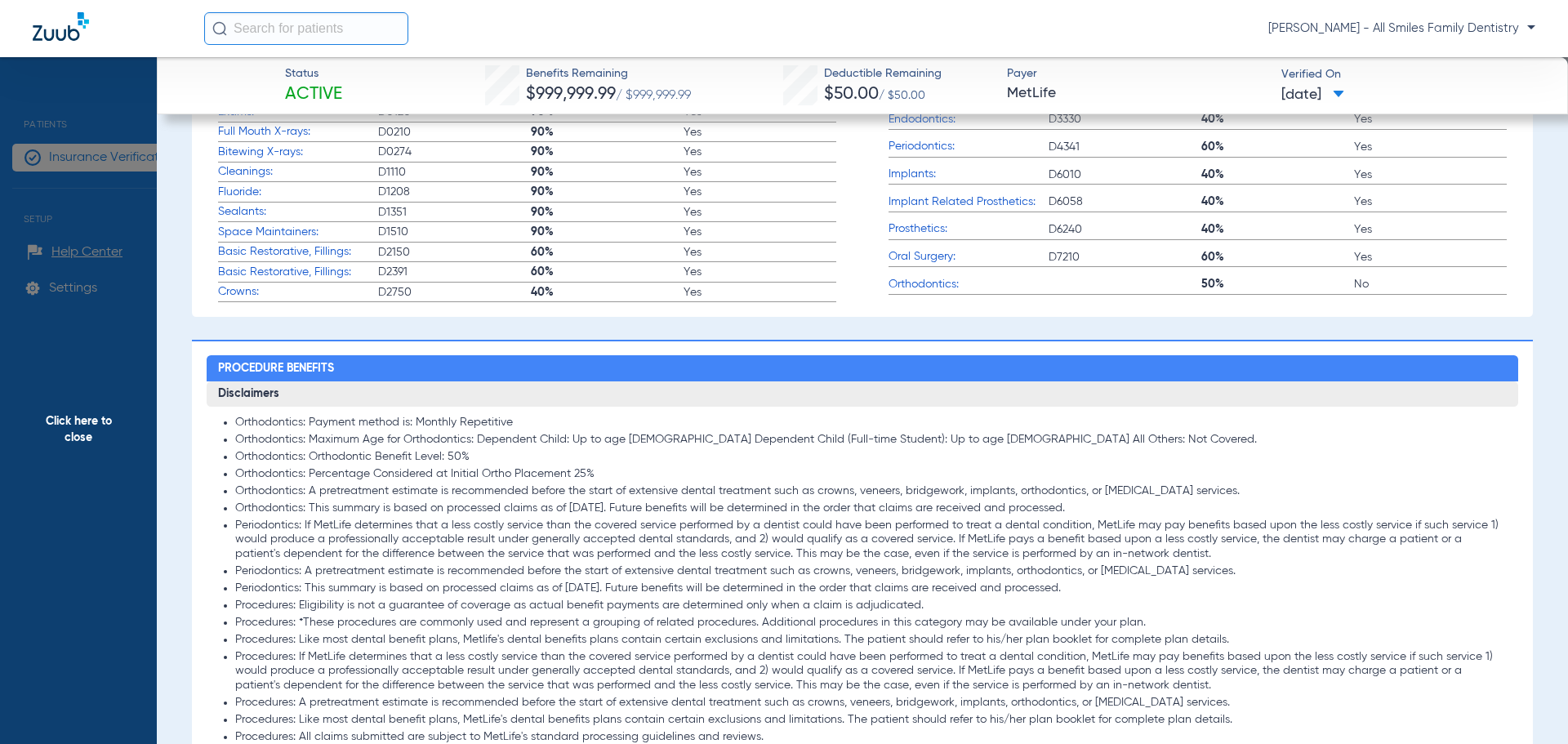
scroll to position [327, 0]
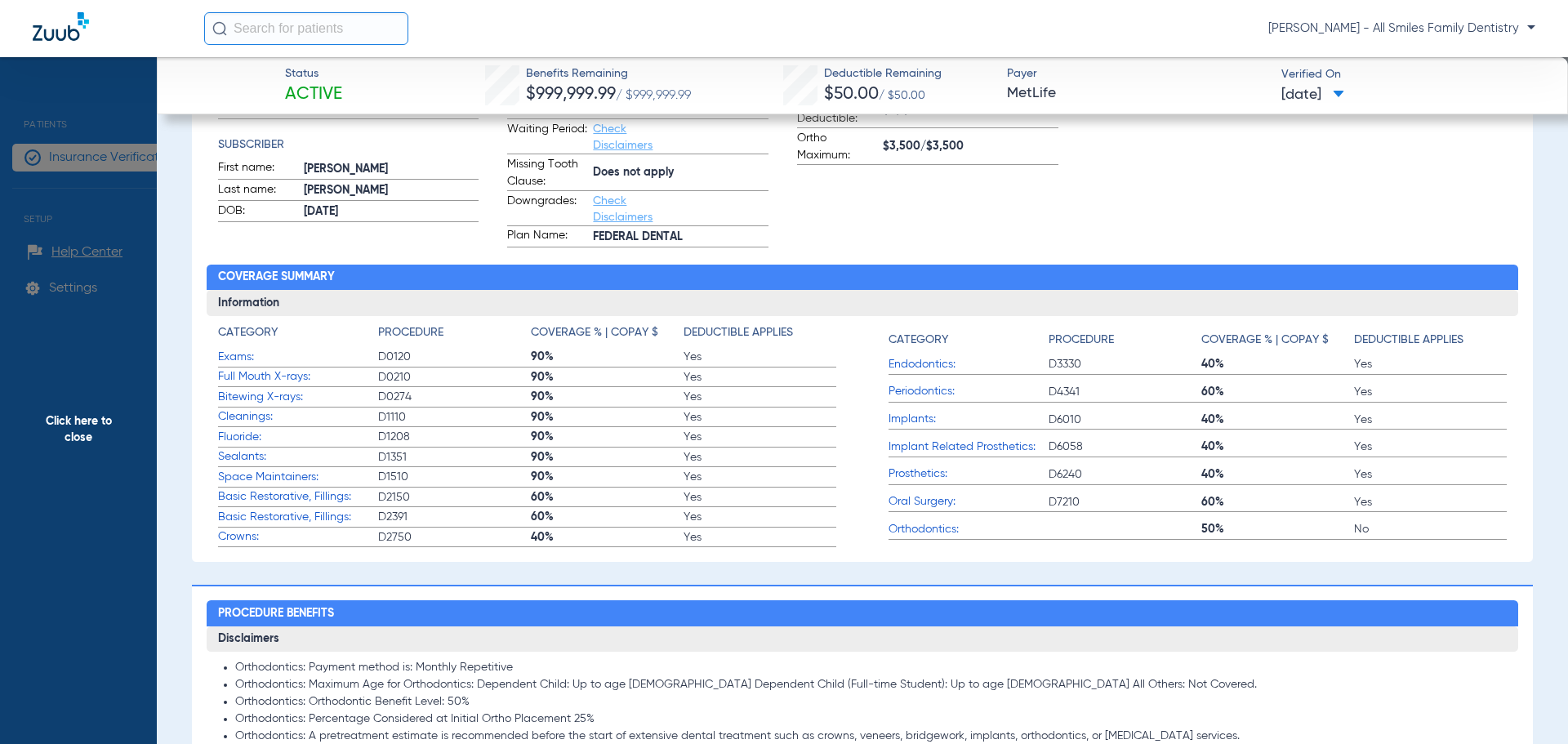
click at [78, 424] on span "Click here to close" at bounding box center [78, 429] width 156 height 744
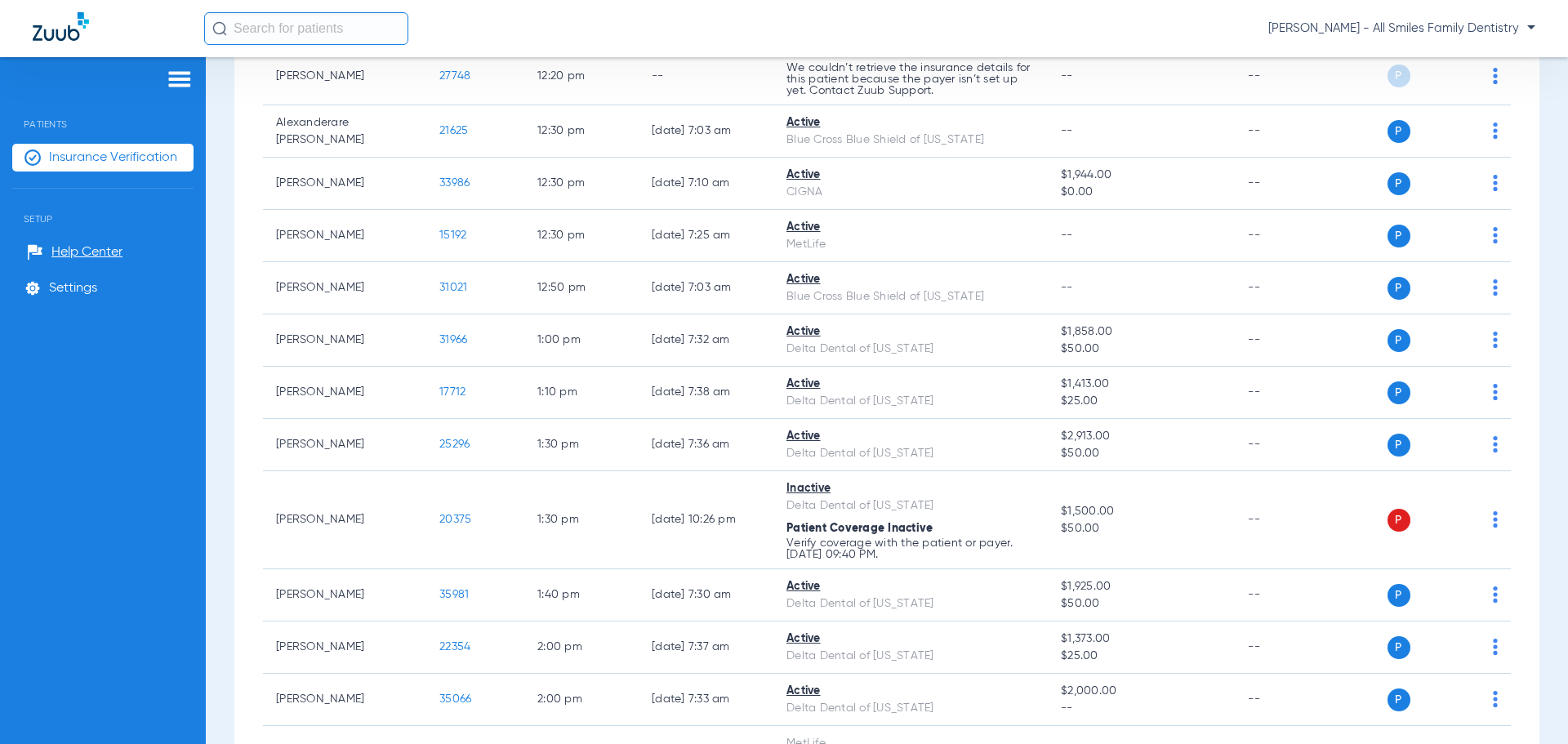
scroll to position [1634, 0]
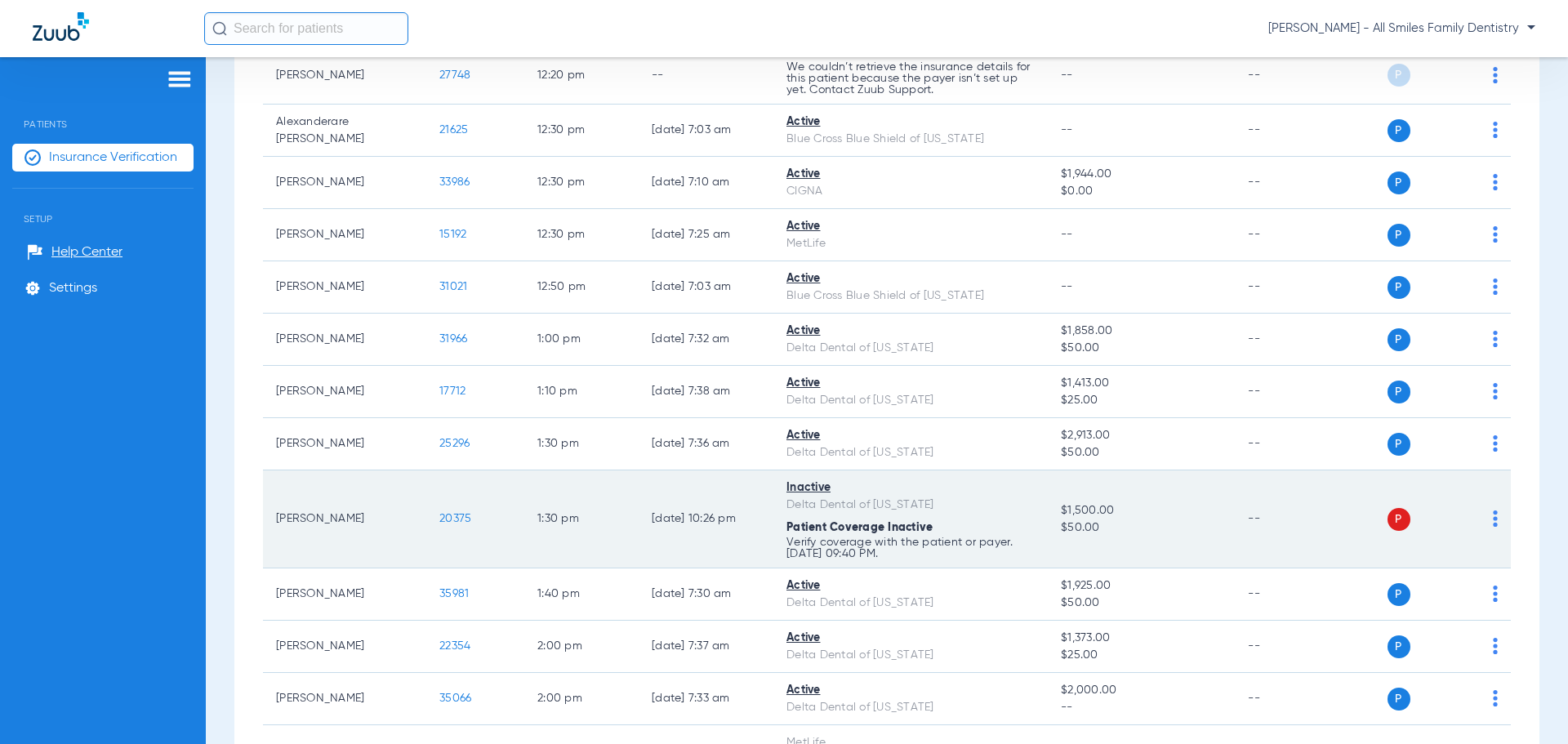
click at [457, 521] on span "20375" at bounding box center [455, 519] width 32 height 11
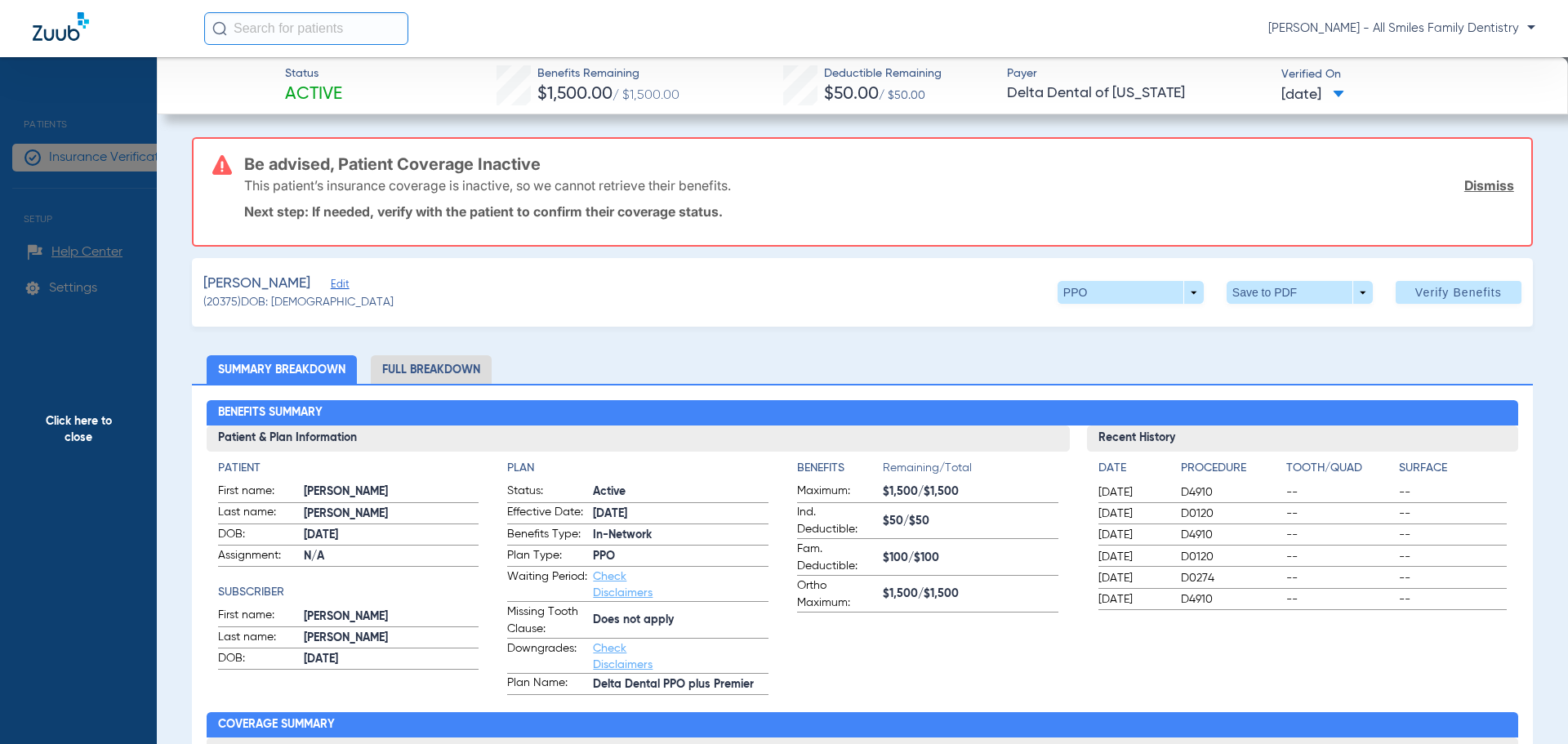
click at [331, 284] on span "Edit" at bounding box center [338, 286] width 15 height 16
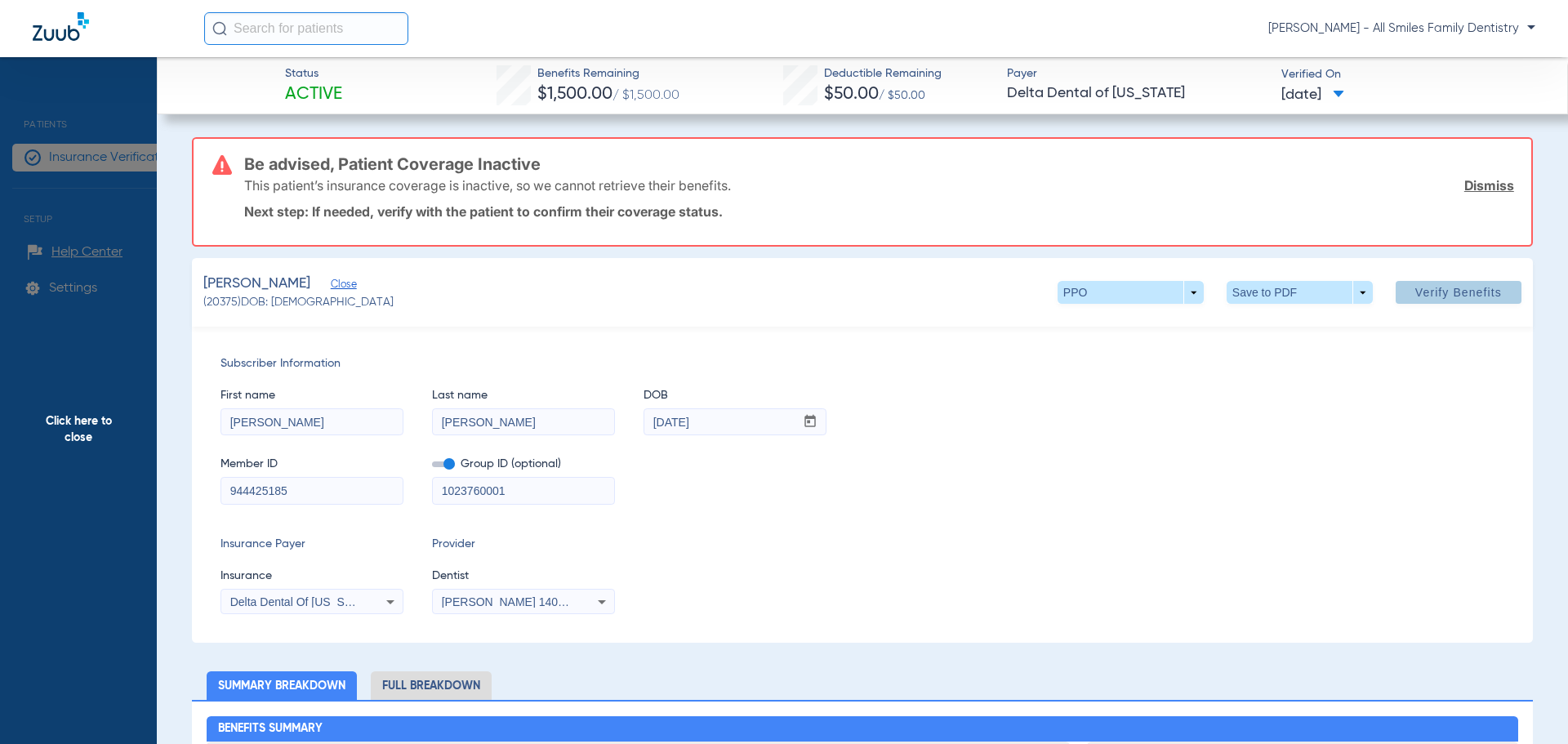
click at [1471, 299] on span "Verify Benefits" at bounding box center [1458, 292] width 86 height 13
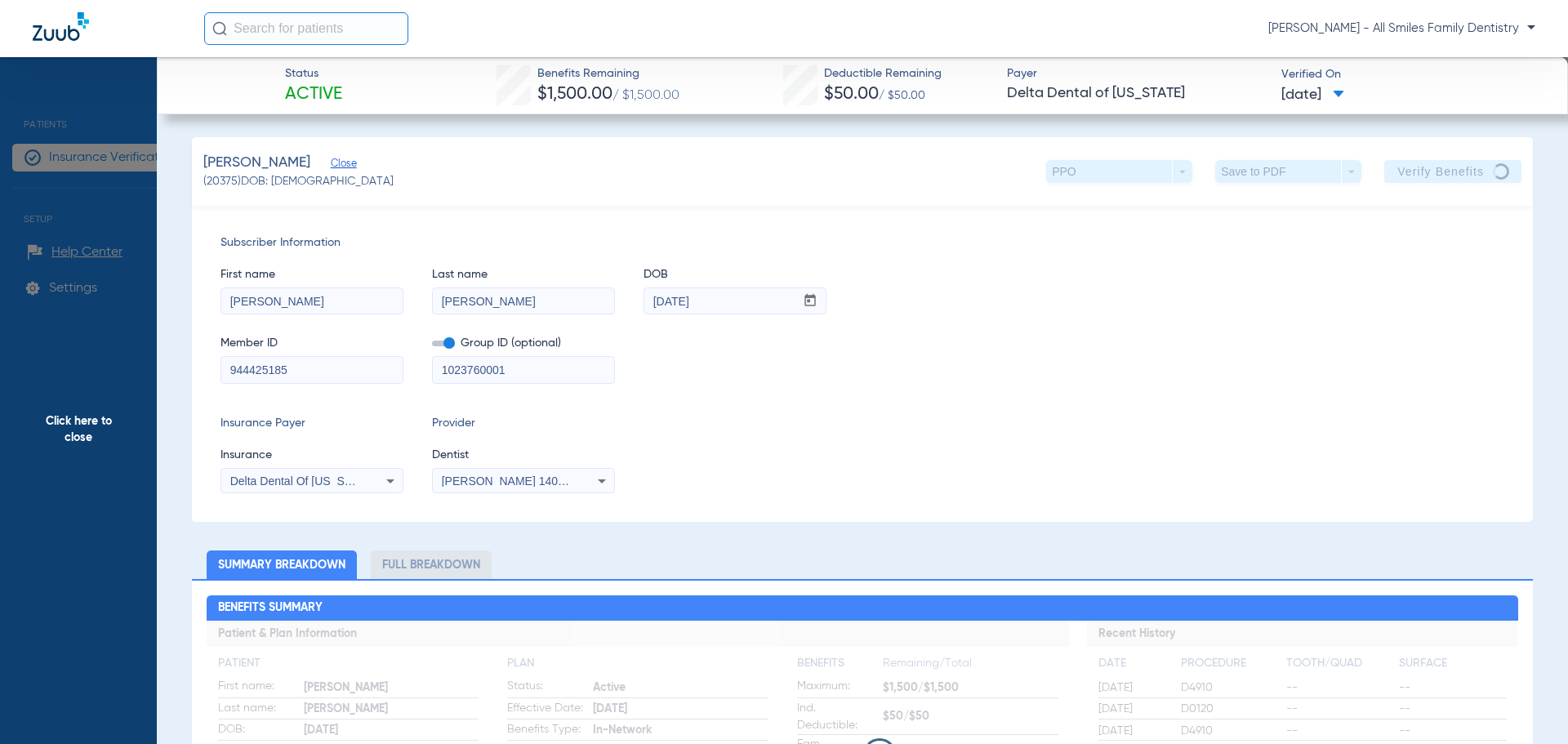
drag, startPoint x: 77, startPoint y: 420, endPoint x: 175, endPoint y: 398, distance: 100.4
click at [83, 421] on span "Click here to close" at bounding box center [78, 429] width 156 height 744
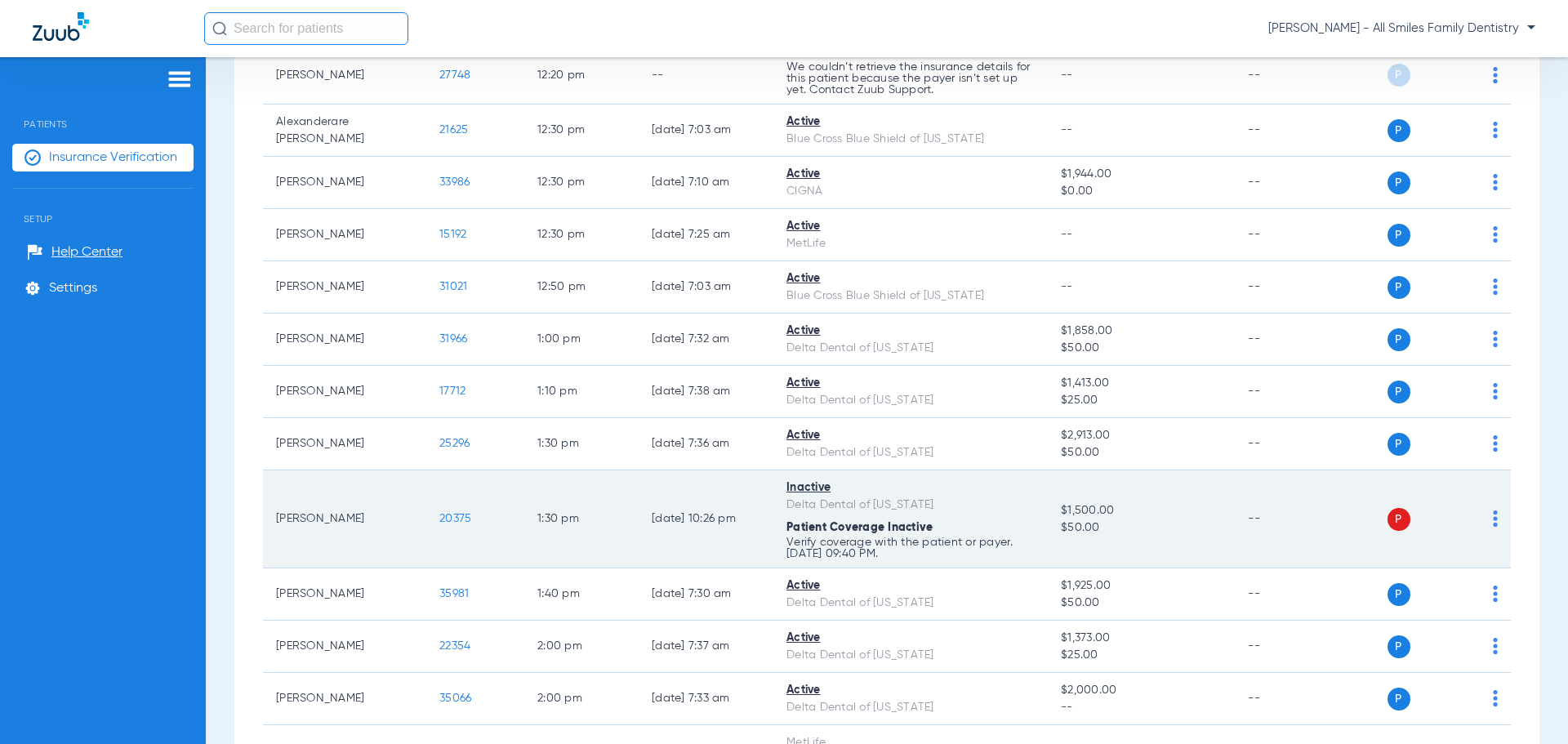
click at [449, 526] on td "20375" at bounding box center [475, 519] width 98 height 98
click at [1493, 522] on img at bounding box center [1495, 518] width 5 height 16
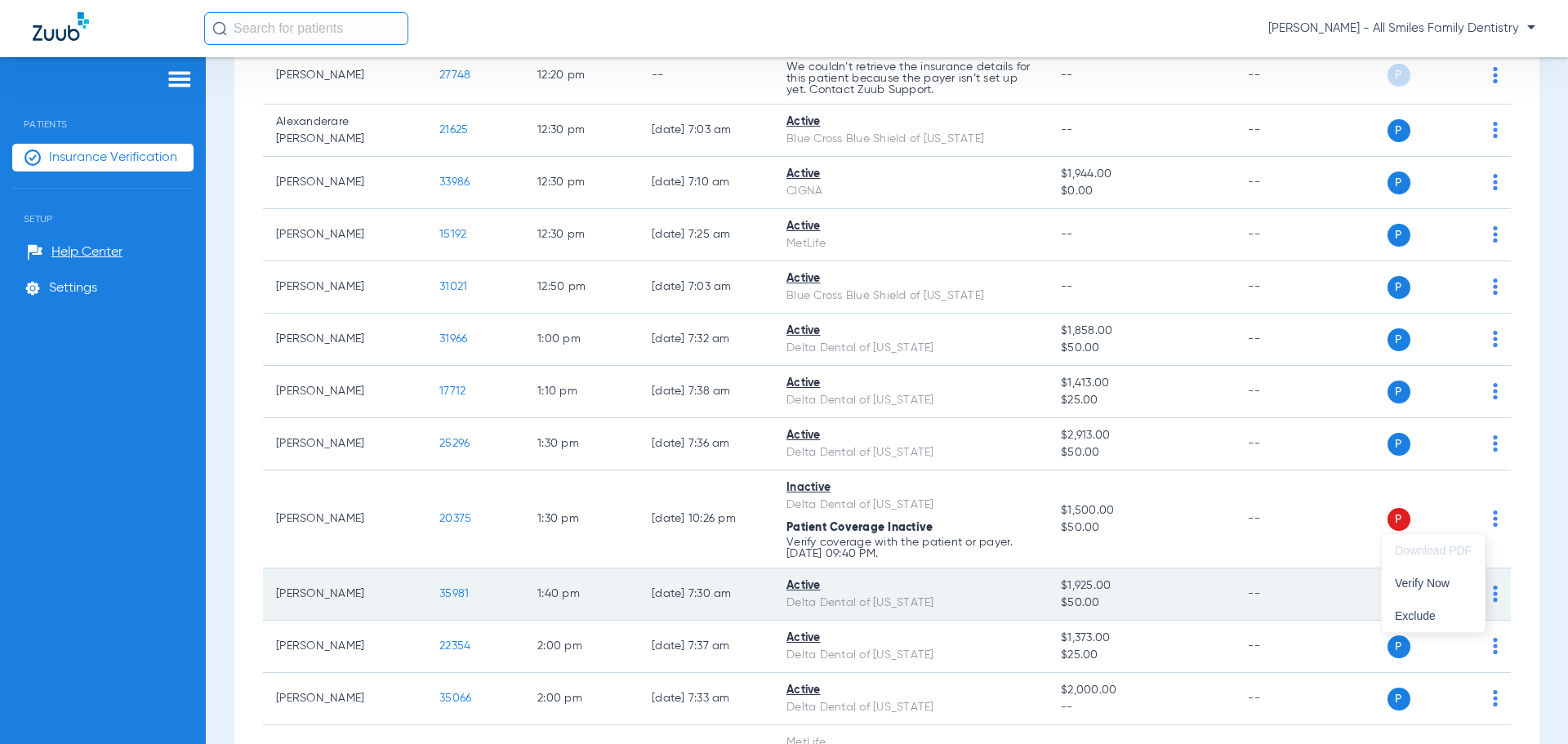
click at [1435, 591] on button "Verify Now" at bounding box center [1433, 583] width 103 height 33
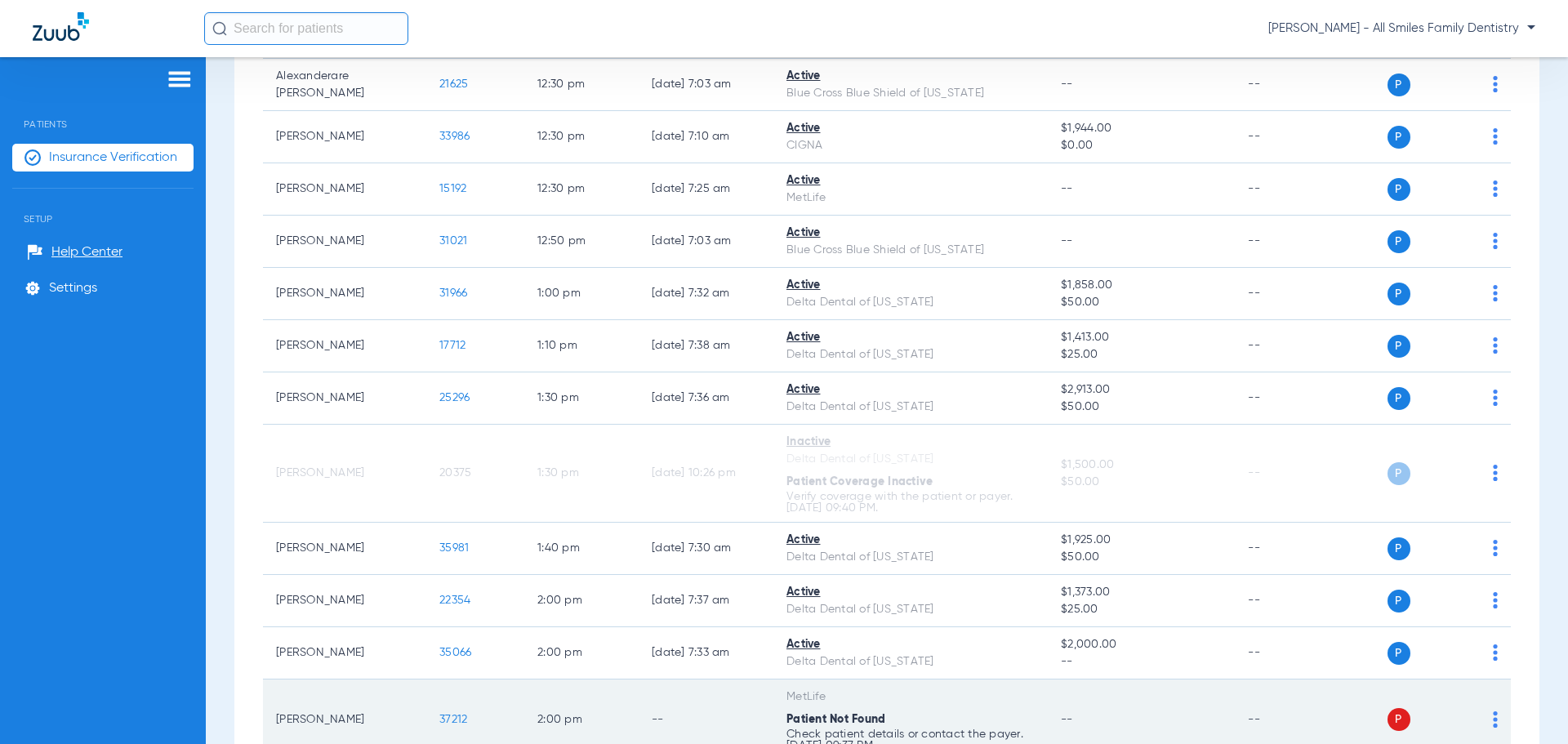
scroll to position [1853, 0]
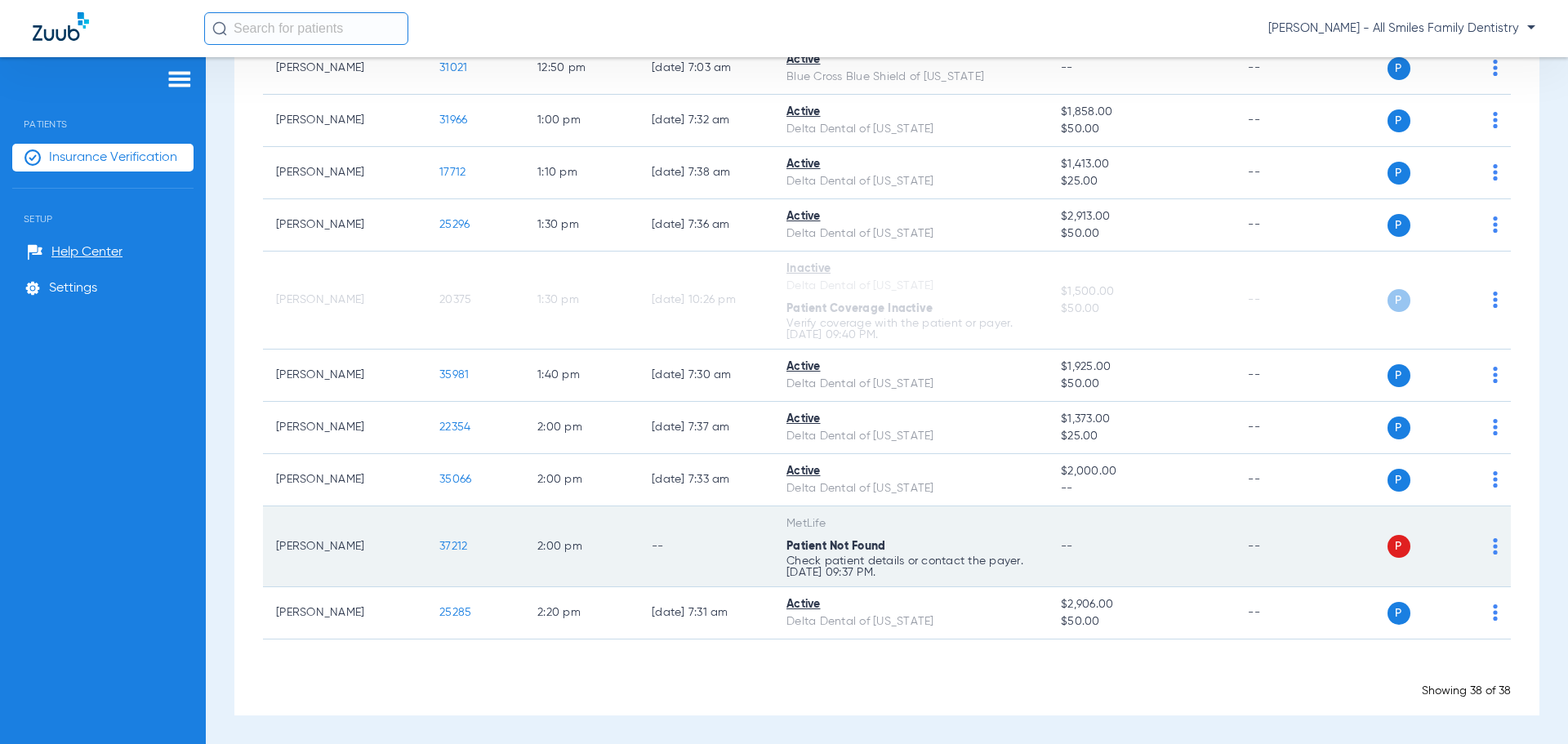
click at [1493, 547] on img at bounding box center [1495, 546] width 5 height 16
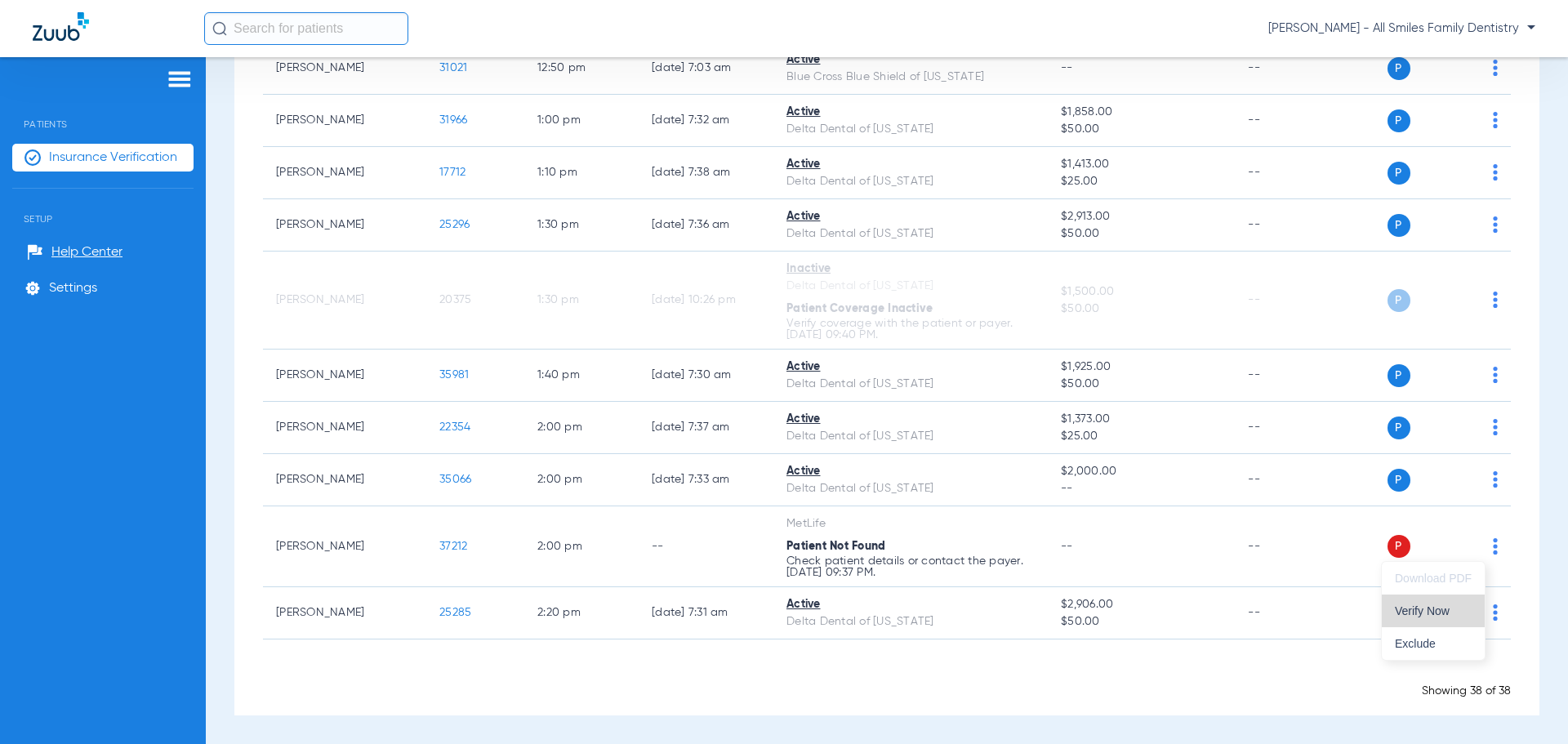
click at [1413, 612] on span "Verify Now" at bounding box center [1433, 611] width 77 height 11
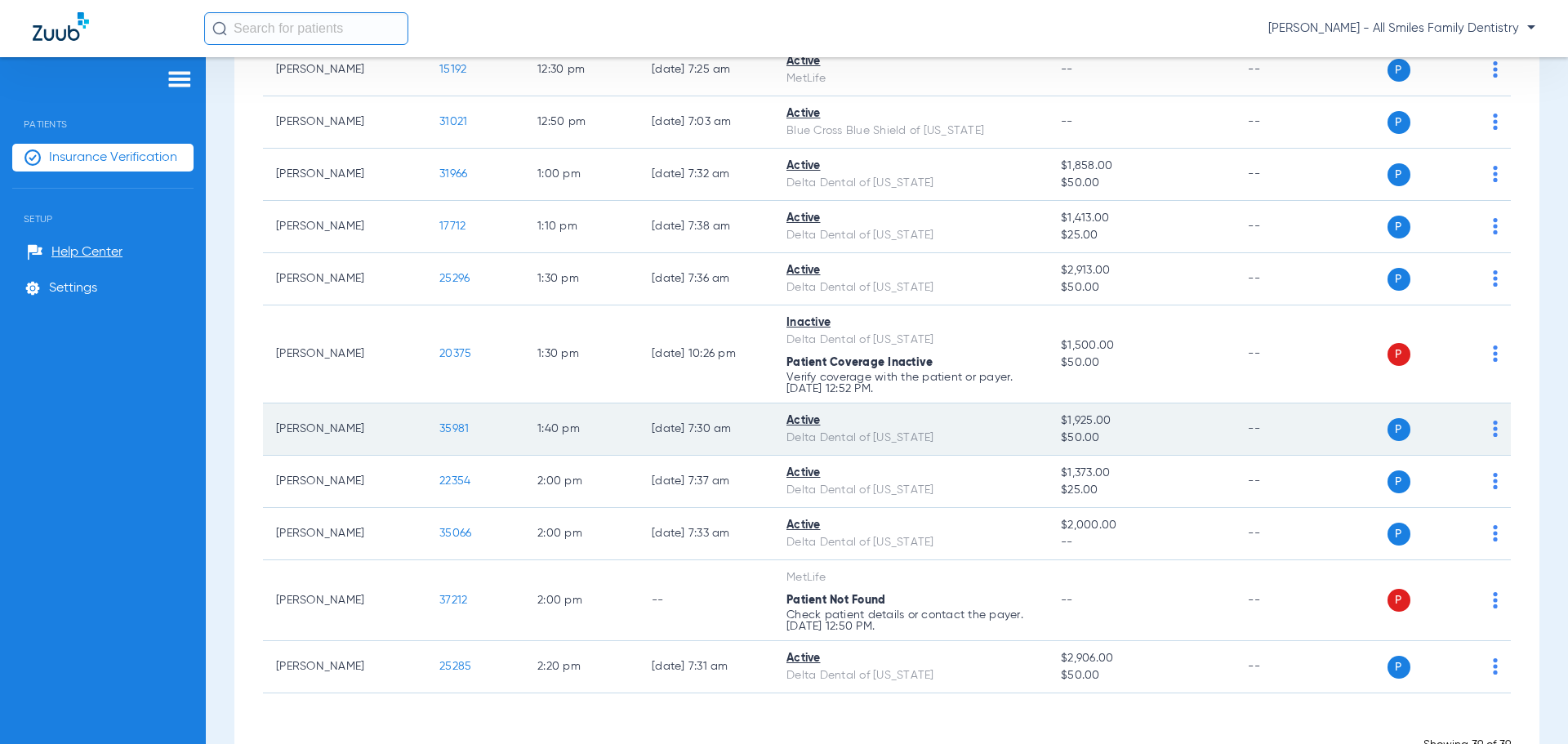
scroll to position [1879, 0]
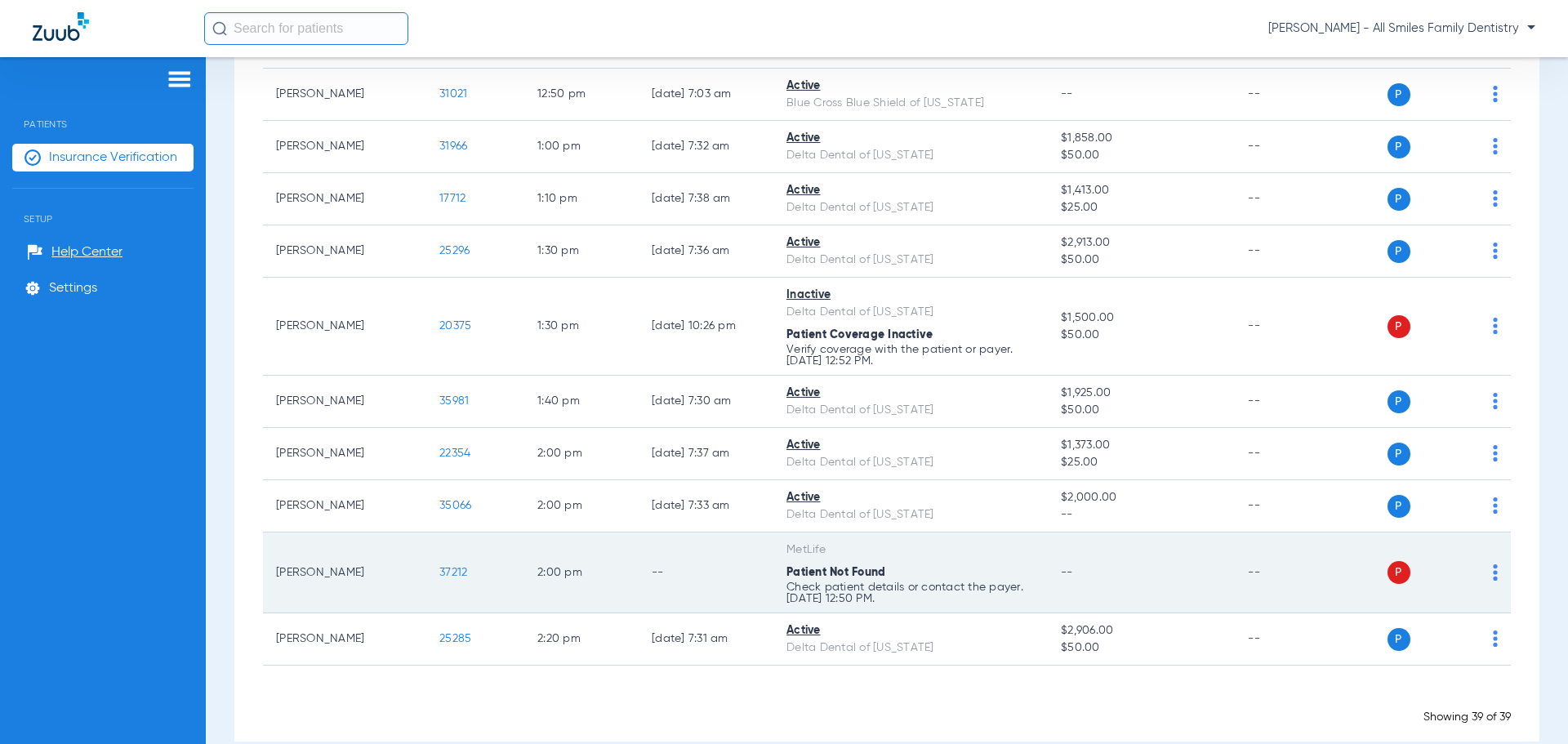
click at [454, 574] on span "37212" at bounding box center [453, 573] width 28 height 11
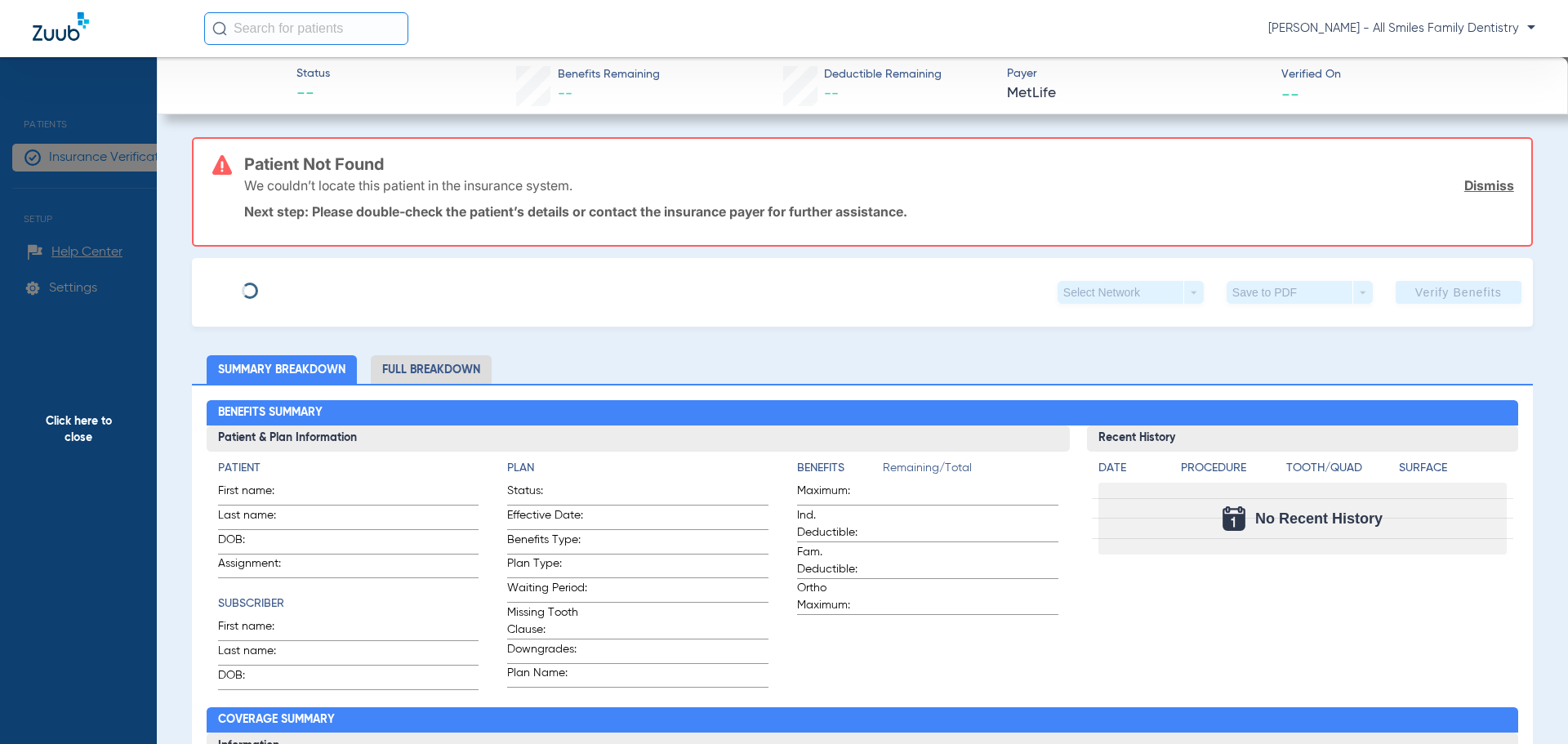
type input "Katie"
type input "Goodin"
type input "01/05/1995"
type input "9566212160"
type input "300230"
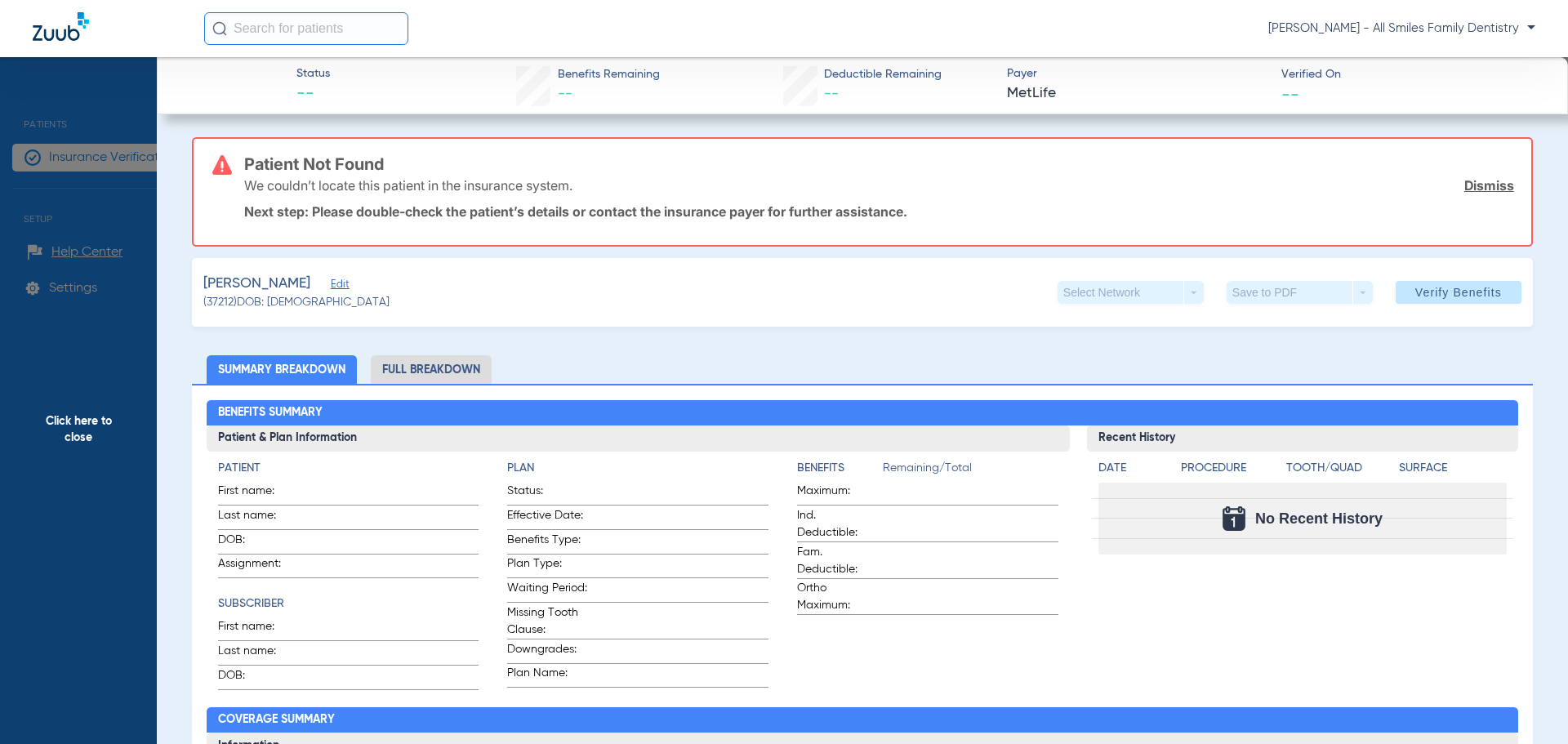
click at [331, 289] on span "Edit" at bounding box center [338, 286] width 15 height 16
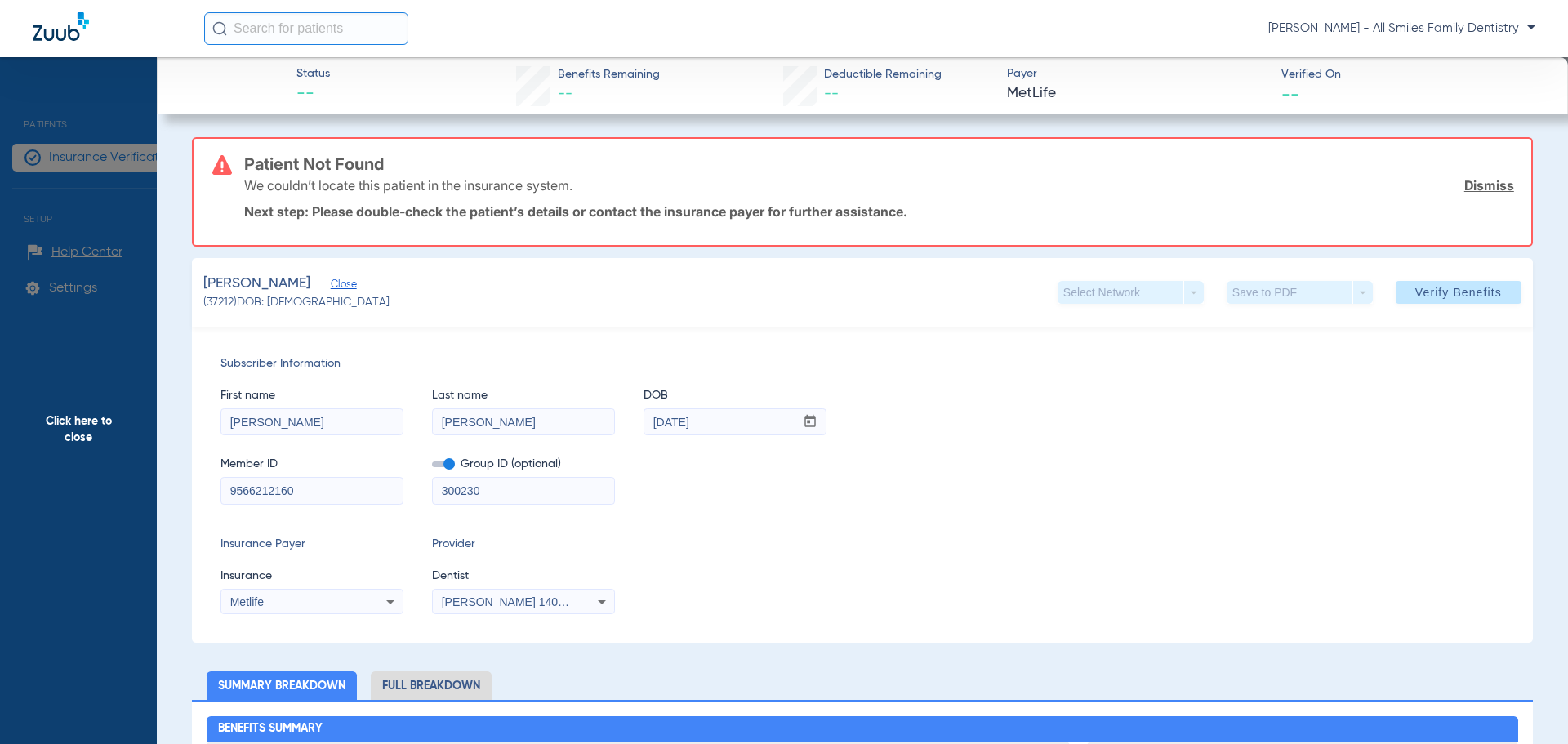
drag, startPoint x: 308, startPoint y: 498, endPoint x: 185, endPoint y: 494, distance: 123.1
paste input "251952721"
type input "251952721"
click at [510, 489] on input "300230" at bounding box center [524, 491] width 182 height 26
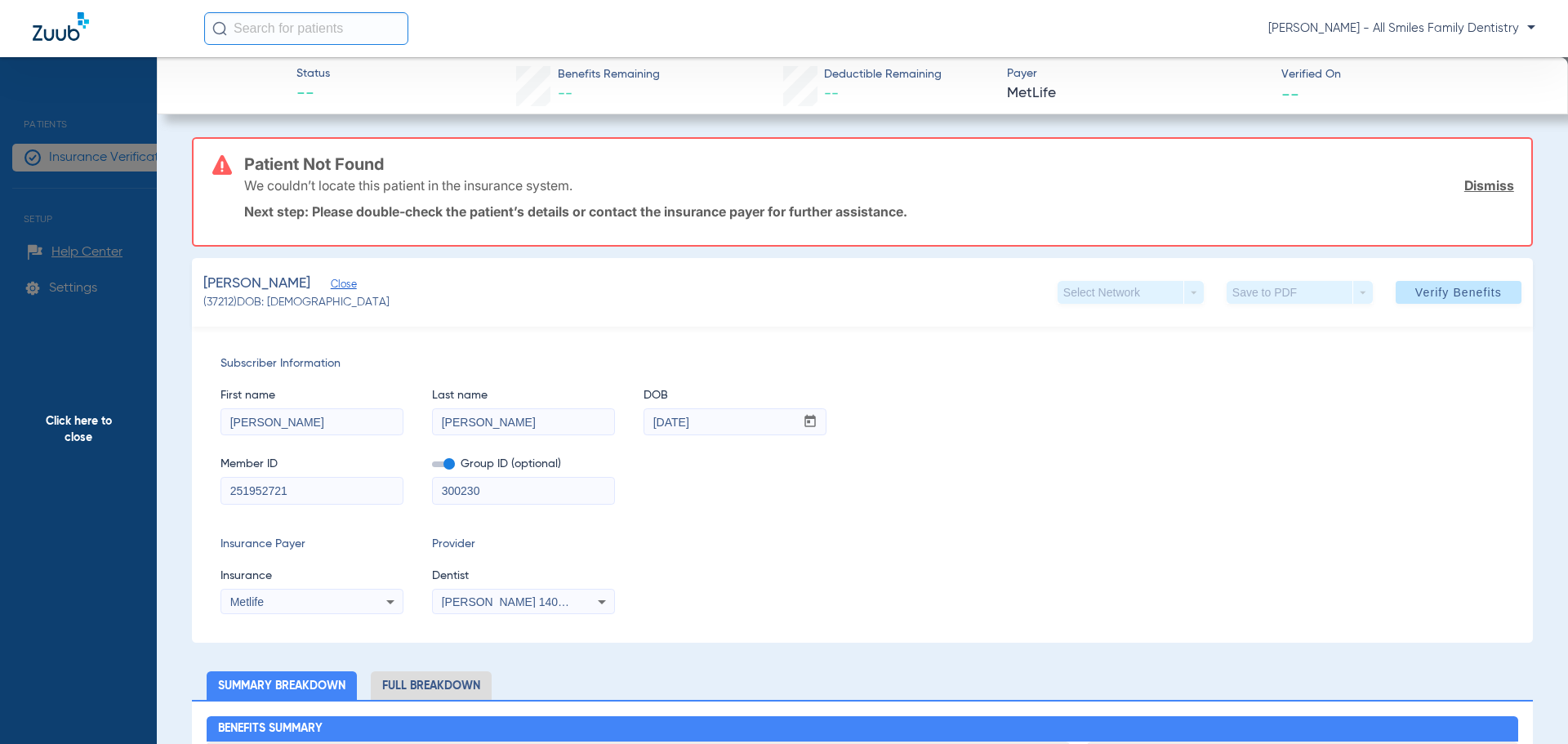
drag, startPoint x: 1418, startPoint y: 293, endPoint x: 1399, endPoint y: 290, distance: 19.2
click at [1415, 293] on span "Verify Benefits" at bounding box center [1458, 292] width 86 height 13
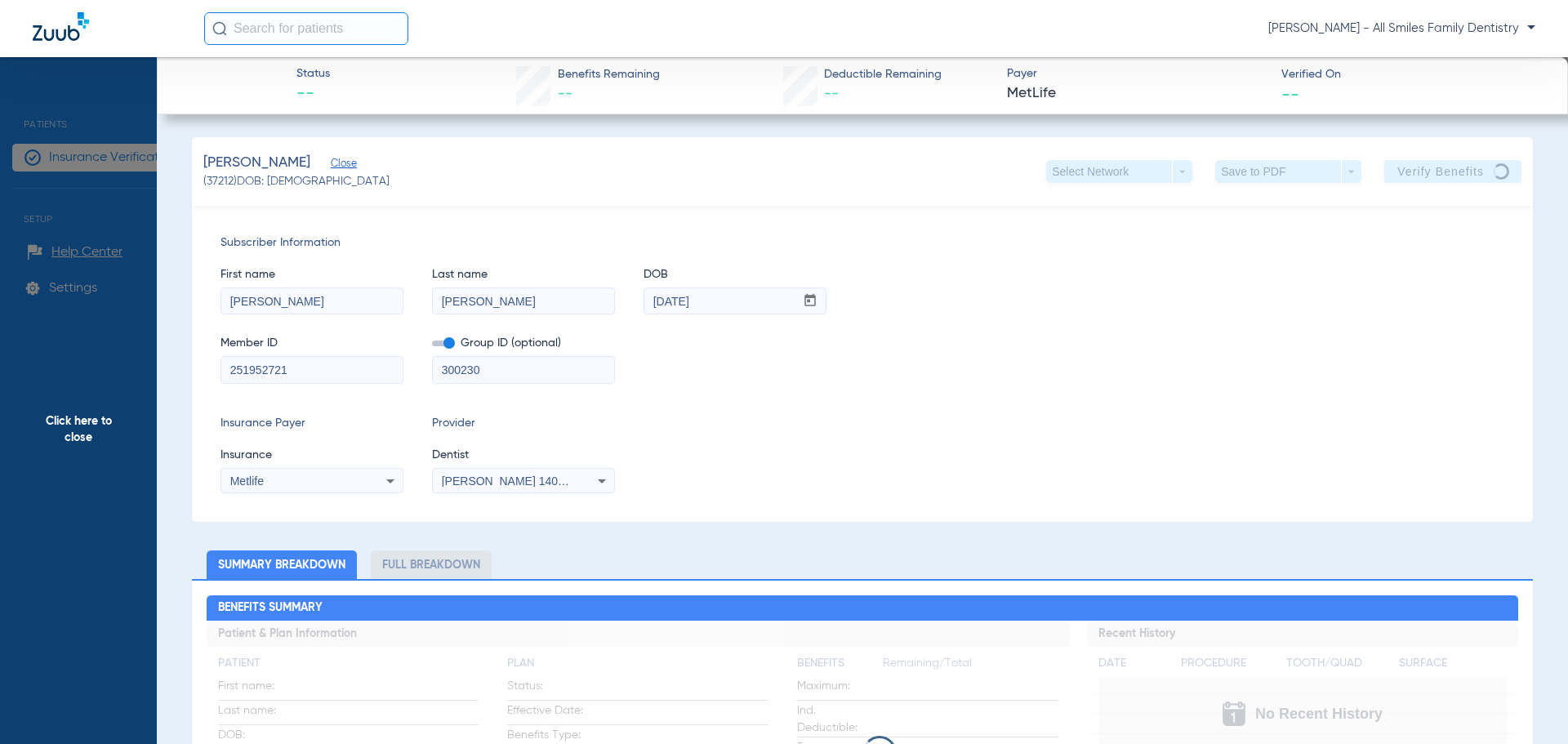
click at [79, 432] on span "Click here to close" at bounding box center [78, 429] width 156 height 744
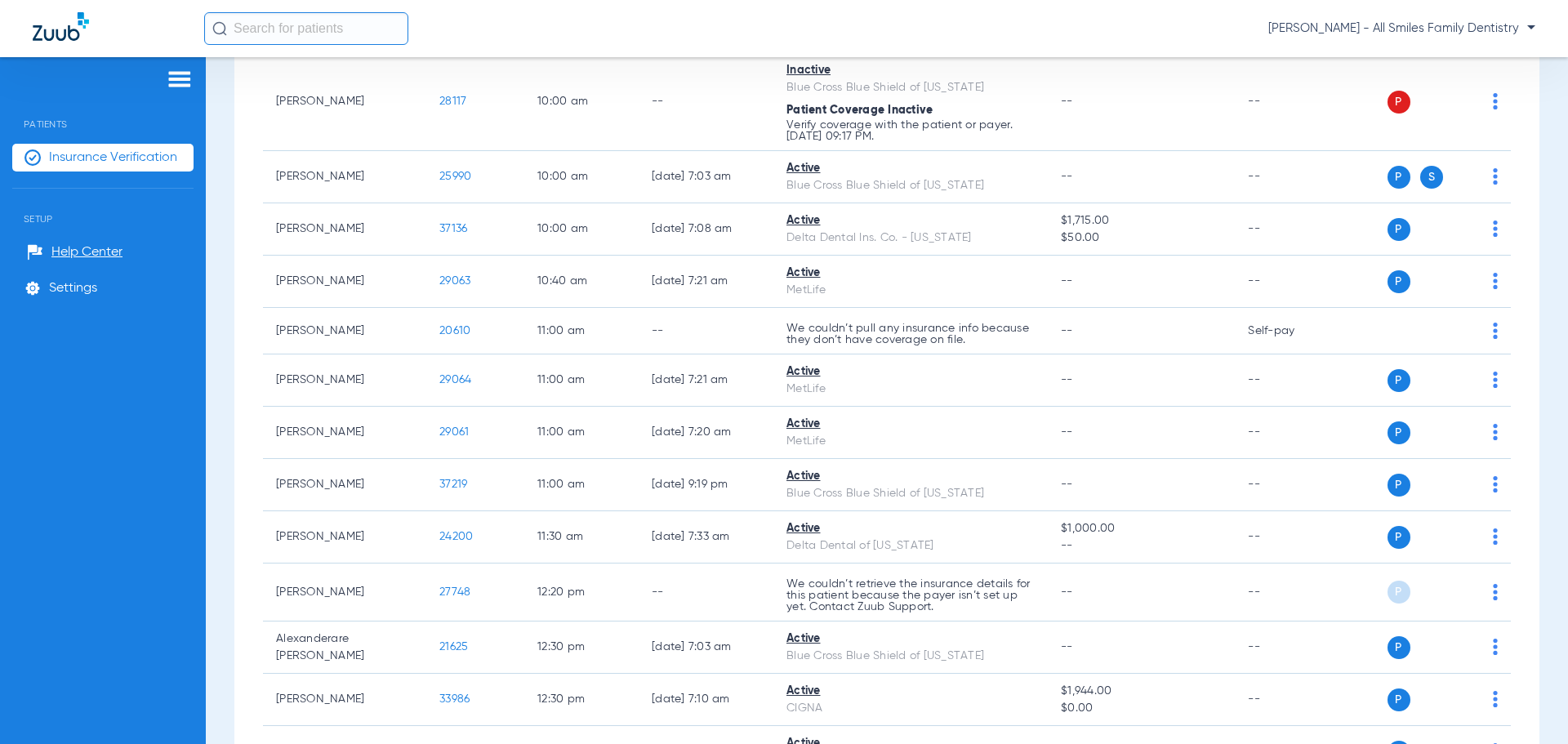
scroll to position [1144, 0]
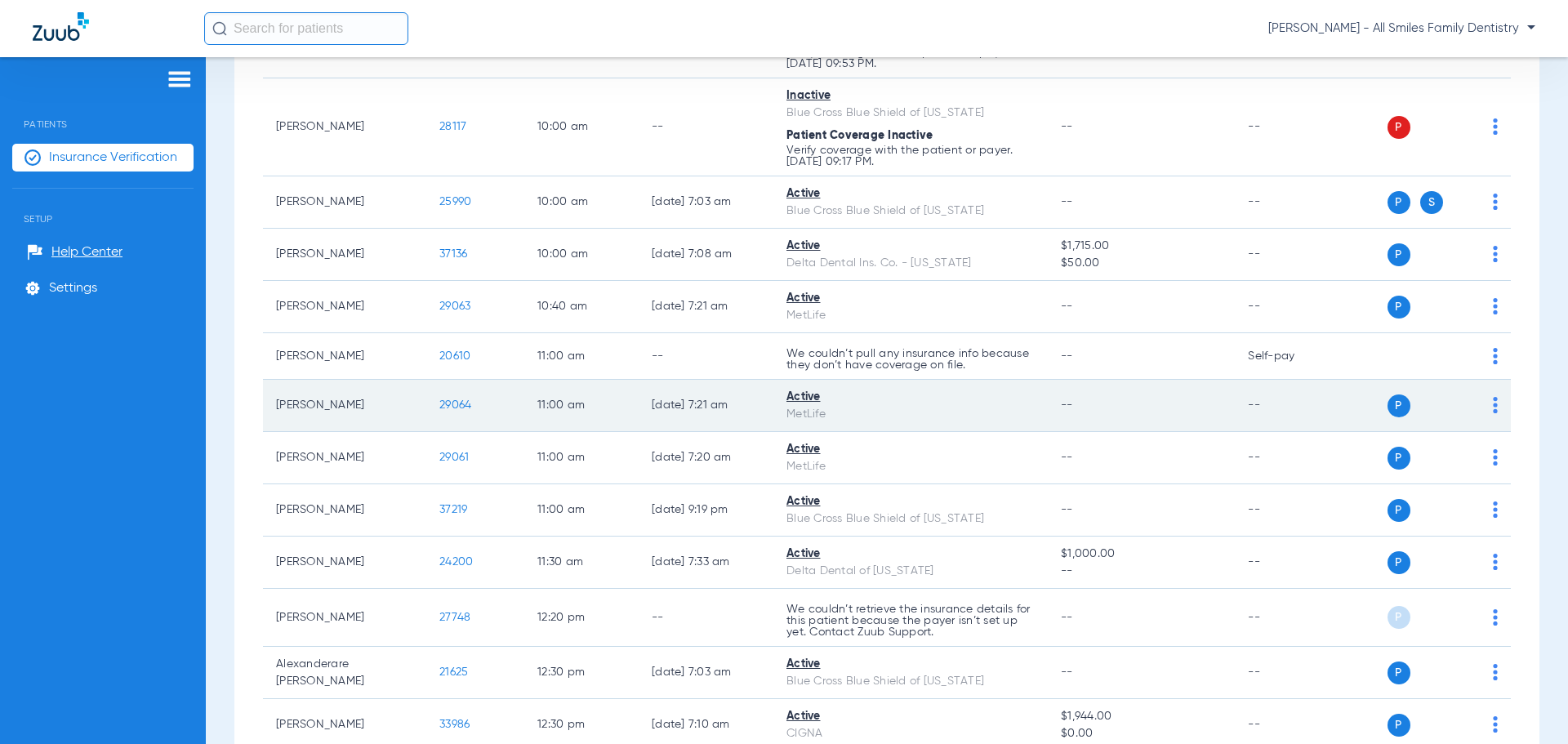
click at [444, 411] on span "29064" at bounding box center [455, 405] width 32 height 11
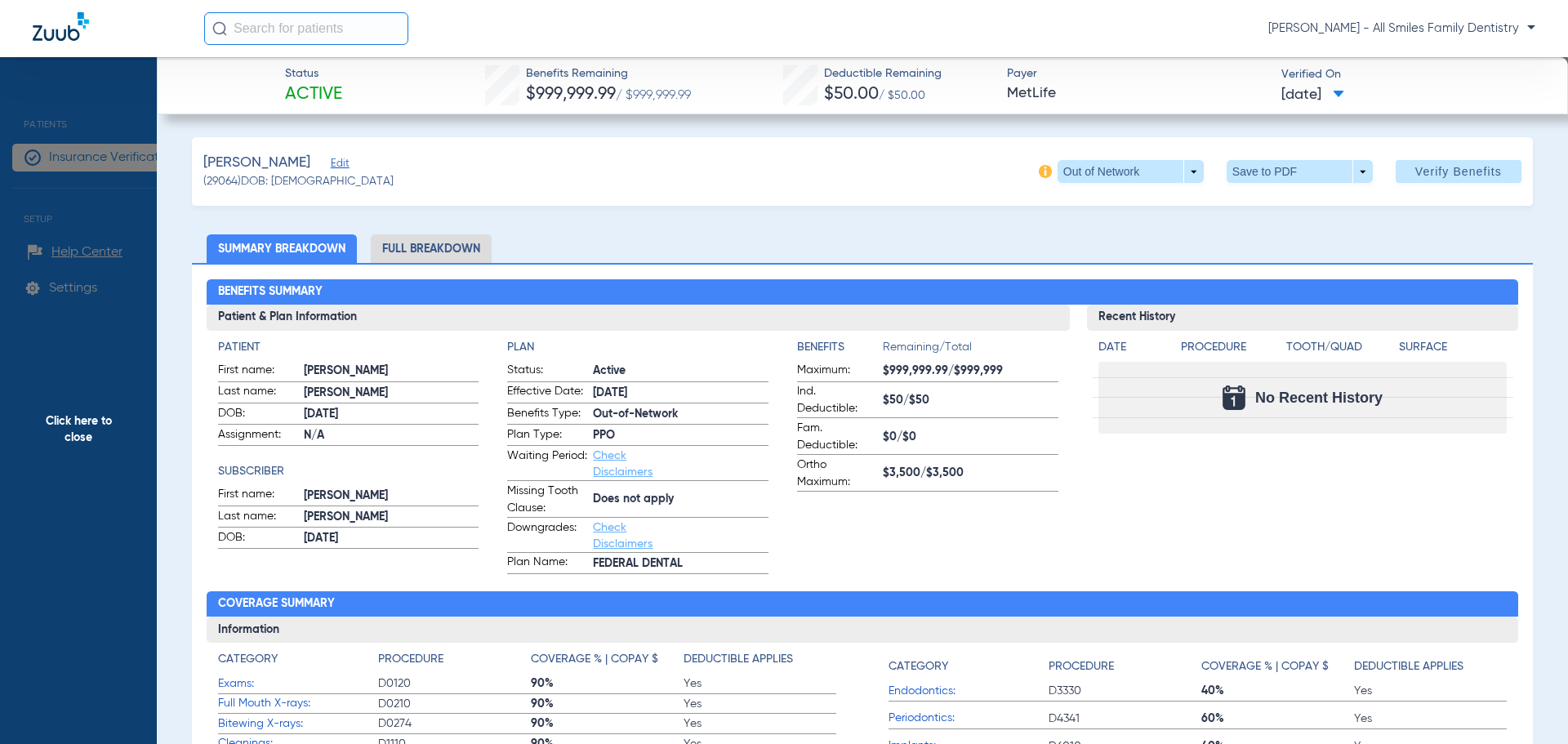
click at [90, 424] on span "Click here to close" at bounding box center [78, 429] width 156 height 744
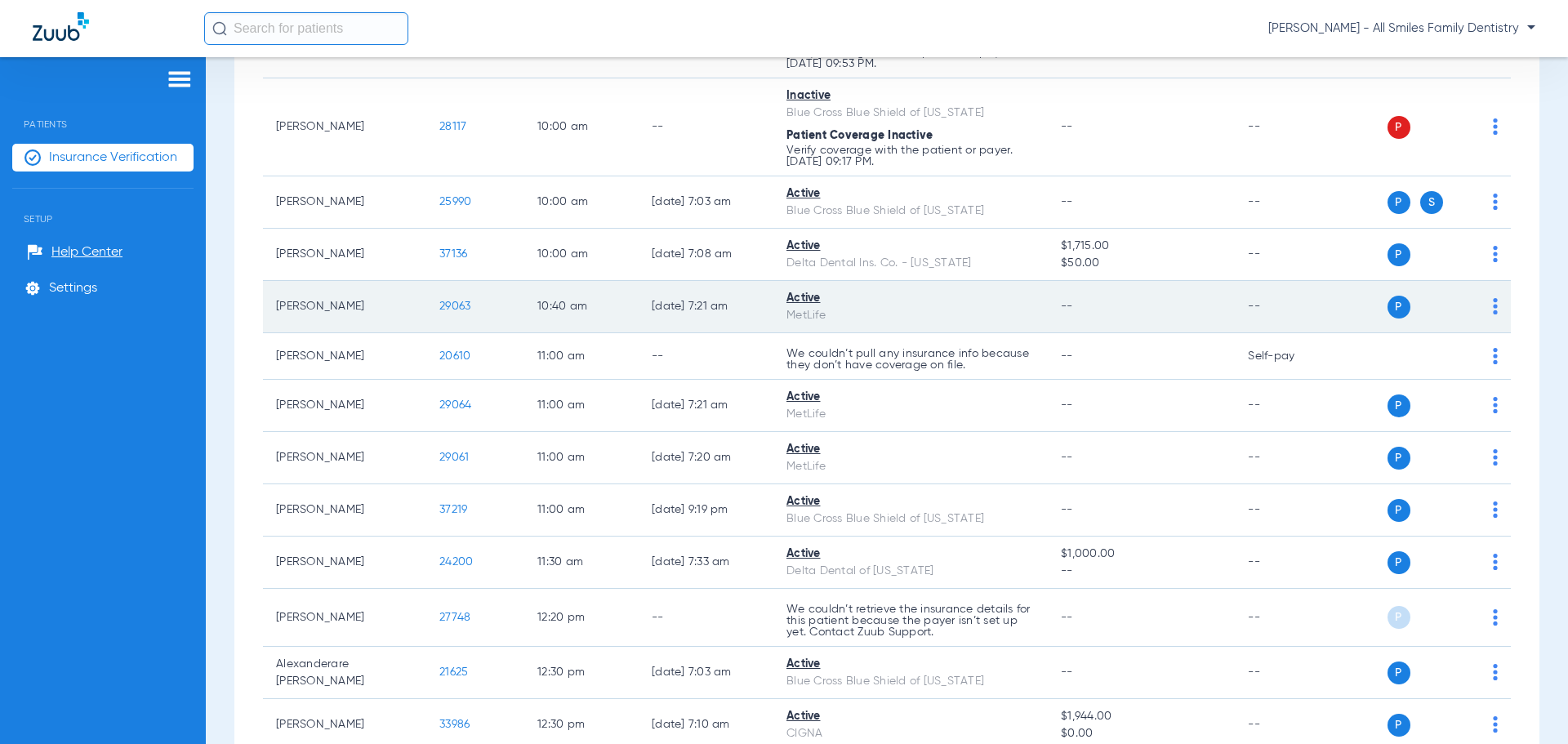
click at [459, 309] on span "29063" at bounding box center [454, 306] width 31 height 11
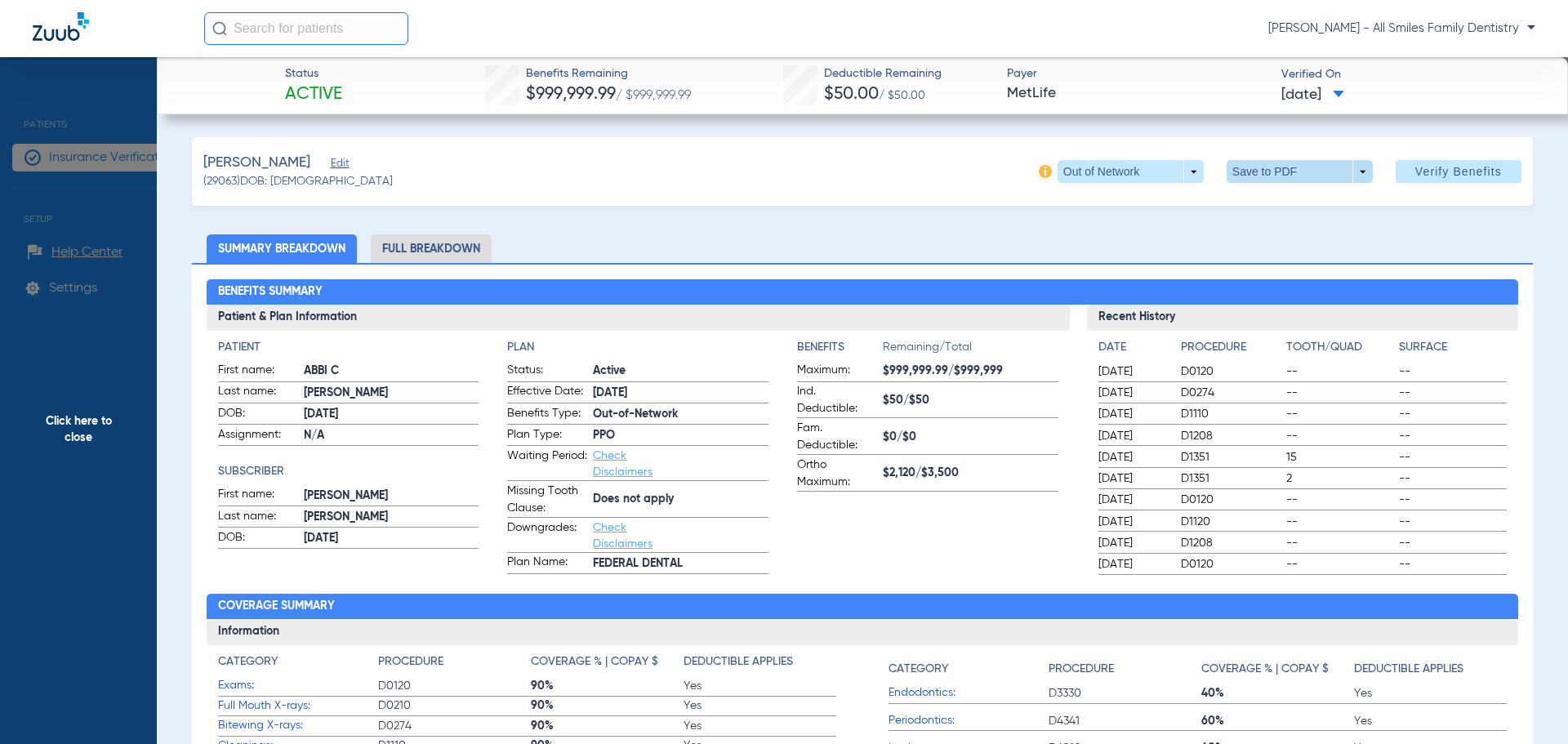
click at [1280, 174] on span at bounding box center [1299, 171] width 39 height 39
click at [1268, 208] on span "Save to PDF" at bounding box center [1293, 204] width 65 height 11
click at [72, 426] on span "Click here to close" at bounding box center [78, 429] width 156 height 744
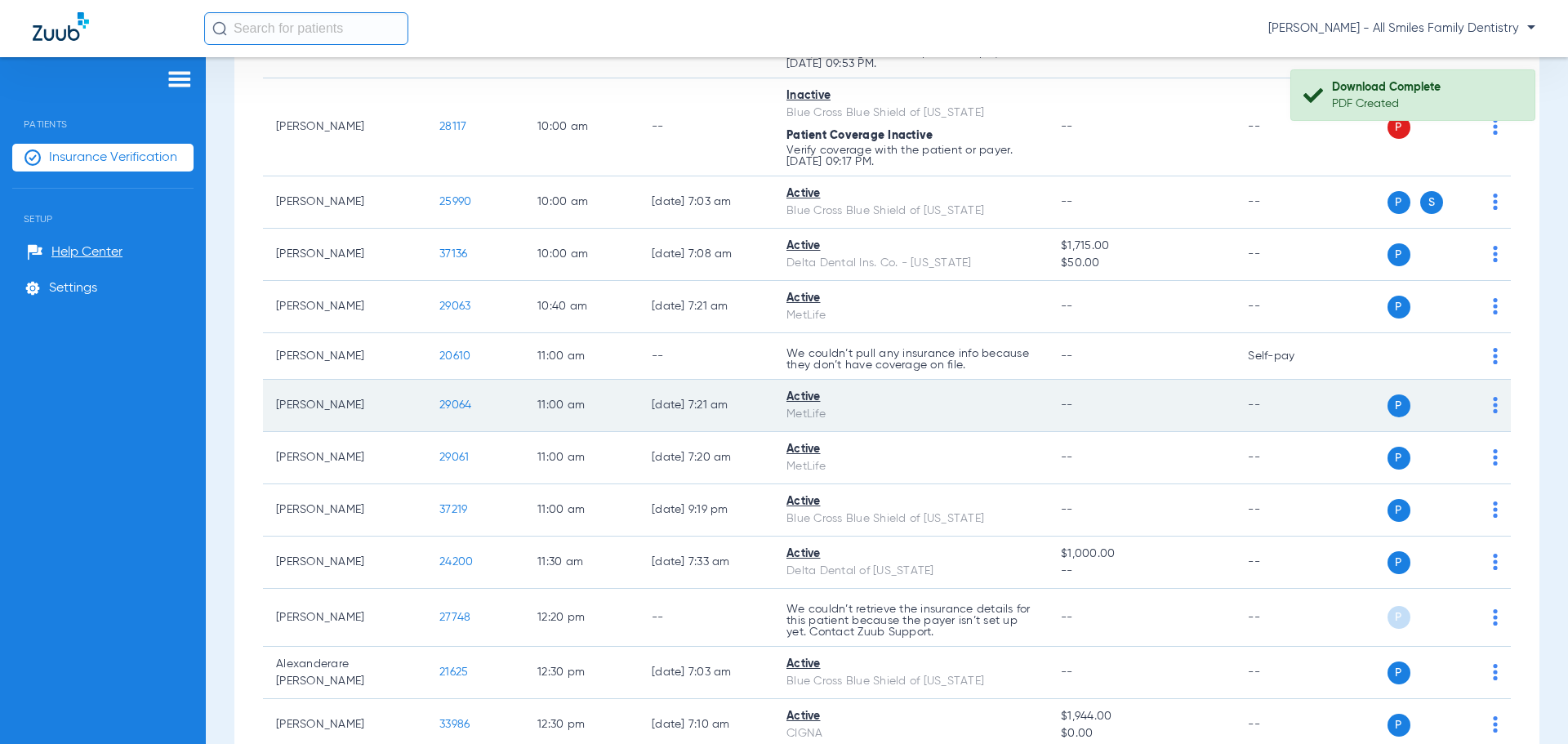
click at [318, 409] on td "Jonah Peckham" at bounding box center [345, 406] width 163 height 52
click at [455, 400] on td "29064" at bounding box center [475, 406] width 98 height 52
click at [458, 405] on span "29064" at bounding box center [455, 405] width 32 height 11
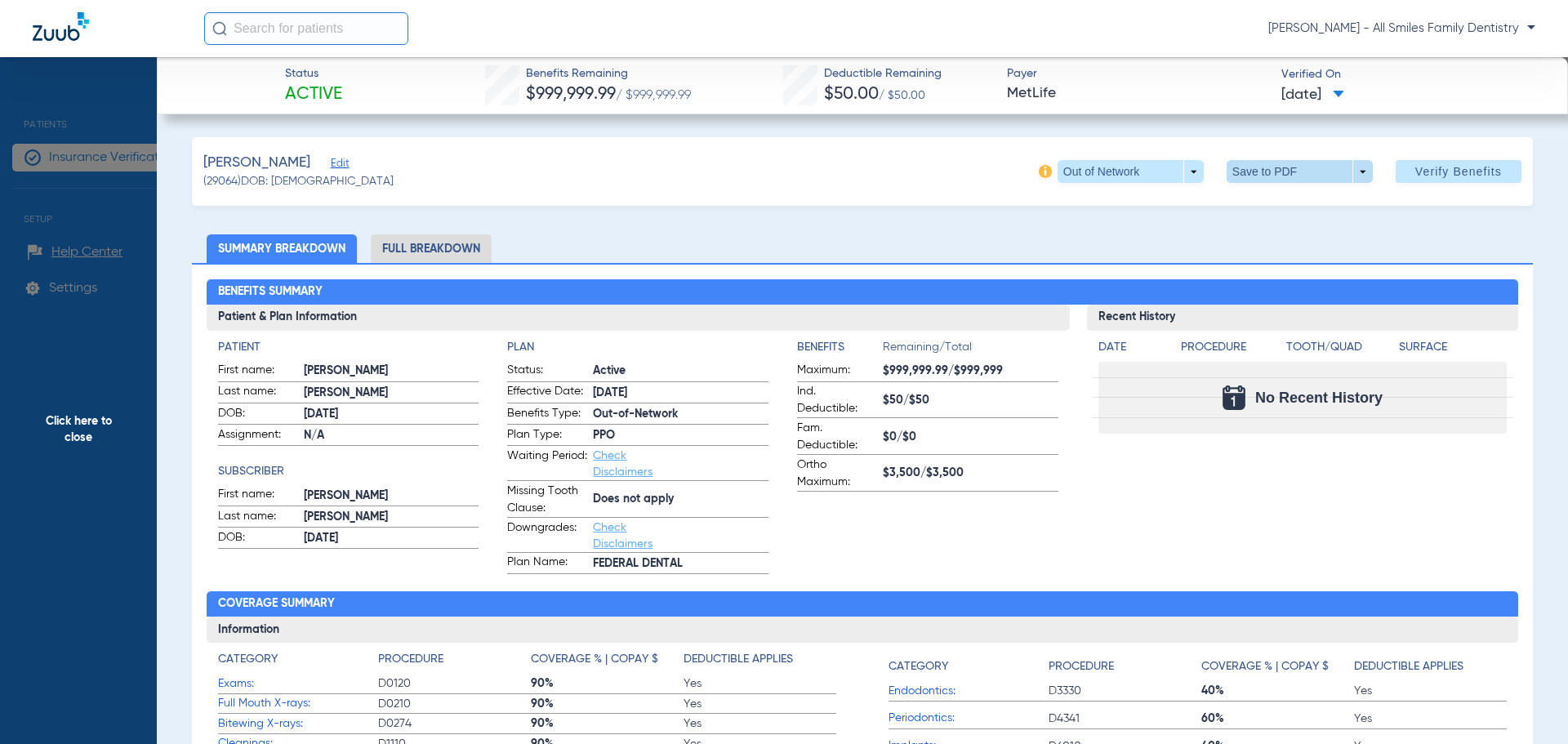
click at [1260, 176] on span at bounding box center [1299, 171] width 146 height 22
click at [1279, 209] on span "Save to PDF" at bounding box center [1293, 204] width 65 height 11
click at [73, 424] on span "Click here to close" at bounding box center [78, 429] width 156 height 744
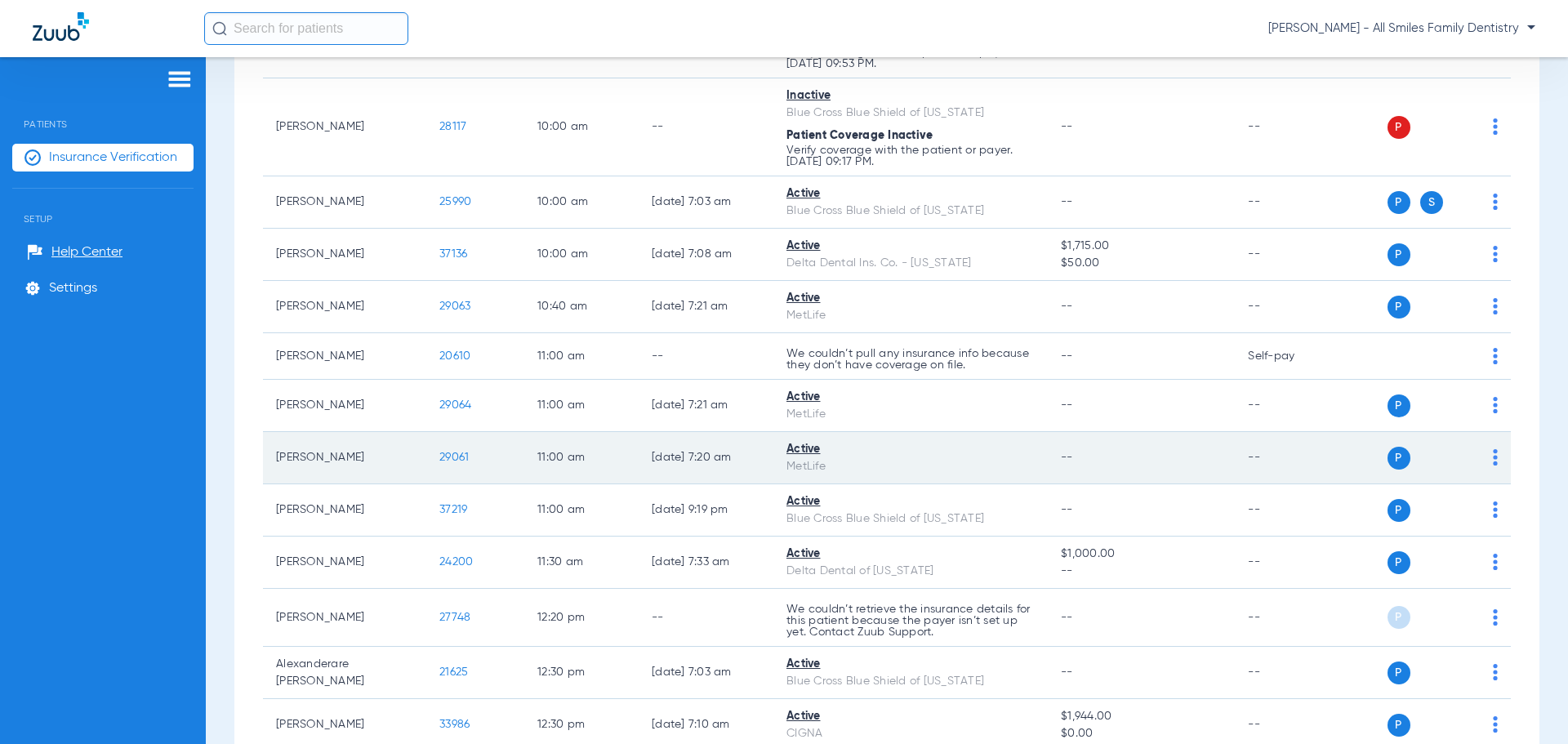
click at [462, 461] on span "29061" at bounding box center [453, 457] width 29 height 11
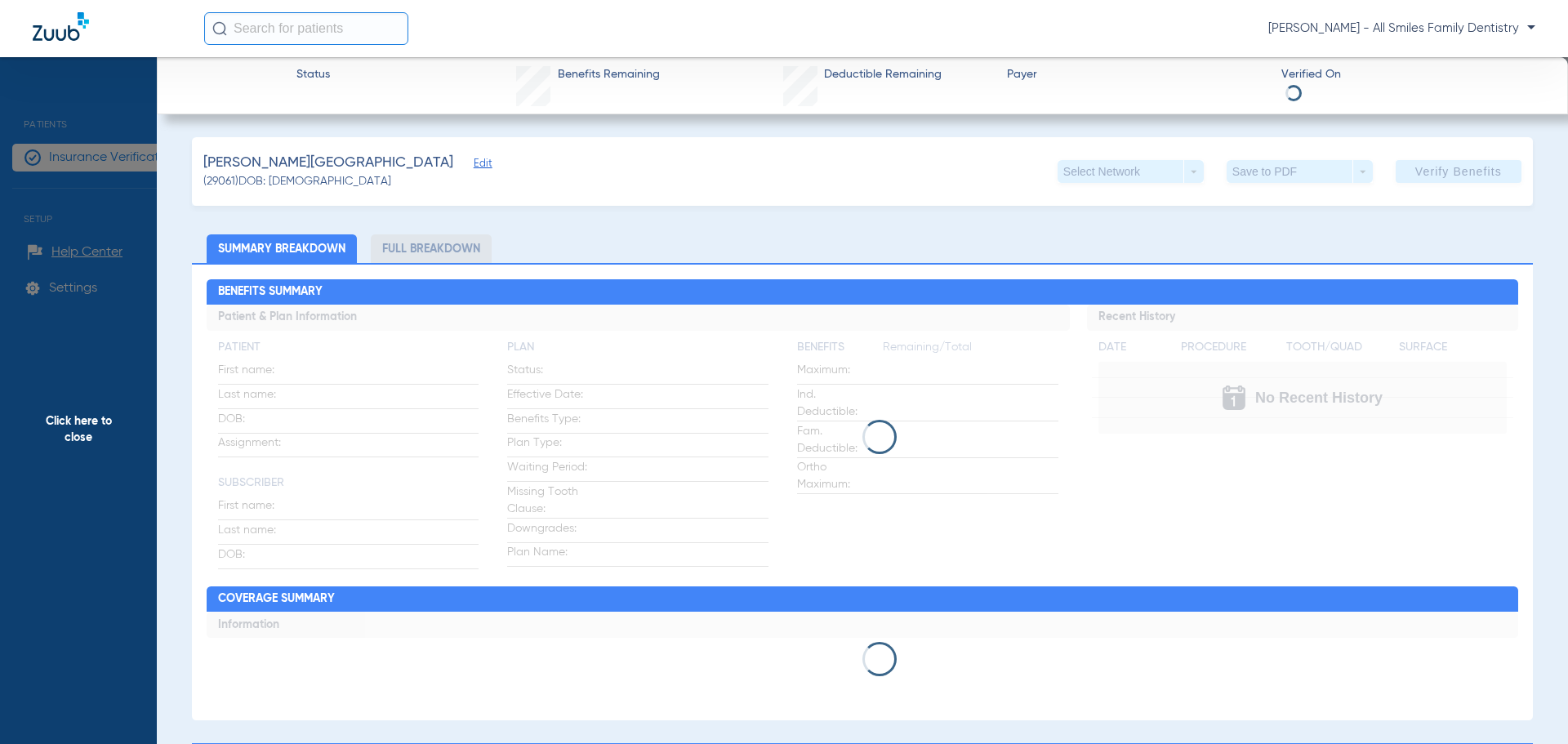
click at [1235, 180] on div "Save to PDF arrow_drop_down" at bounding box center [1299, 171] width 146 height 22
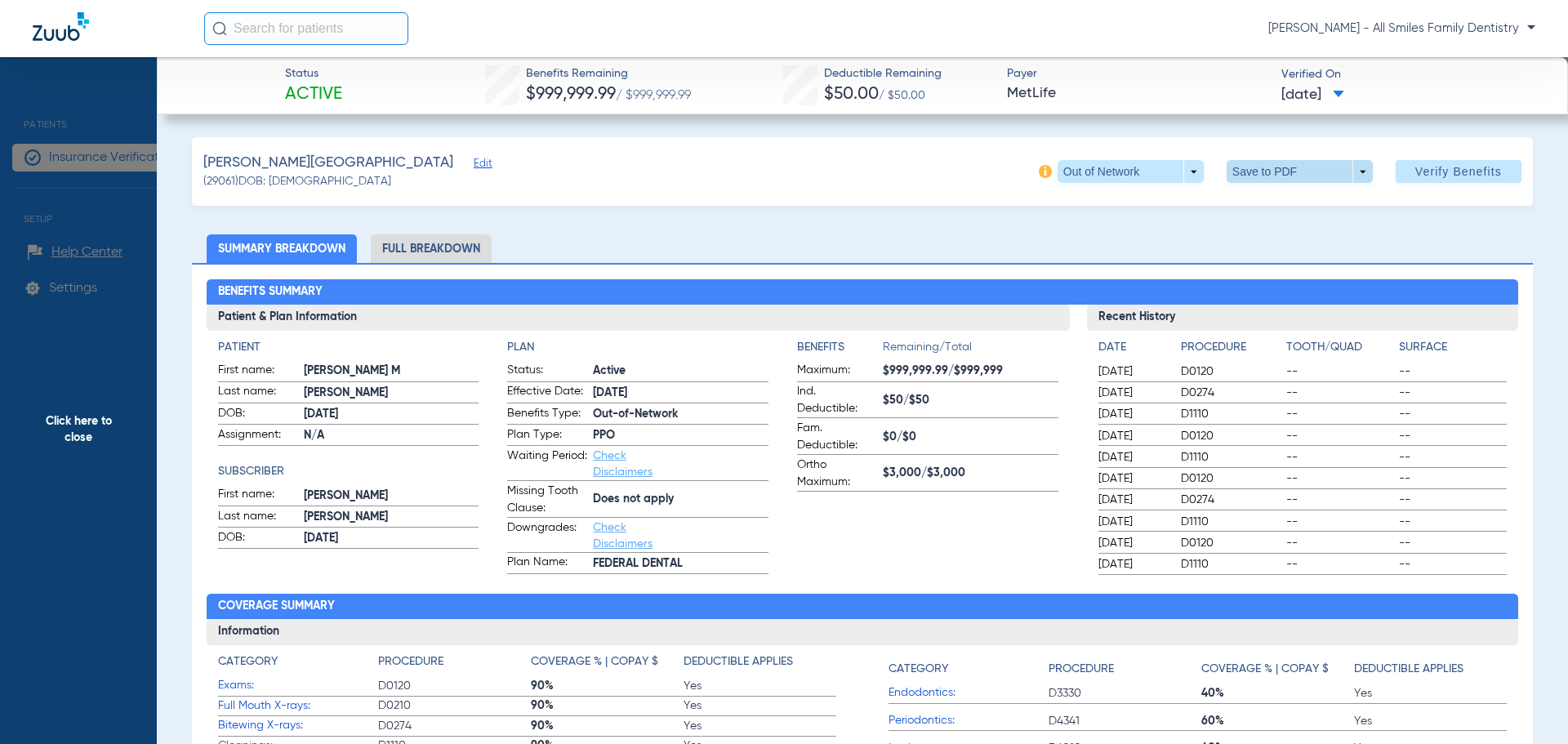
click at [1265, 170] on span at bounding box center [1299, 171] width 146 height 22
click at [1273, 207] on span "Save to PDF" at bounding box center [1293, 204] width 65 height 11
